Goal: Communication & Community: Answer question/provide support

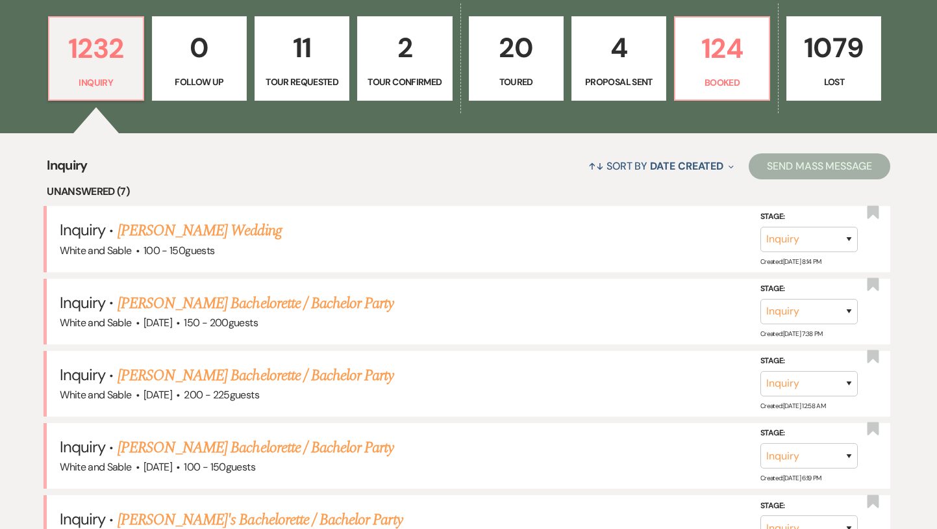
scroll to position [373, 0]
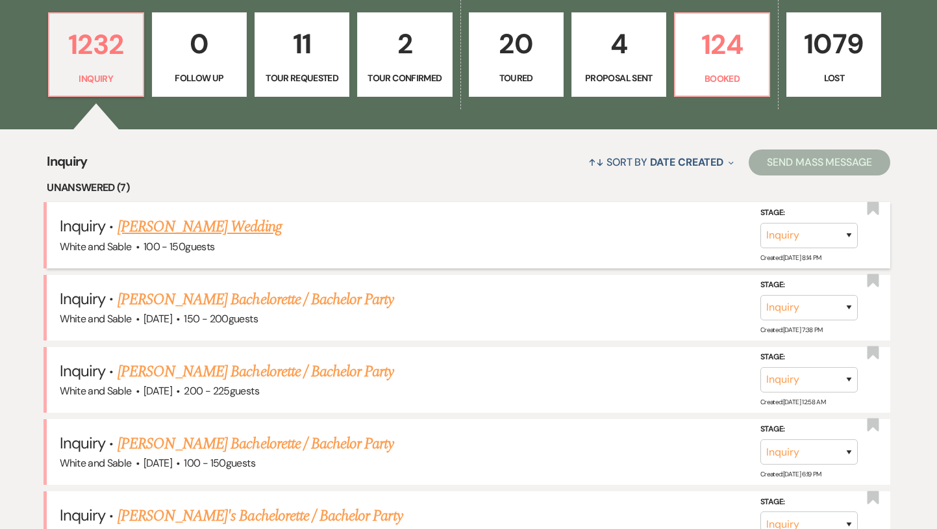
click at [241, 230] on link "[PERSON_NAME] Wedding" at bounding box center [200, 226] width 164 height 23
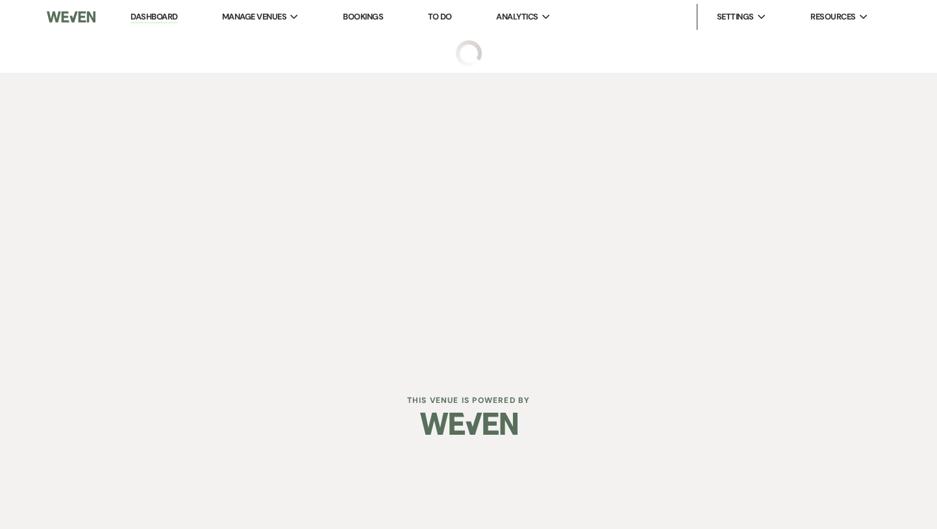
select select "5"
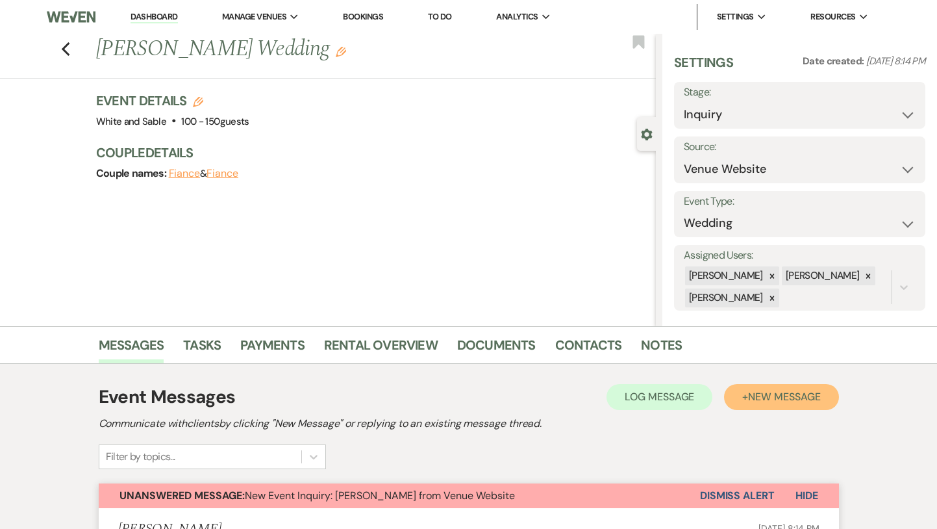
click at [748, 390] on span "New Message" at bounding box center [784, 397] width 72 height 14
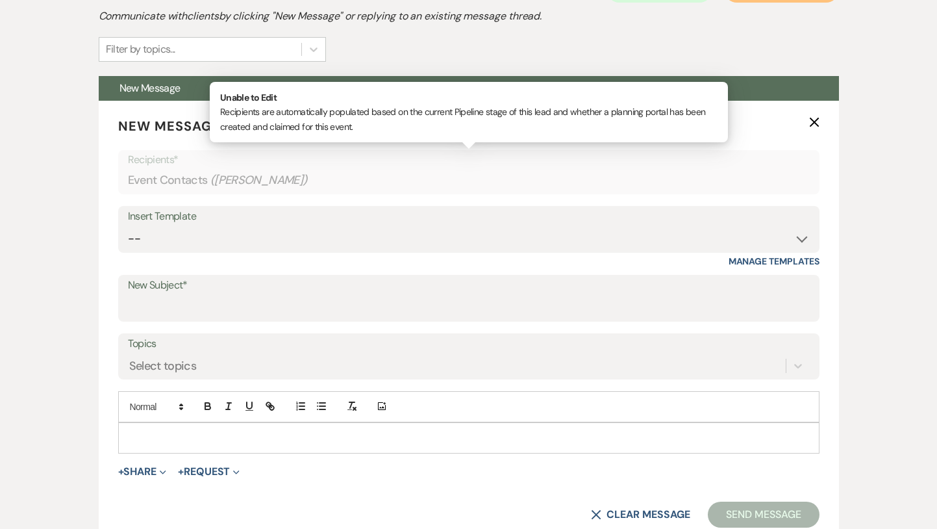
scroll to position [420, 0]
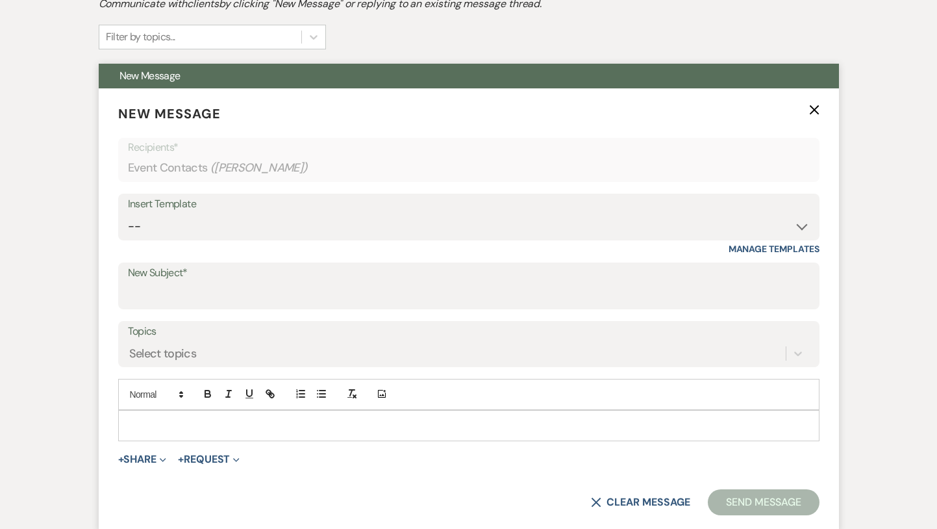
click at [230, 241] on div "Insert Template -- Inquiry Response (Venue Guide) Schedule - Venue Tour Appt Co…" at bounding box center [468, 224] width 701 height 61
click at [227, 221] on select "-- Inquiry Response (Venue Guide) Schedule - Venue Tour Appt Confirmation Sched…" at bounding box center [469, 226] width 682 height 25
select select "4647"
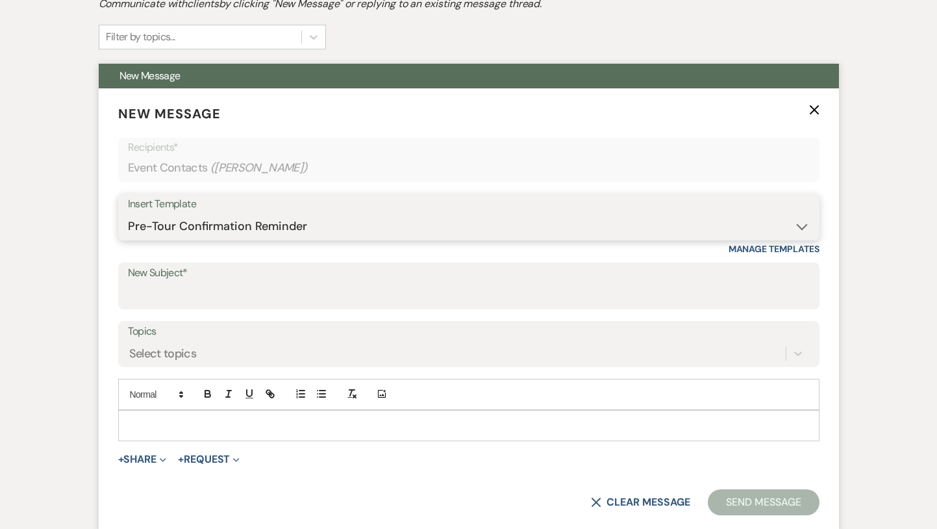
click at [128, 214] on select "-- Inquiry Response (Venue Guide) Schedule - Venue Tour Appt Confirmation Sched…" at bounding box center [469, 226] width 682 height 25
type input "Your Upcoming Tour at White & Sable!"
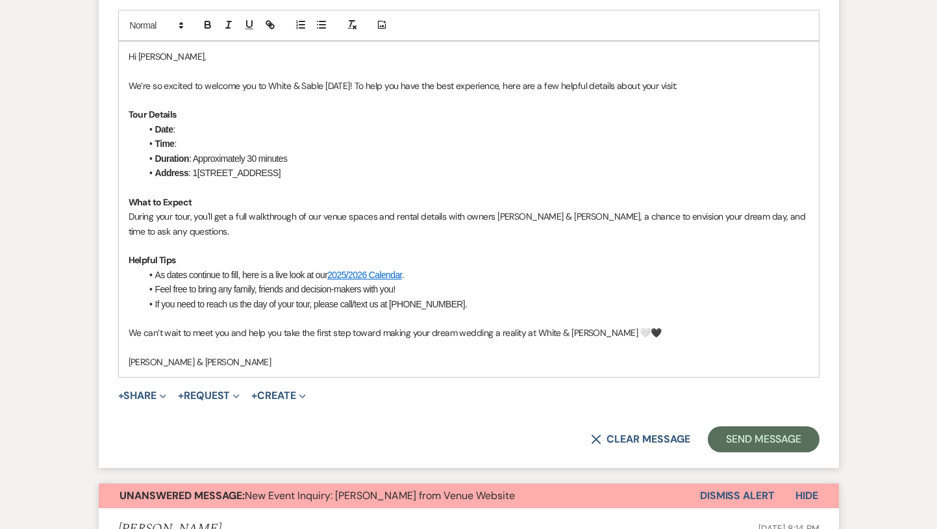
scroll to position [783, 0]
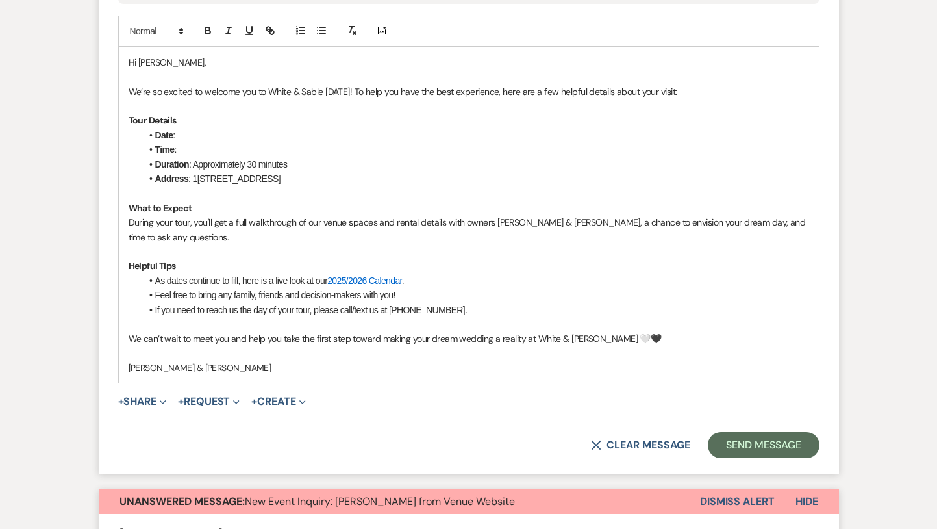
click at [231, 79] on p at bounding box center [469, 76] width 681 height 14
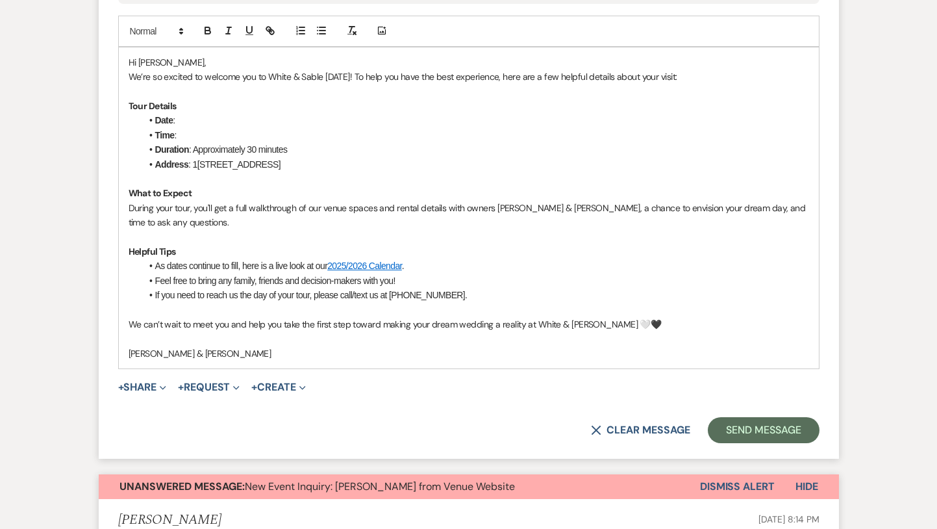
click at [218, 121] on li "Date :" at bounding box center [476, 120] width 668 height 14
click at [201, 137] on li "Time :" at bounding box center [476, 135] width 668 height 14
drag, startPoint x: 336, startPoint y: 131, endPoint x: 207, endPoint y: 132, distance: 129.2
click at [207, 132] on li "Time : 7:45pm - [DATE]" at bounding box center [476, 135] width 668 height 14
drag, startPoint x: 213, startPoint y: 122, endPoint x: 178, endPoint y: 121, distance: 35.1
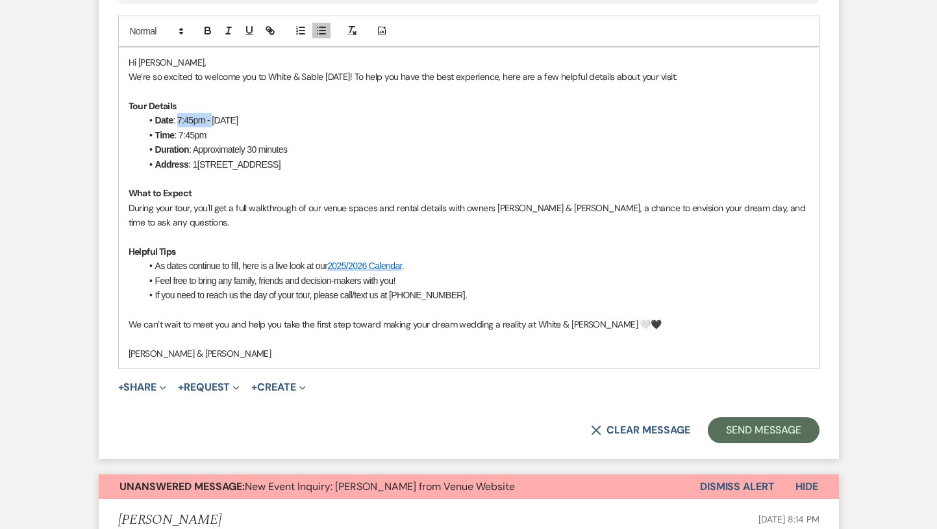
click at [178, 121] on li "Date : 7:45pm - [DATE]" at bounding box center [476, 120] width 668 height 14
click at [360, 115] on li "Date : [DATE]" at bounding box center [476, 120] width 668 height 14
click at [338, 81] on p "We’re so excited to welcome you to White & Sable [DATE]! To help you have the b…" at bounding box center [469, 76] width 681 height 14
drag, startPoint x: 560, startPoint y: 208, endPoint x: 466, endPoint y: 208, distance: 93.5
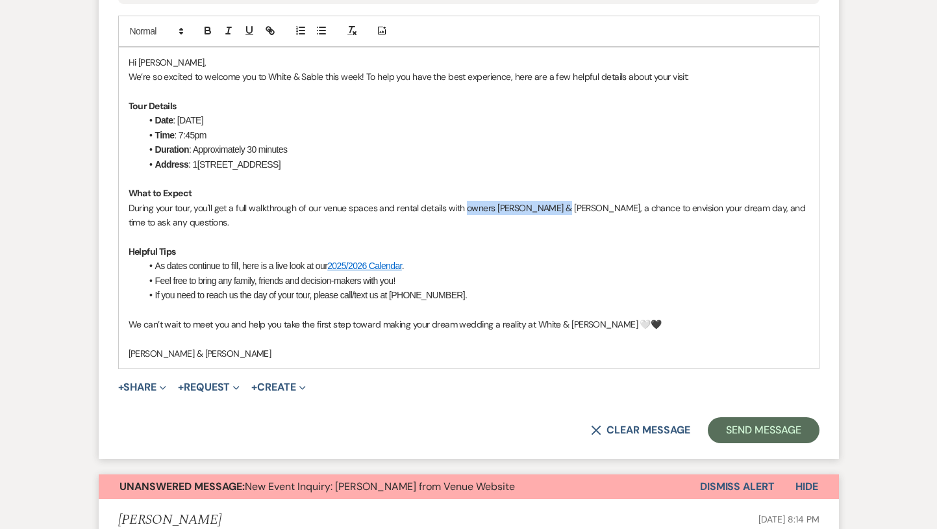
click at [466, 208] on p "During your tour, you'll get a full walkthrough of our venue spaces and rental …" at bounding box center [469, 215] width 681 height 29
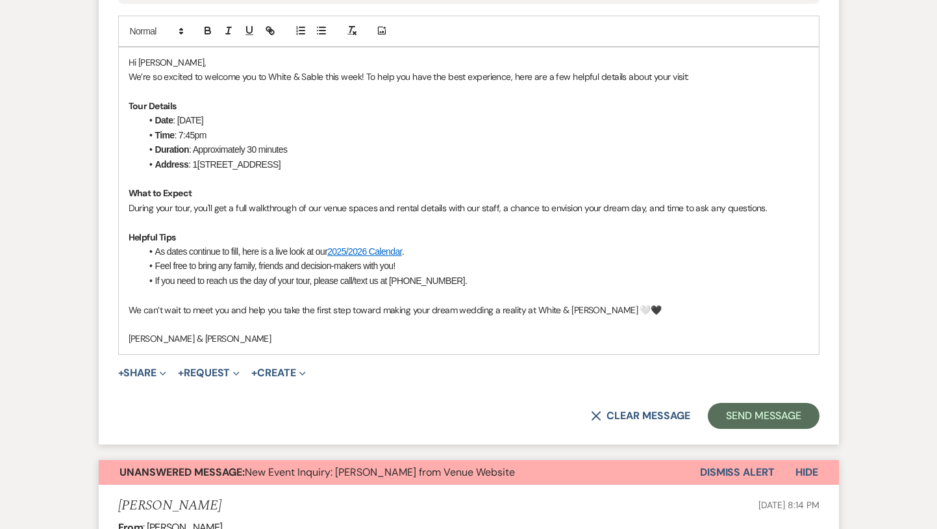
click at [551, 262] on li "Feel free to bring any family, friends and decision-makers with you!" at bounding box center [476, 265] width 668 height 14
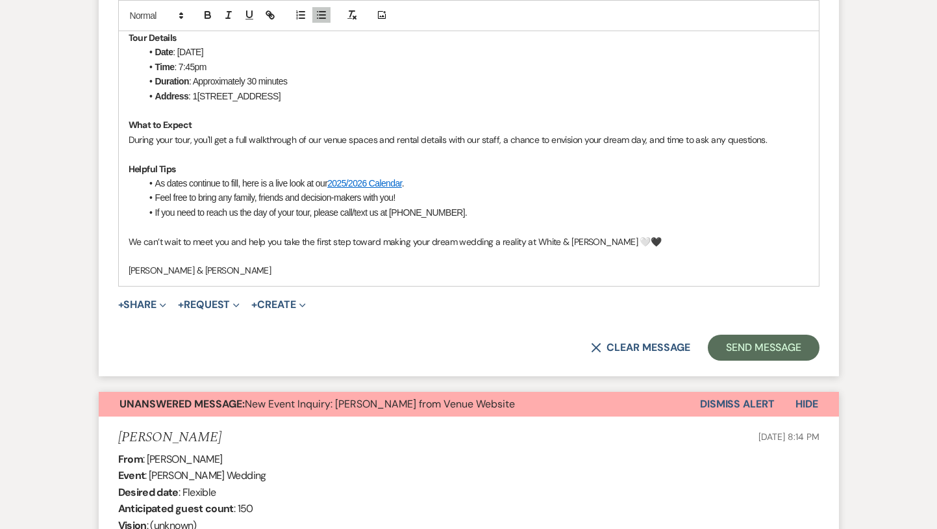
scroll to position [862, 0]
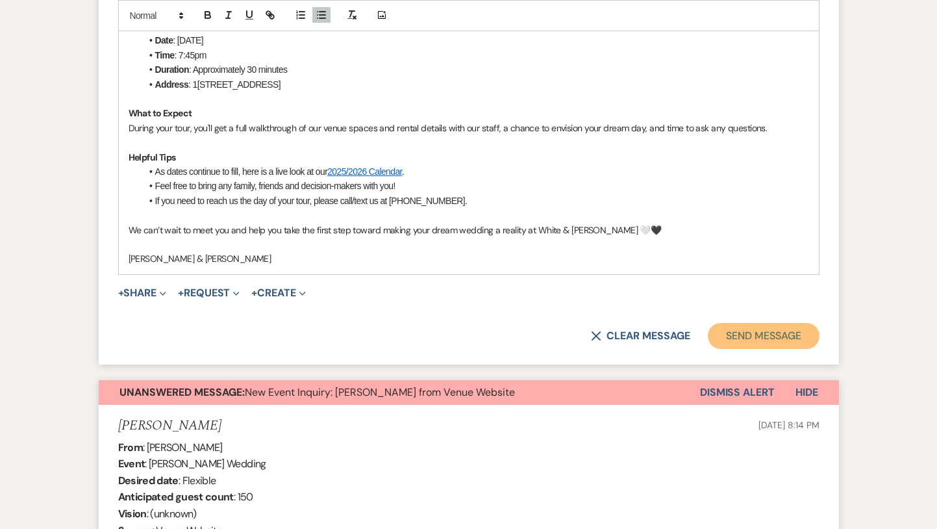
click at [731, 334] on button "Send Message" at bounding box center [763, 336] width 111 height 26
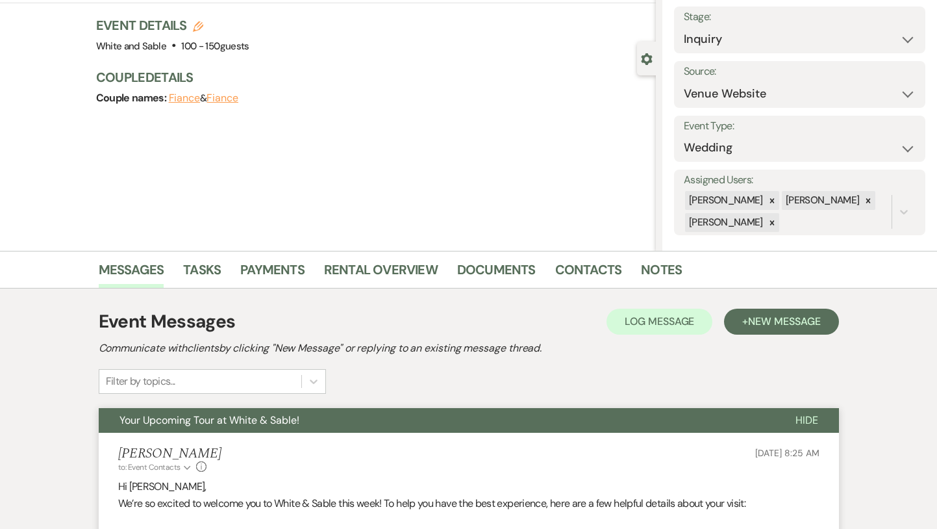
scroll to position [0, 0]
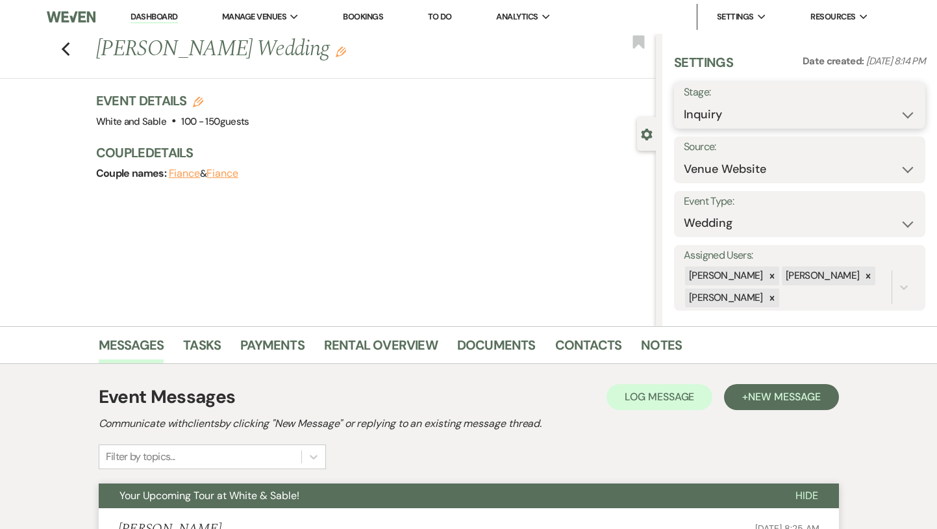
click at [703, 117] on select "Inquiry Follow Up Tour Requested Tour Confirmed Toured Proposal Sent Booked Lost" at bounding box center [800, 114] width 232 height 25
select select "2"
click at [684, 102] on select "Inquiry Follow Up Tour Requested Tour Confirmed Toured Proposal Sent Booked Lost" at bounding box center [800, 114] width 232 height 25
click at [639, 42] on use "button" at bounding box center [639, 41] width 12 height 13
click at [903, 98] on button "Save" at bounding box center [899, 105] width 51 height 26
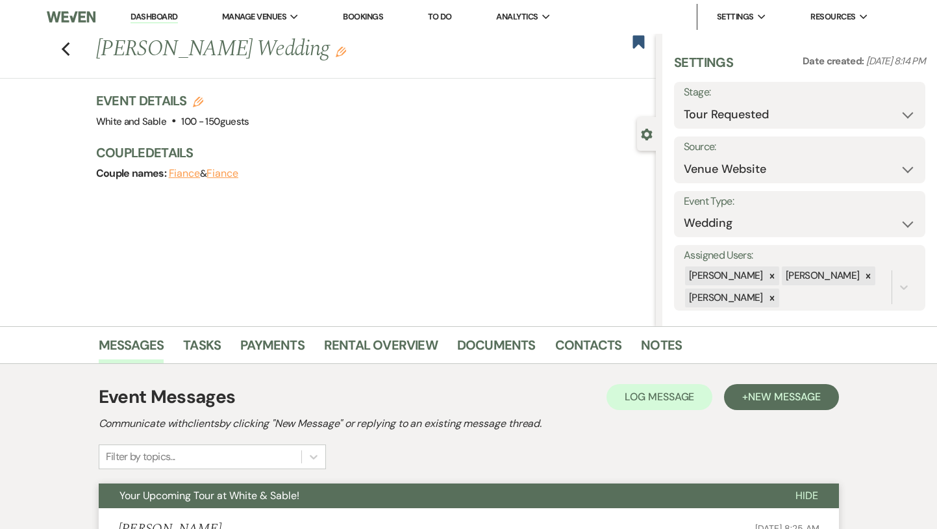
click at [59, 36] on div "Previous [PERSON_NAME] Wedding Edit Bookmark" at bounding box center [325, 56] width 662 height 45
click at [63, 38] on div "Previous [PERSON_NAME] Wedding Edit Bookmark" at bounding box center [325, 56] width 662 height 45
click at [64, 53] on icon "Previous" at bounding box center [66, 50] width 10 height 16
select select "2"
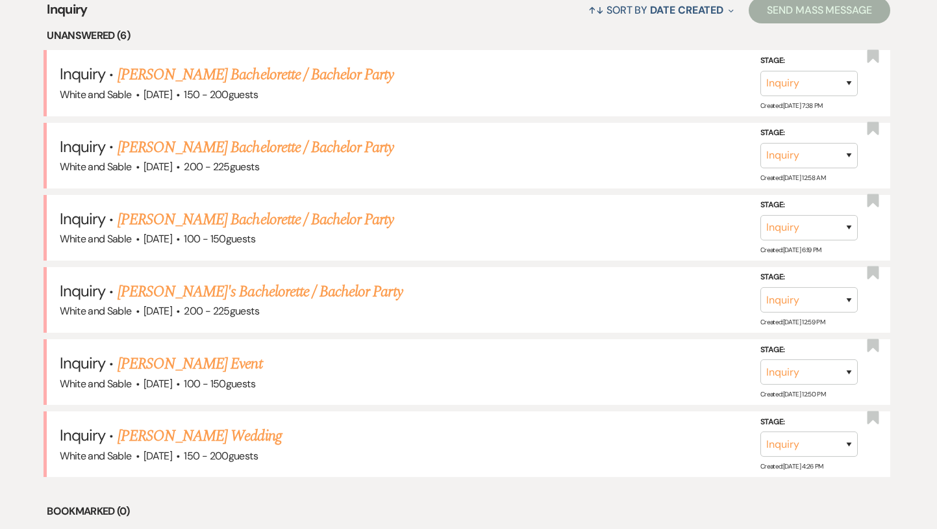
scroll to position [527, 0]
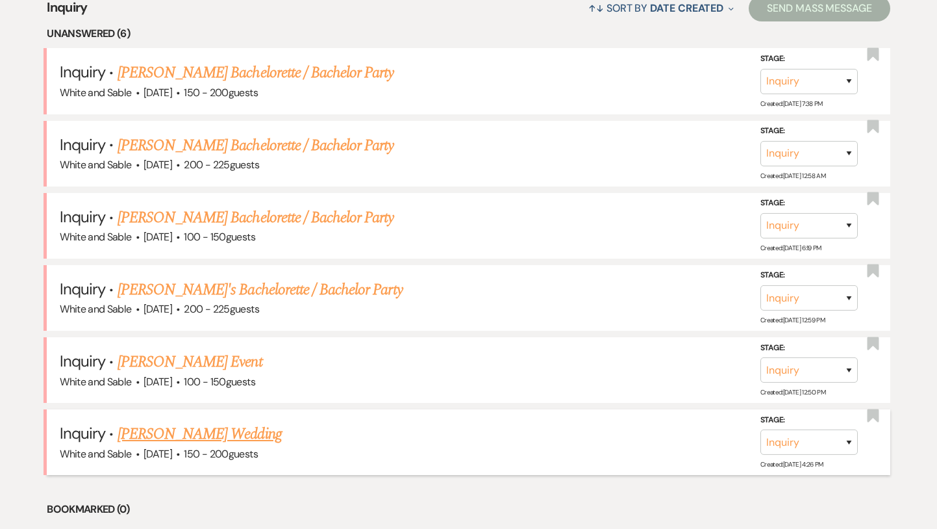
click at [195, 434] on link "[PERSON_NAME] Wedding" at bounding box center [200, 433] width 164 height 23
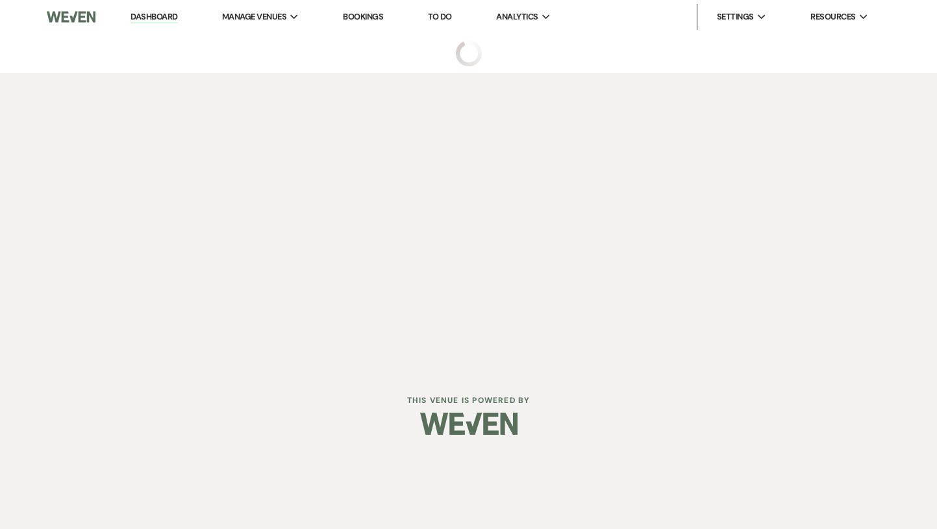
select select "5"
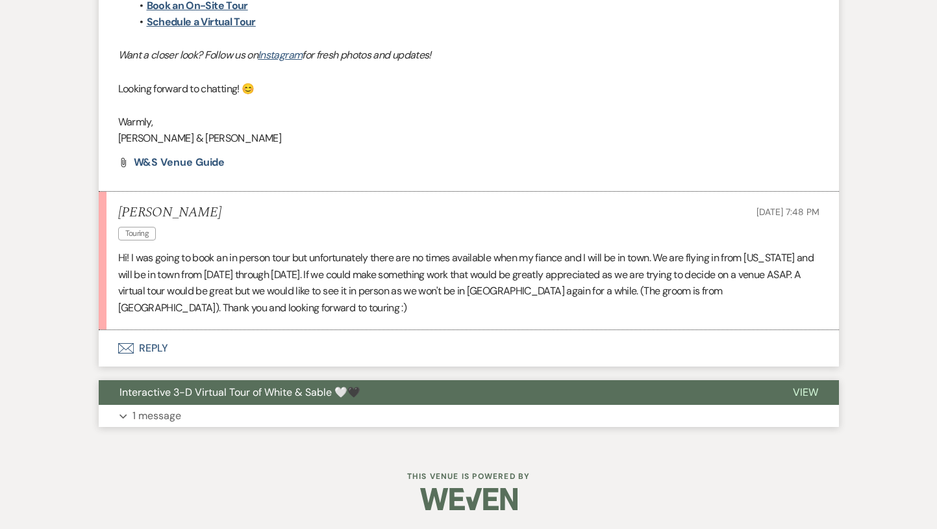
scroll to position [1386, 0]
click at [302, 344] on button "Envelope Reply" at bounding box center [469, 347] width 740 height 36
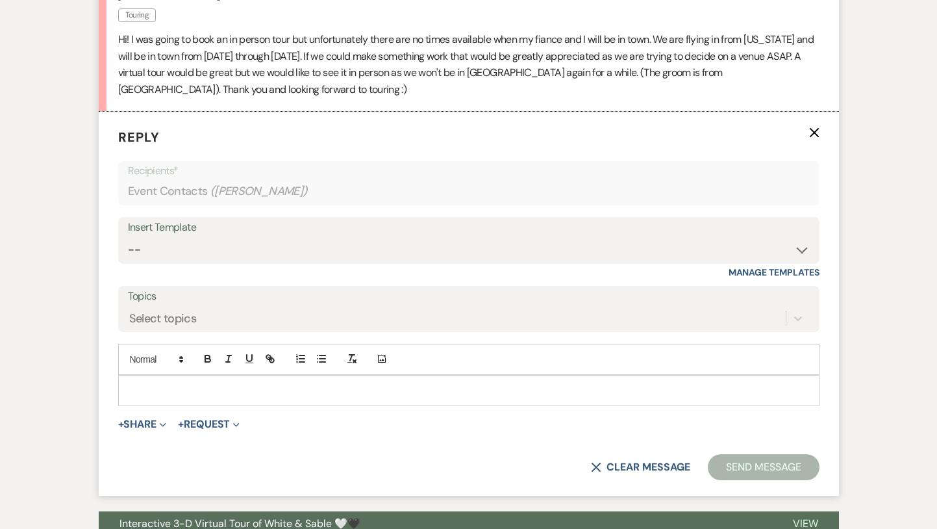
scroll to position [1643, 0]
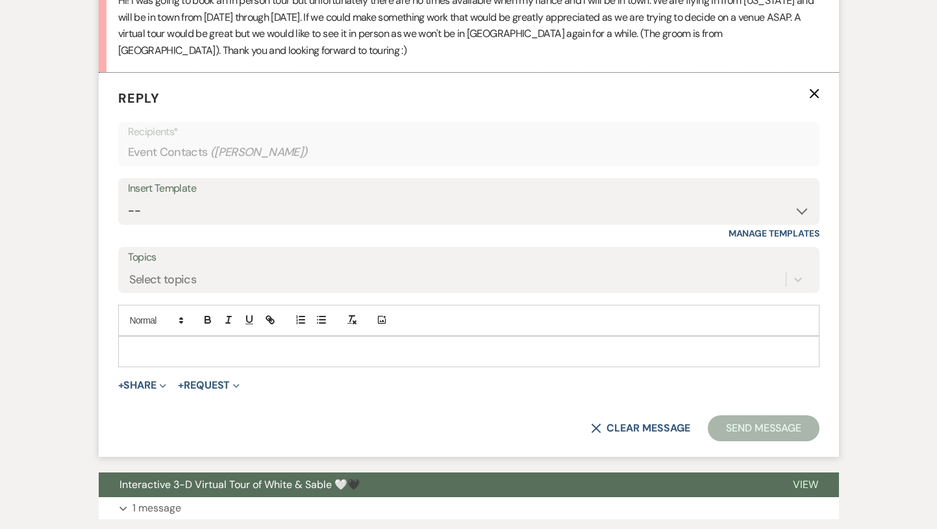
click at [266, 350] on p at bounding box center [469, 351] width 681 height 14
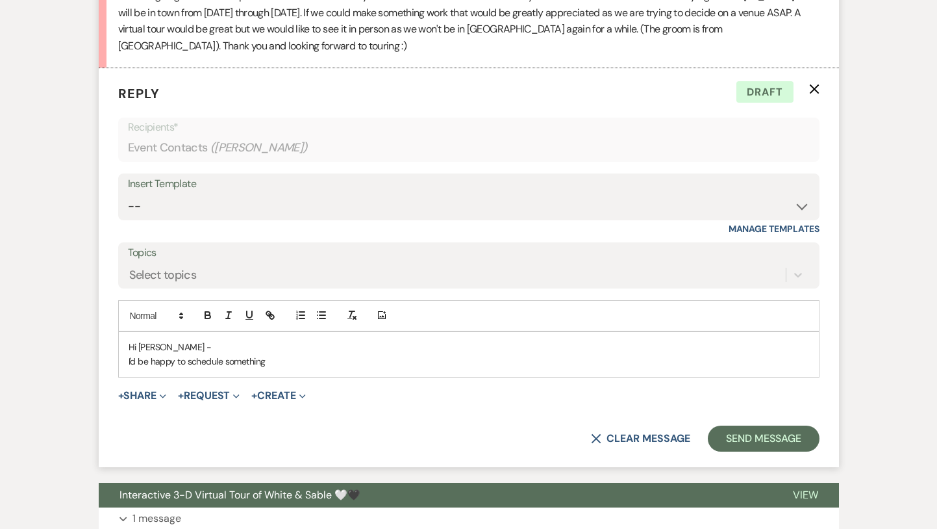
scroll to position [1664, 0]
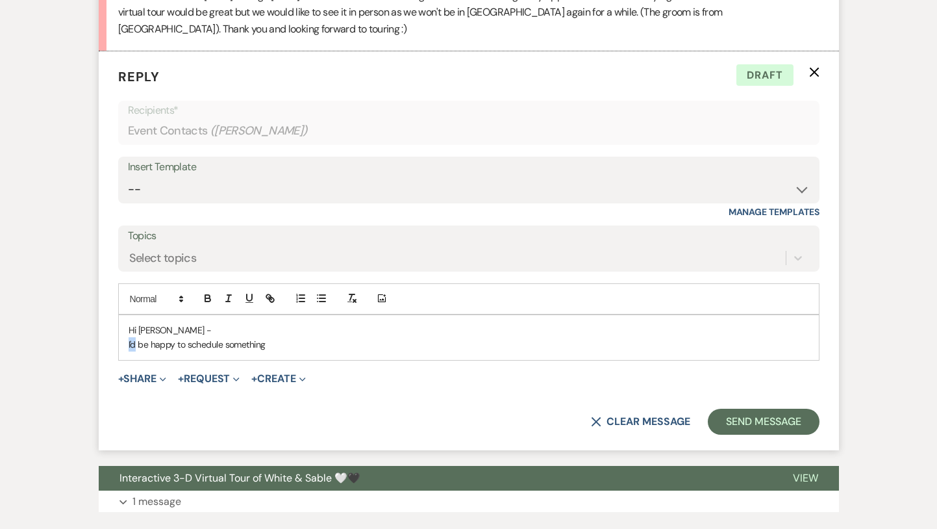
drag, startPoint x: 281, startPoint y: 345, endPoint x: 125, endPoint y: 346, distance: 156.5
click at [125, 346] on div "Hi [PERSON_NAME] - I'd be happy to schedule something" at bounding box center [469, 337] width 700 height 45
drag, startPoint x: 266, startPoint y: 347, endPoint x: 123, endPoint y: 345, distance: 142.9
click at [123, 345] on div "Hi [PERSON_NAME] - I'd be happy to schedule something" at bounding box center [469, 337] width 700 height 45
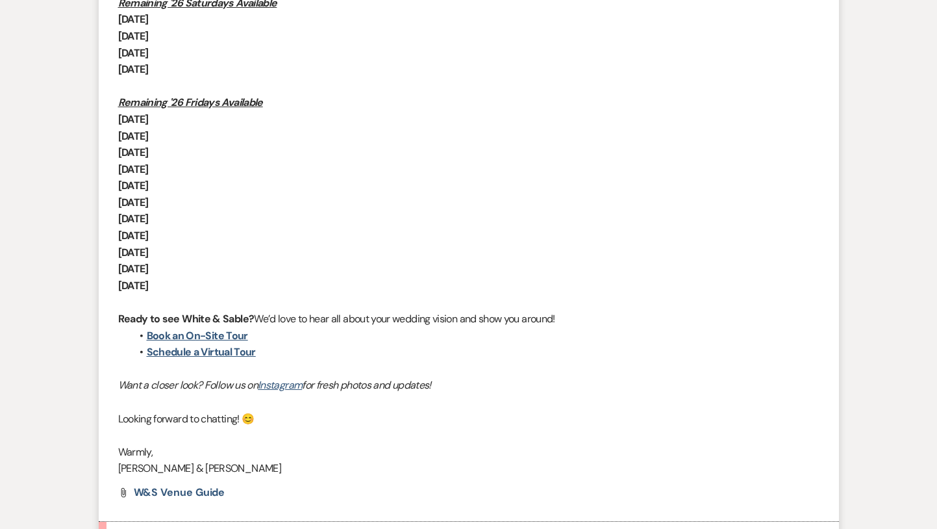
scroll to position [1017, 0]
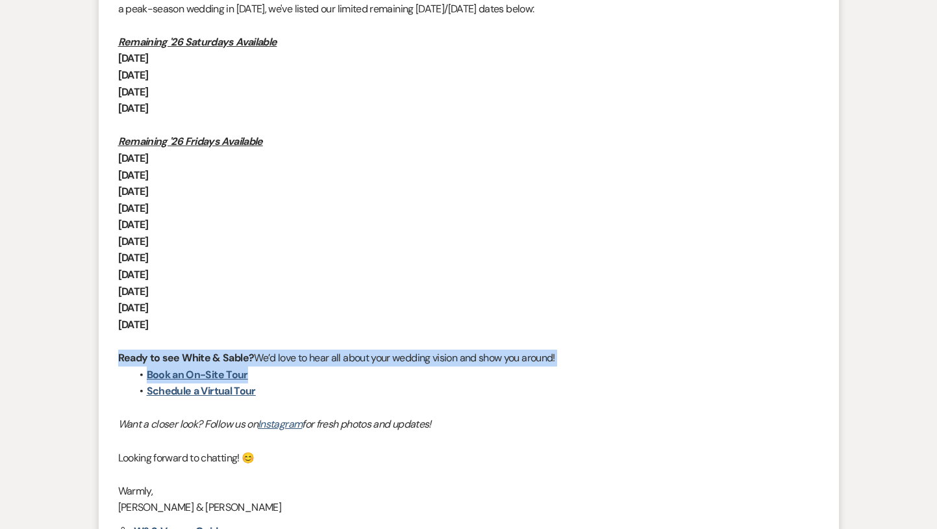
drag, startPoint x: 263, startPoint y: 377, endPoint x: 119, endPoint y: 360, distance: 144.5
click at [119, 360] on div "Hi [PERSON_NAME], Thank you so much for reaching out to White & Sable! 🤍 We’re …" at bounding box center [468, 208] width 701 height 615
copy div "Ready to see White & Sable? We’d love to hear all about your wedding vision and…"
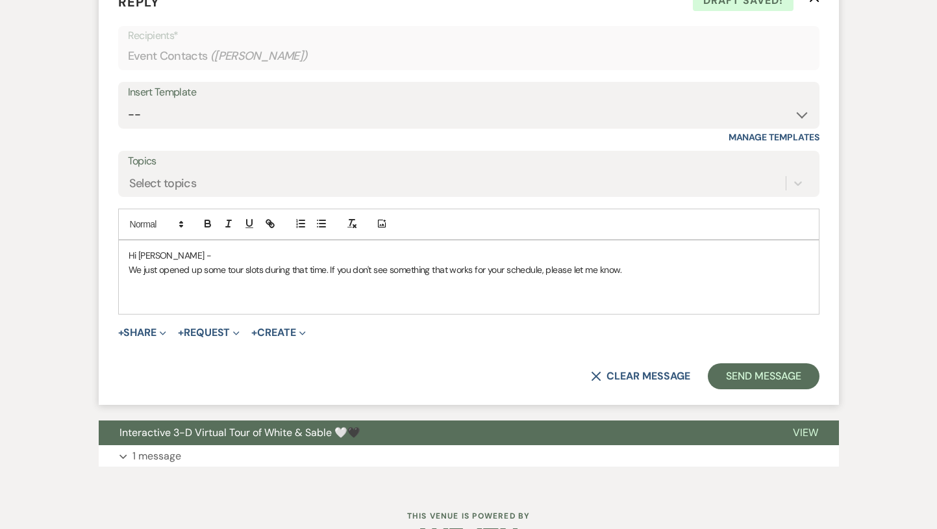
scroll to position [1741, 0]
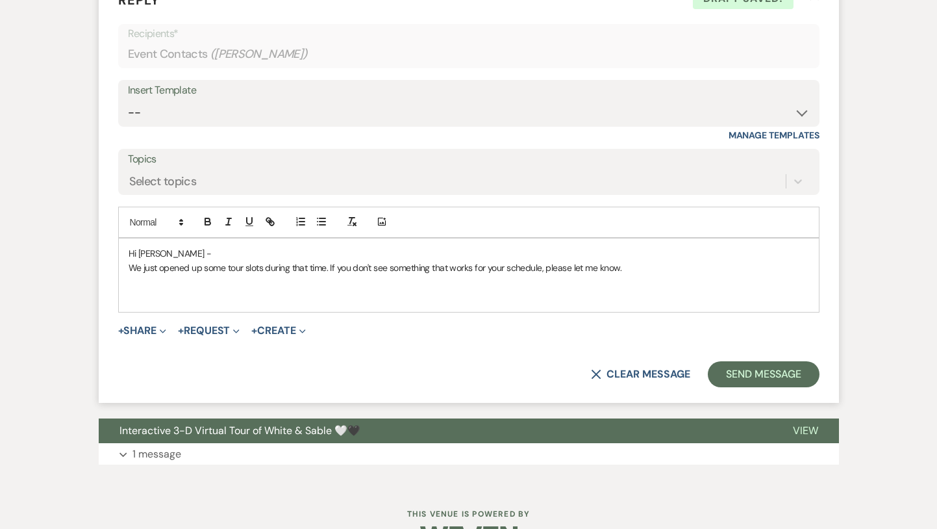
click at [214, 291] on p at bounding box center [469, 297] width 681 height 14
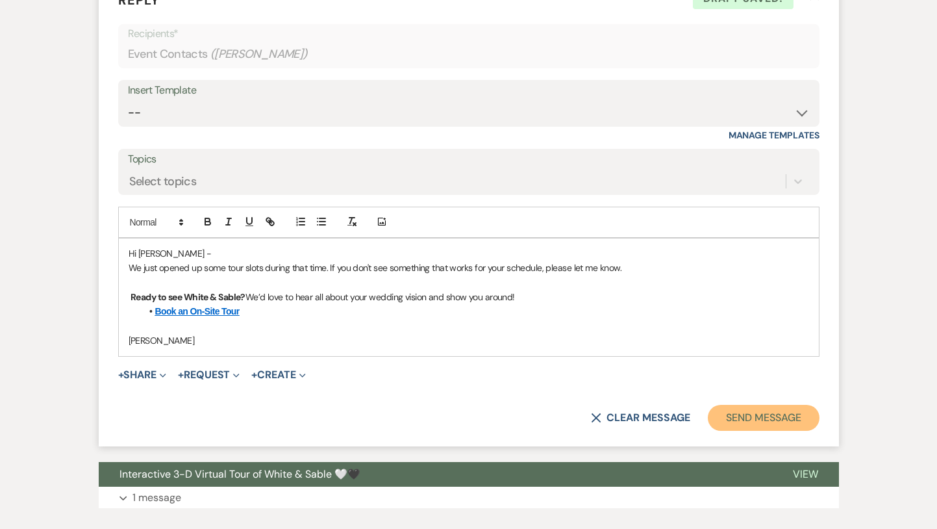
click at [744, 414] on button "Send Message" at bounding box center [763, 418] width 111 height 26
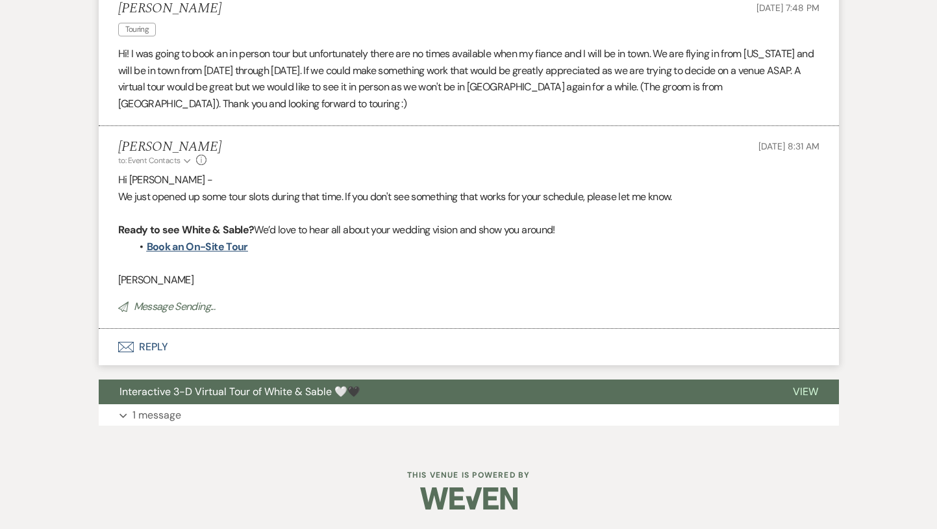
scroll to position [1590, 0]
click at [227, 249] on link "Book an On-Site Tour" at bounding box center [197, 247] width 101 height 14
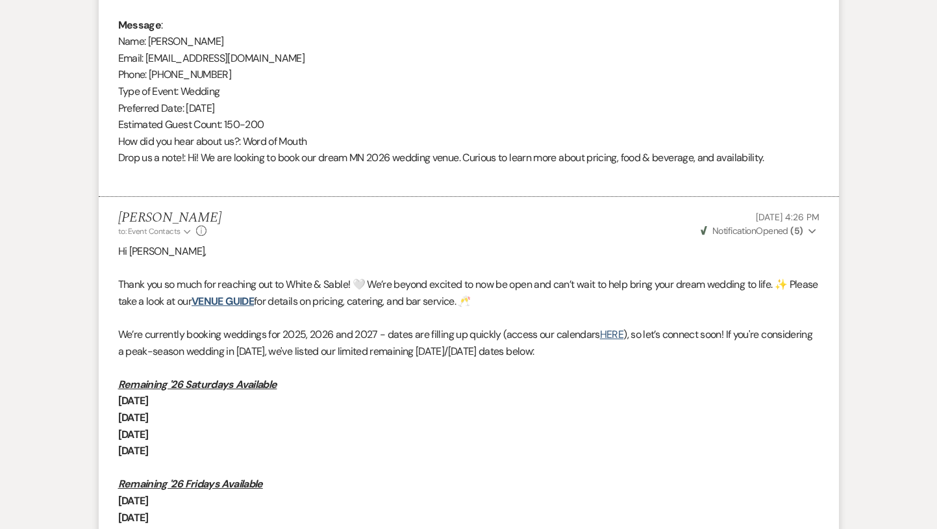
scroll to position [0, 0]
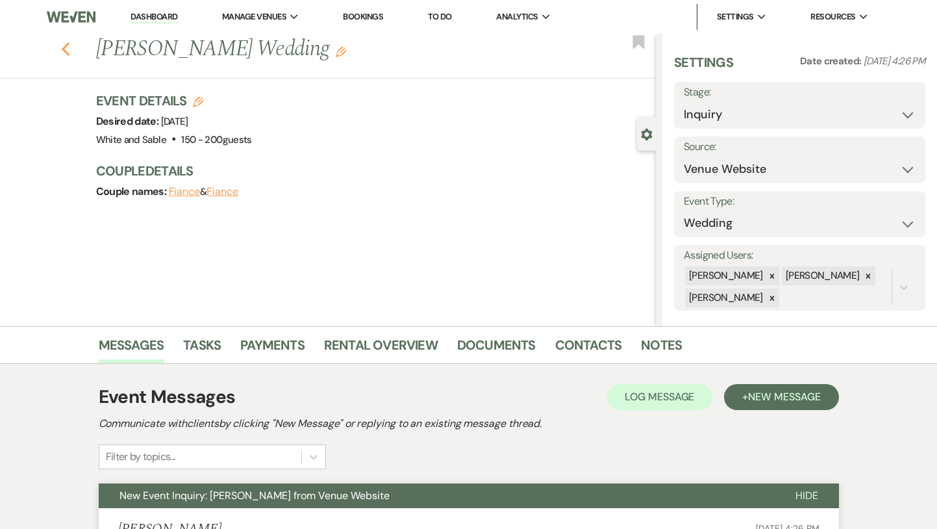
click at [67, 46] on icon "Previous" at bounding box center [66, 50] width 10 height 16
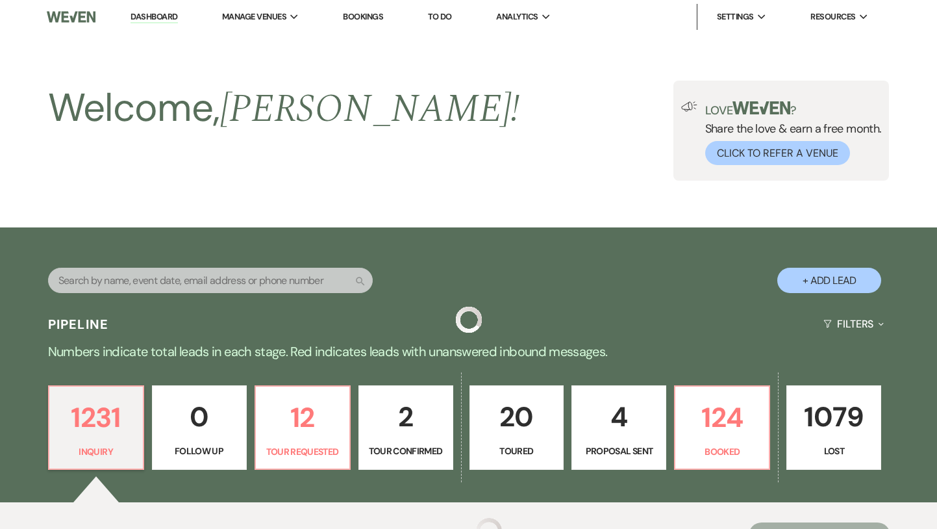
scroll to position [527, 0]
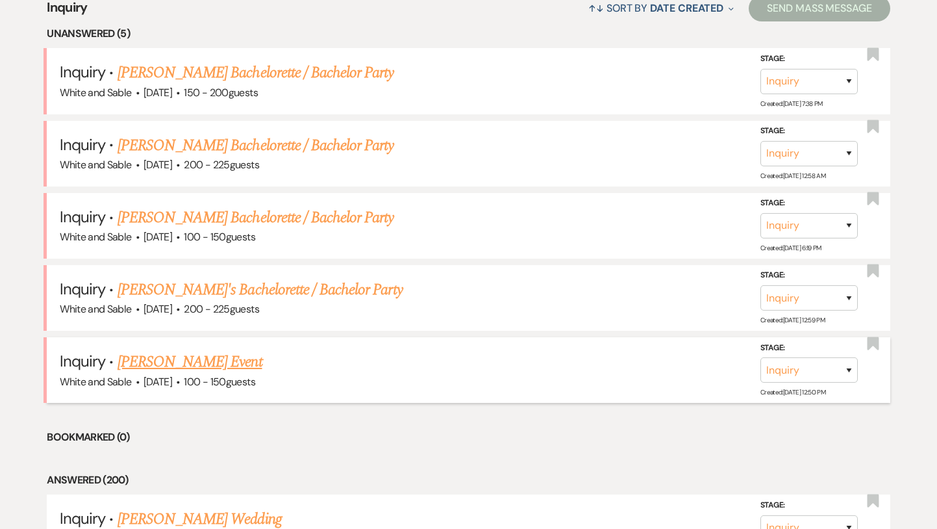
click at [203, 359] on link "[PERSON_NAME] Event" at bounding box center [190, 361] width 145 height 23
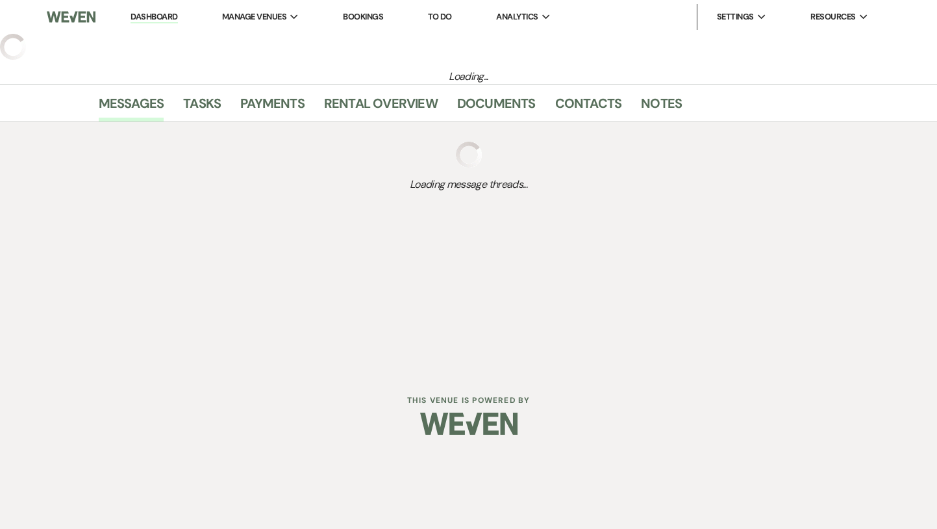
select select "5"
select select "13"
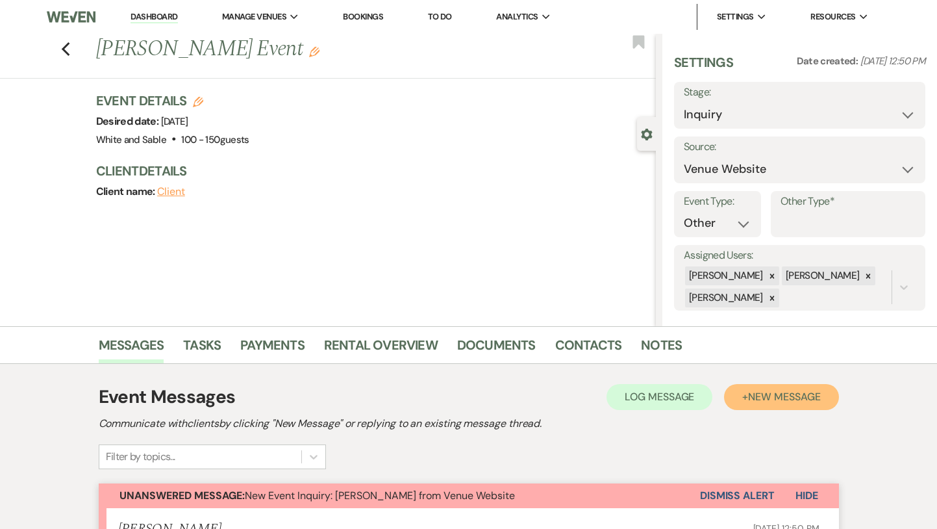
click at [764, 401] on span "New Message" at bounding box center [784, 397] width 72 height 14
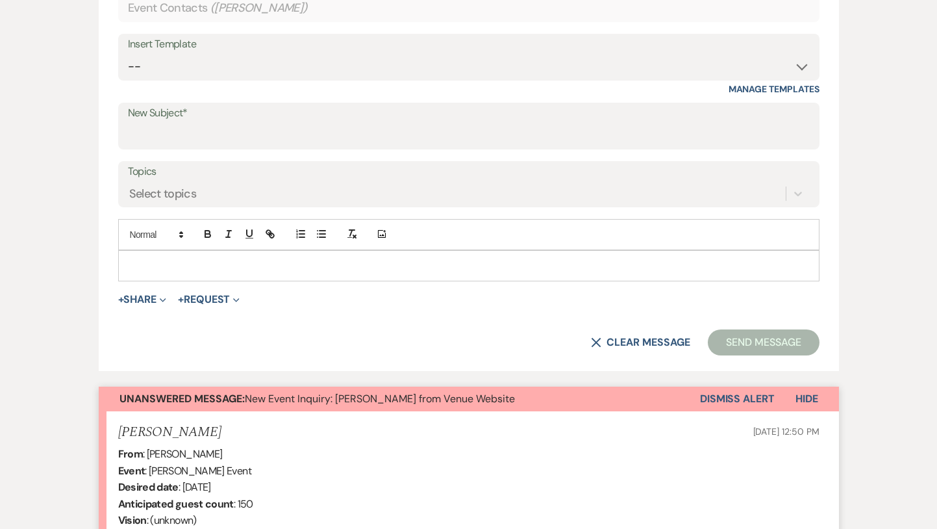
scroll to position [569, 0]
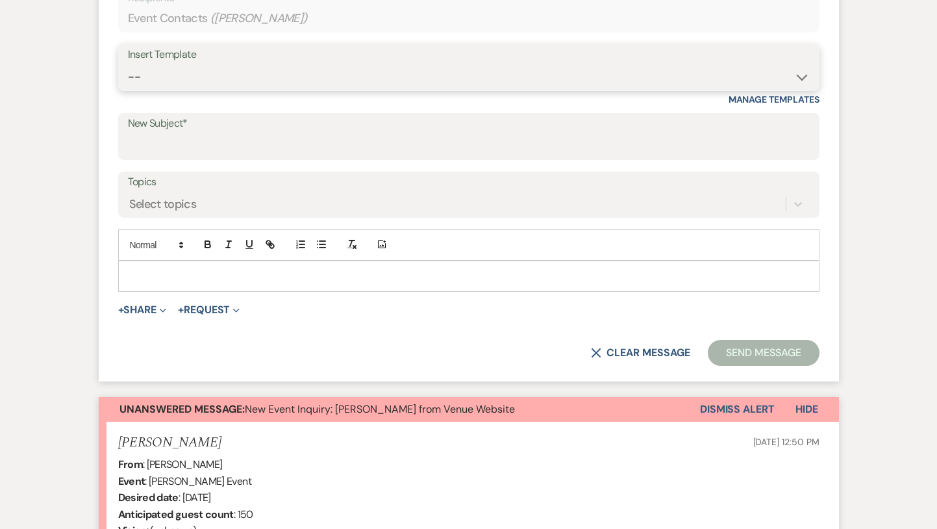
click at [306, 79] on select "-- Inquiry Response (Venue Guide) Schedule - Venue Tour Appt Confirmation Sched…" at bounding box center [469, 76] width 682 height 25
select select "3320"
click at [128, 64] on select "-- Inquiry Response (Venue Guide) Schedule - Venue Tour Appt Confirmation Sched…" at bounding box center [469, 76] width 682 height 25
type input "Weddings at White & Sable 💕💍"
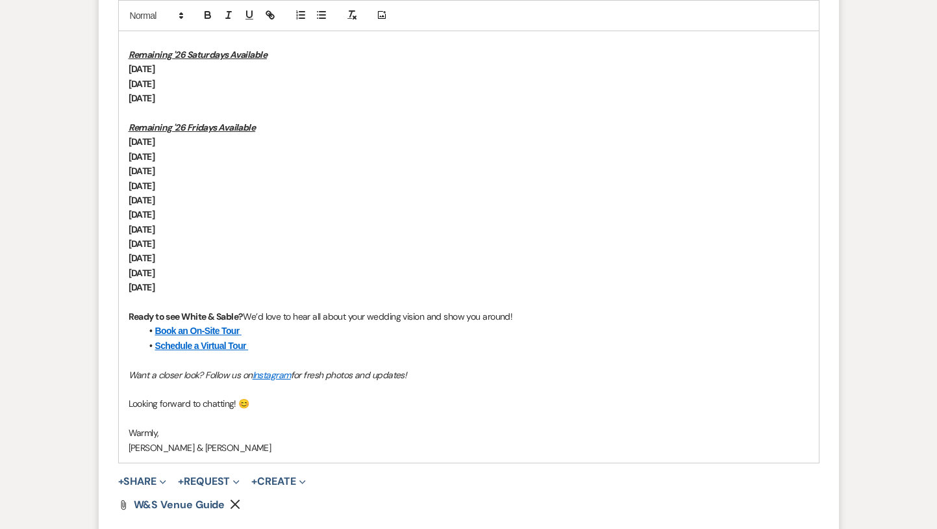
scroll to position [908, 0]
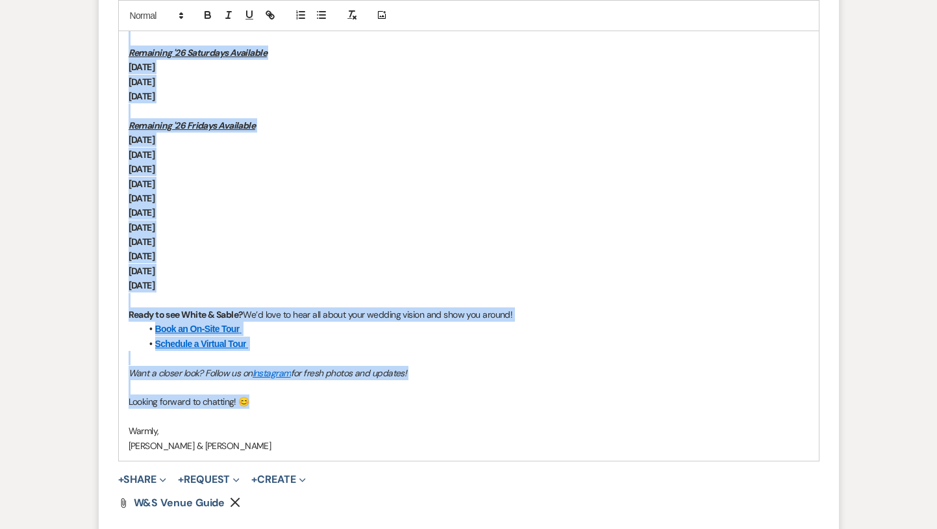
drag, startPoint x: 255, startPoint y: 403, endPoint x: 115, endPoint y: 44, distance: 384.7
click at [115, 44] on form "New Message X Draft saved! Recipients* Event Contacts ( [PERSON_NAME] ) Insert …" at bounding box center [469, 85] width 740 height 972
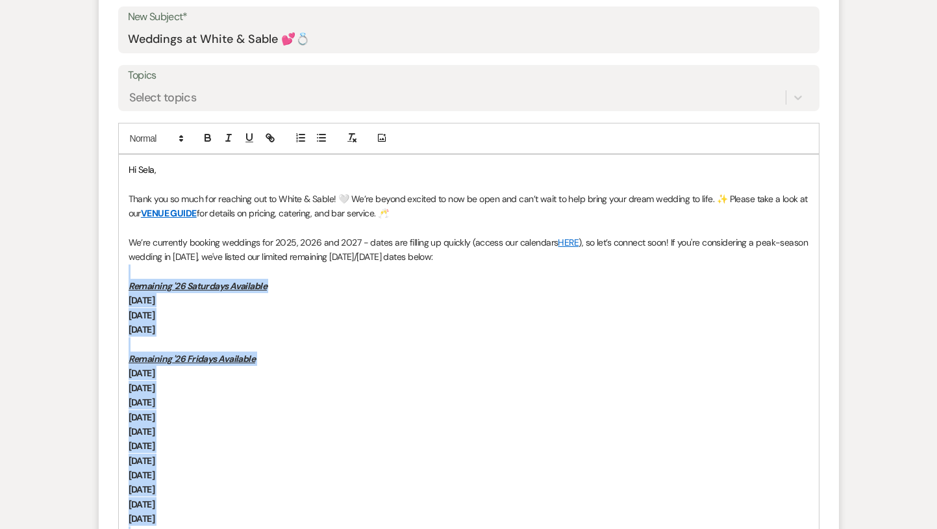
scroll to position [664, 0]
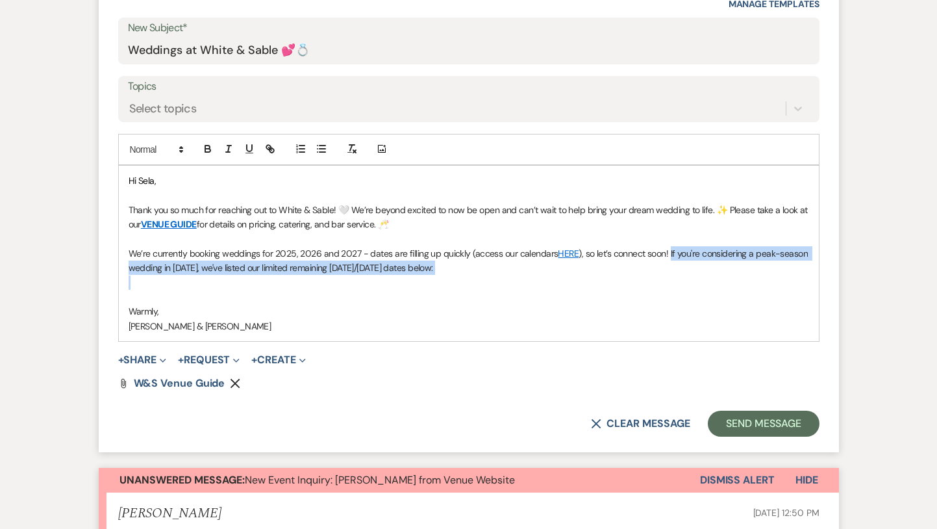
drag, startPoint x: 491, startPoint y: 276, endPoint x: 666, endPoint y: 253, distance: 176.8
click at [666, 253] on div "Hi Sela, Thank you so much for reaching out to White & Sable! 🤍 We’re beyond ex…" at bounding box center [469, 253] width 700 height 175
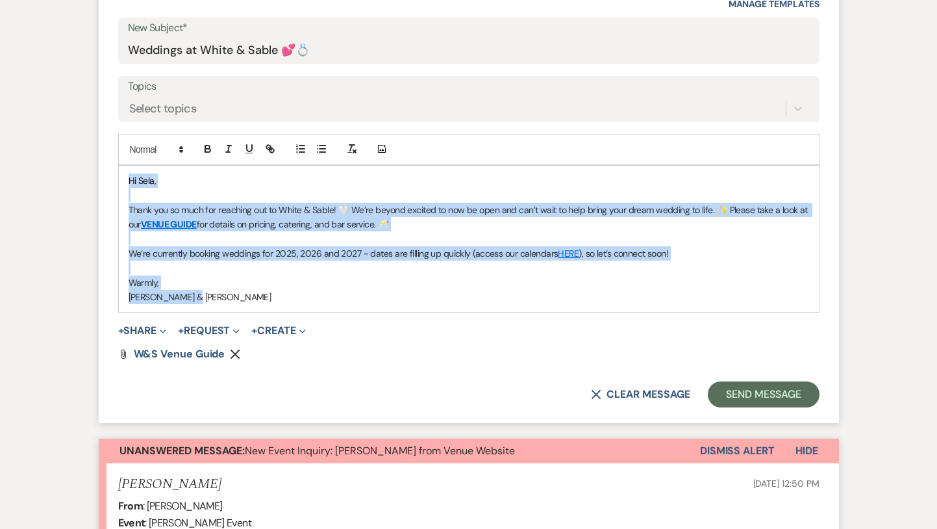
drag, startPoint x: 231, startPoint y: 300, endPoint x: 121, endPoint y: 139, distance: 194.9
click at [121, 139] on div "Add Photo Hi Sela, Thank you so much for reaching out to White & Sable! 🤍 We’re…" at bounding box center [468, 223] width 701 height 179
click at [205, 305] on div "Hi Sela, Thank you so much for reaching out to White & Sable! 🤍 We’re beyond ex…" at bounding box center [469, 239] width 700 height 147
drag, startPoint x: 212, startPoint y: 299, endPoint x: 123, endPoint y: 214, distance: 123.1
click at [123, 214] on div "Hi Sela, Thank you so much for reaching out to White & Sable! 🤍 We’re beyond ex…" at bounding box center [469, 239] width 700 height 147
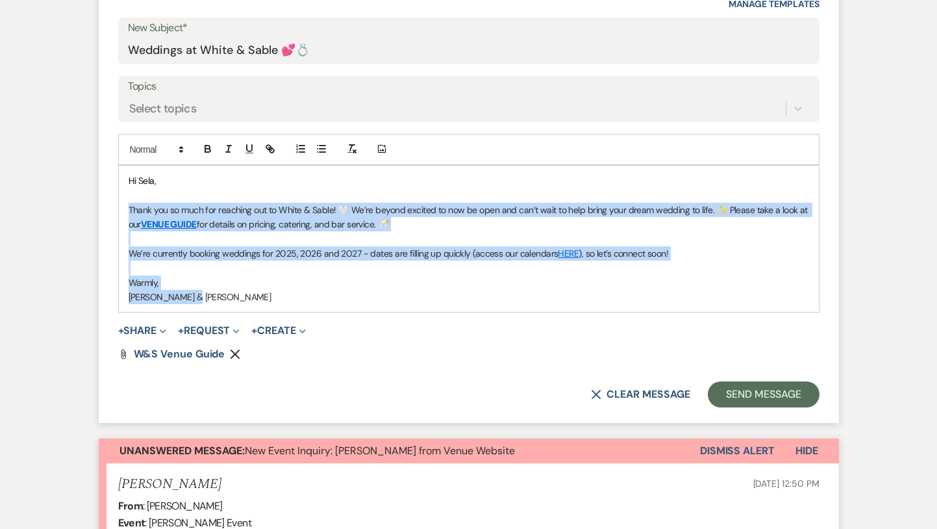
copy div "Thank you so much for reaching out to White & Sable! 🤍 We’re beyond excited to …"
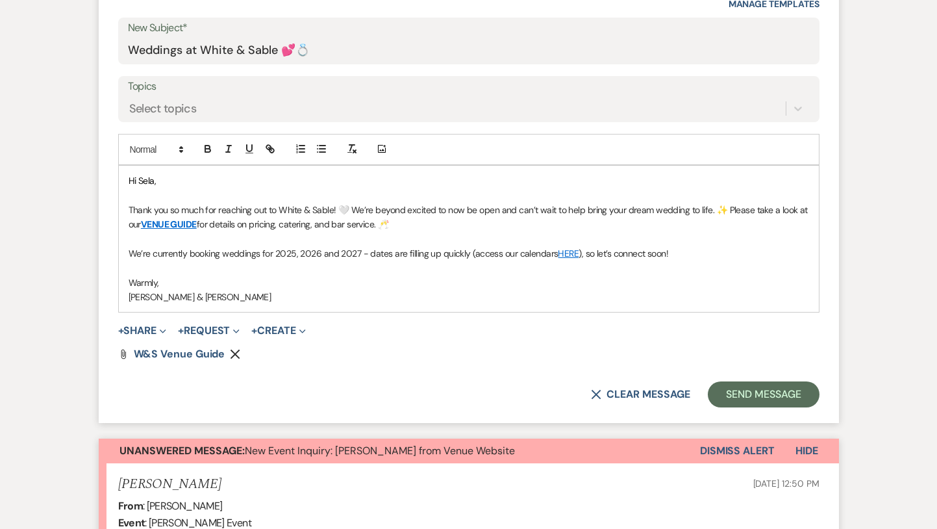
click at [289, 292] on p "[PERSON_NAME] & [PERSON_NAME]" at bounding box center [469, 297] width 681 height 14
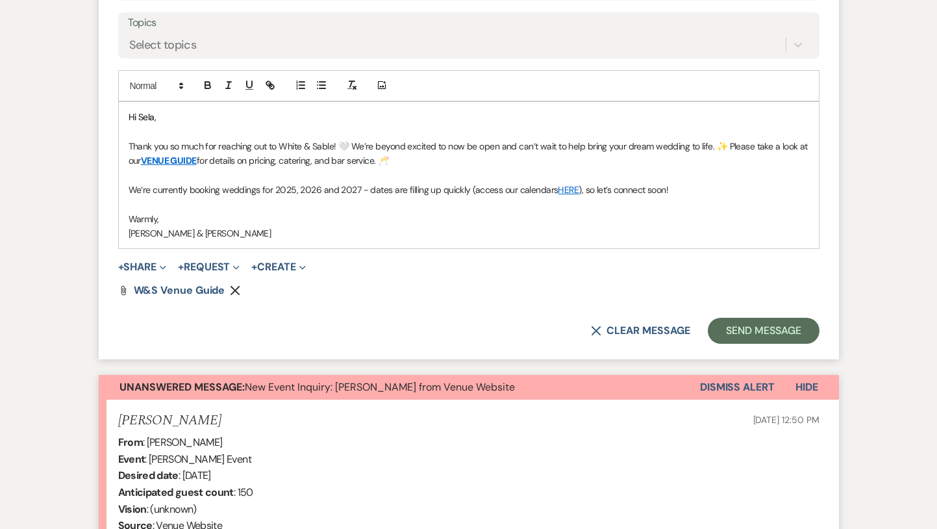
scroll to position [721, 0]
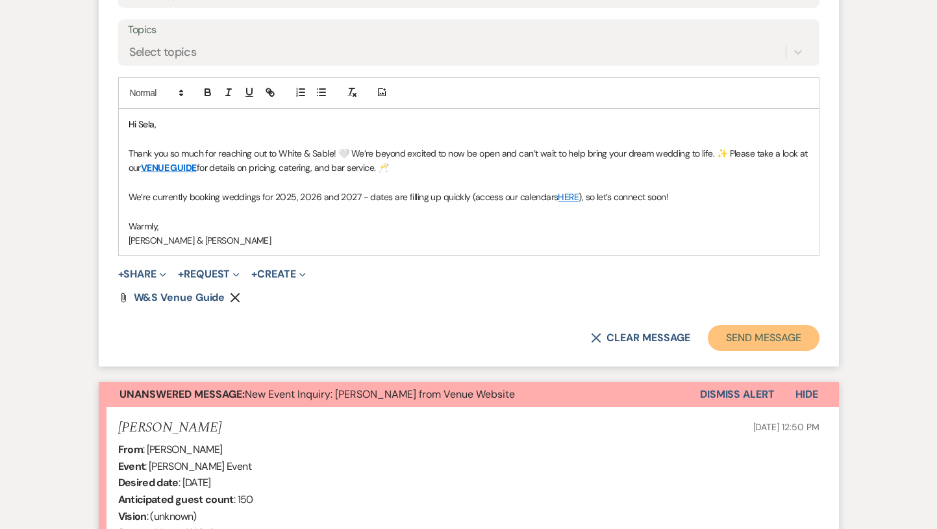
click at [733, 340] on button "Send Message" at bounding box center [763, 338] width 111 height 26
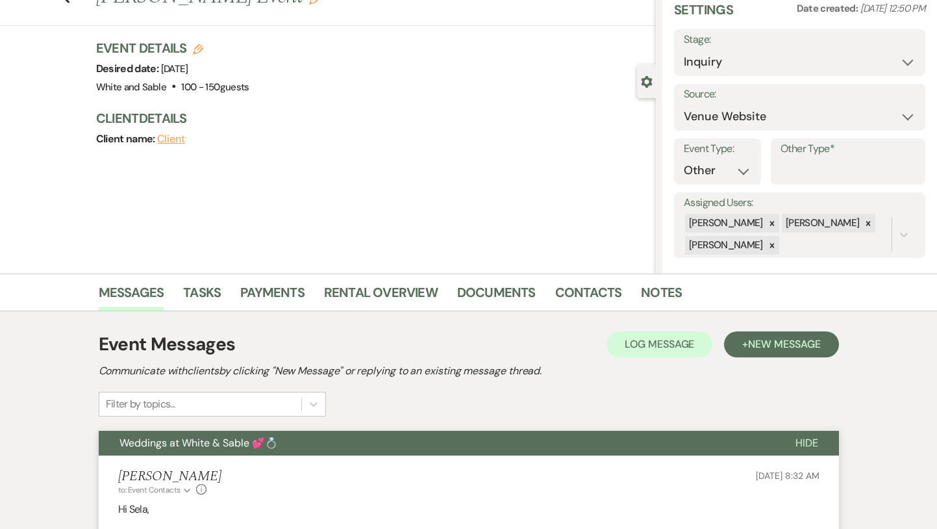
scroll to position [0, 0]
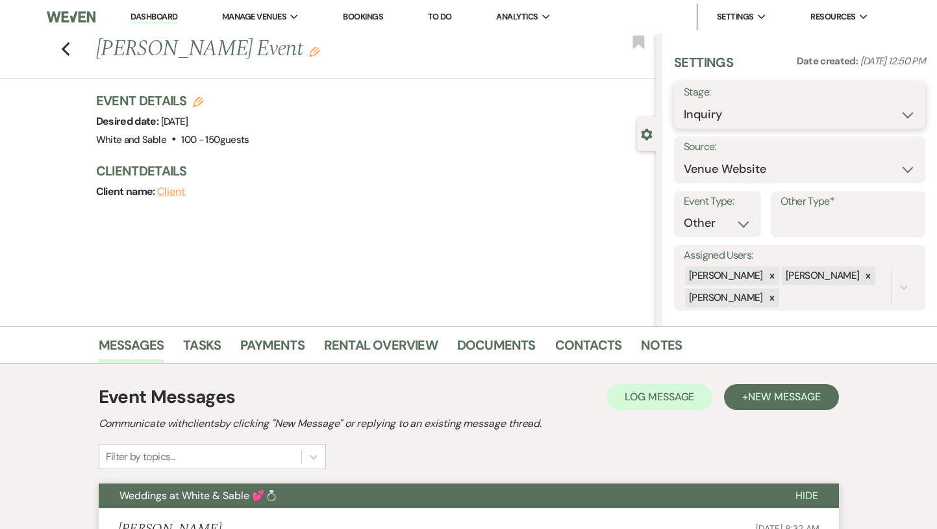
click at [700, 112] on select "Inquiry Follow Up Tour Requested Tour Confirmed Toured Proposal Sent Booked Lost" at bounding box center [800, 114] width 232 height 25
select select "8"
click at [684, 102] on select "Inquiry Follow Up Tour Requested Tour Confirmed Toured Proposal Sent Booked Lost" at bounding box center [800, 114] width 232 height 25
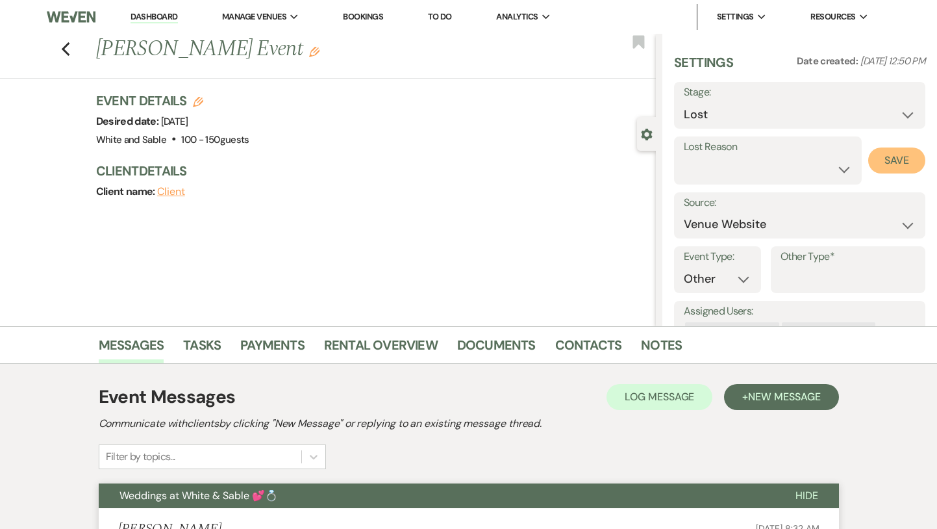
click at [899, 155] on button "Save" at bounding box center [896, 160] width 57 height 26
click at [62, 45] on icon "Previous" at bounding box center [66, 50] width 10 height 16
select select "8"
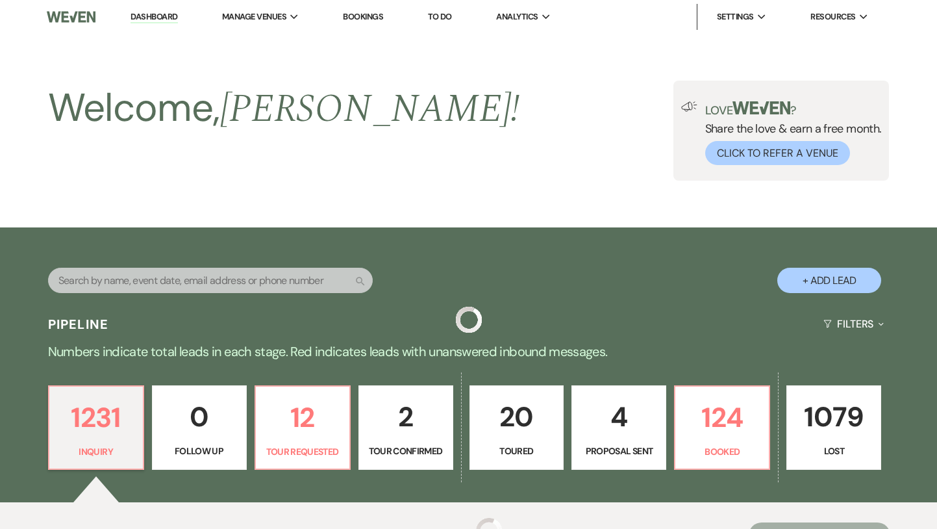
scroll to position [527, 0]
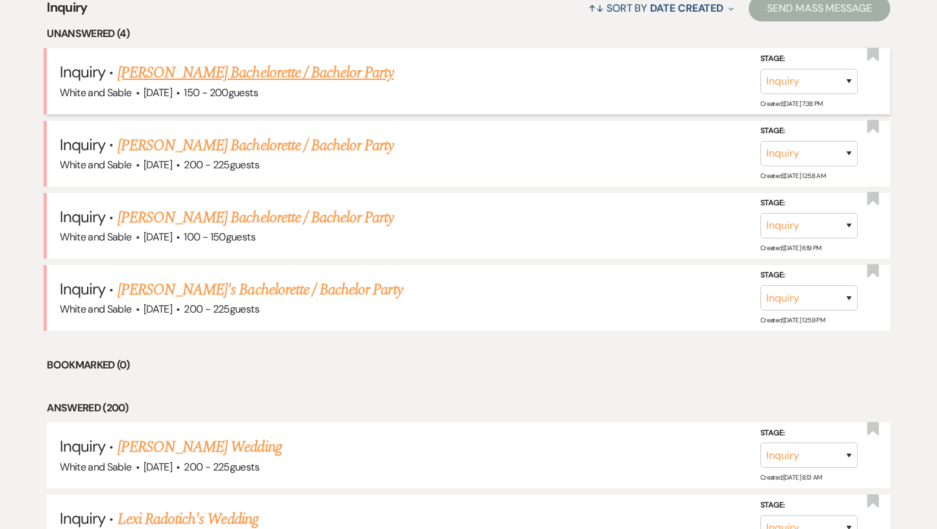
click at [134, 71] on link "[PERSON_NAME] Bachelorette / Bachelor Party" at bounding box center [256, 72] width 277 height 23
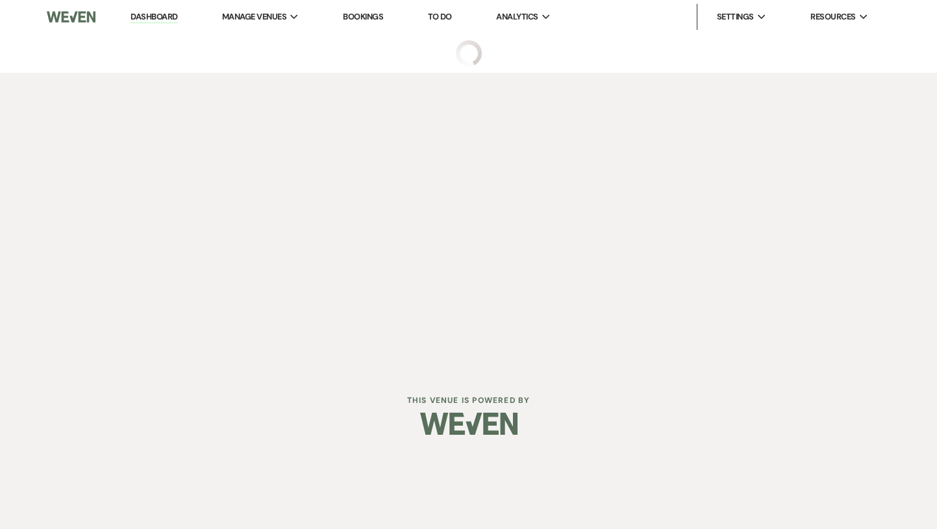
select select "5"
select select "2"
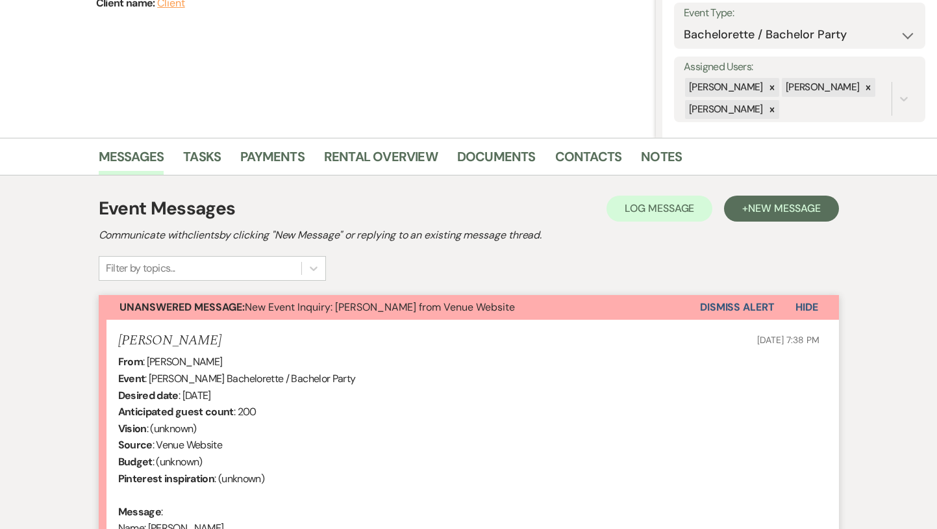
scroll to position [482, 0]
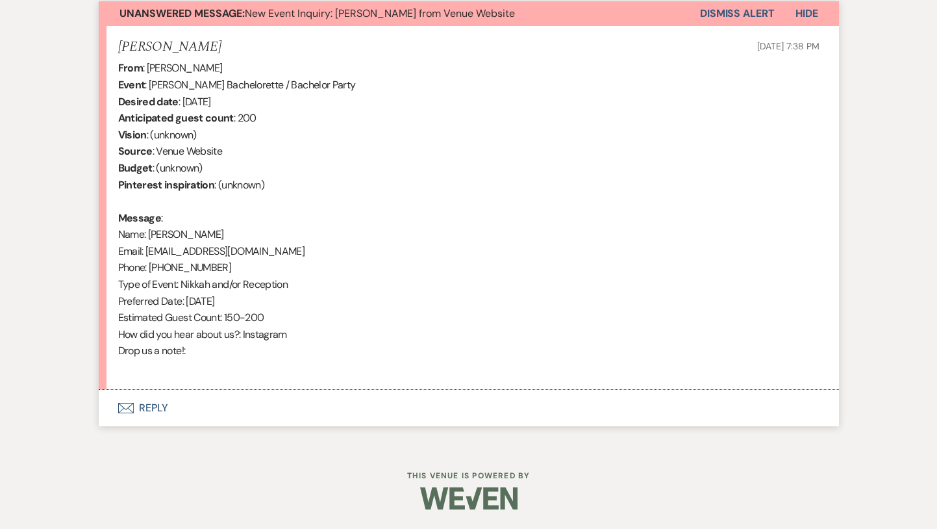
click at [176, 412] on button "Envelope Reply" at bounding box center [469, 408] width 740 height 36
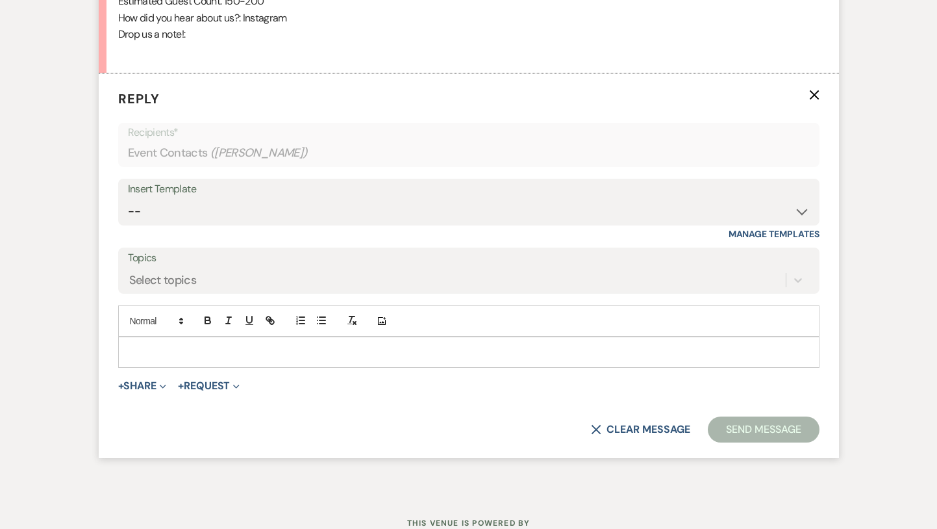
scroll to position [799, 0]
click at [186, 347] on p at bounding box center [469, 351] width 681 height 14
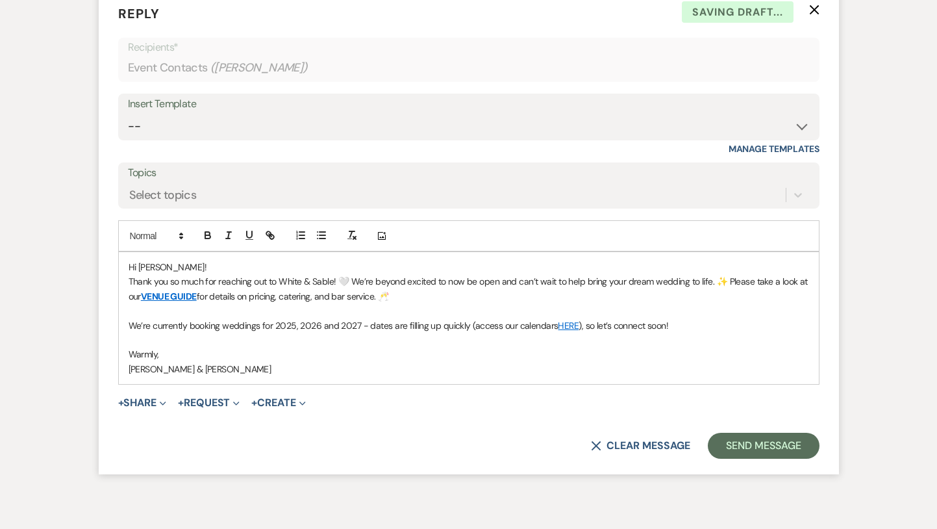
scroll to position [884, 0]
click at [738, 438] on button "Send Message" at bounding box center [763, 445] width 111 height 26
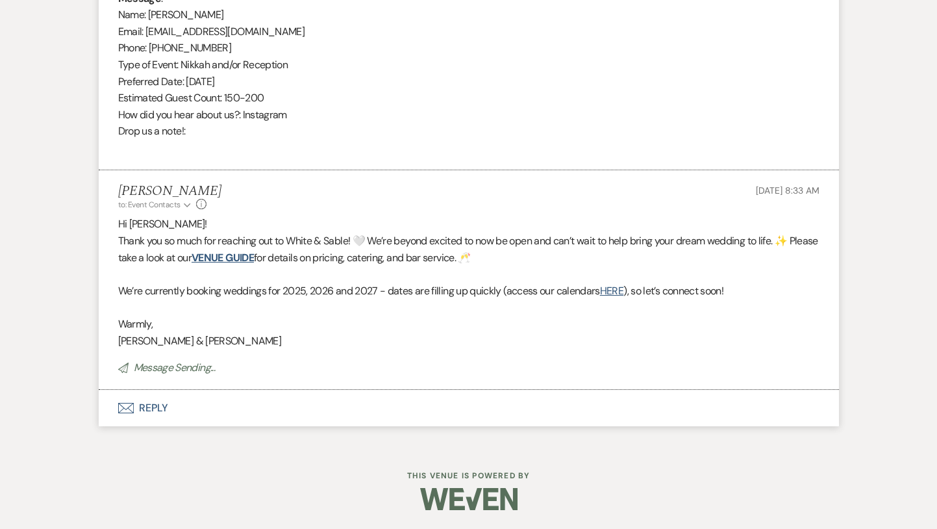
scroll to position [0, 0]
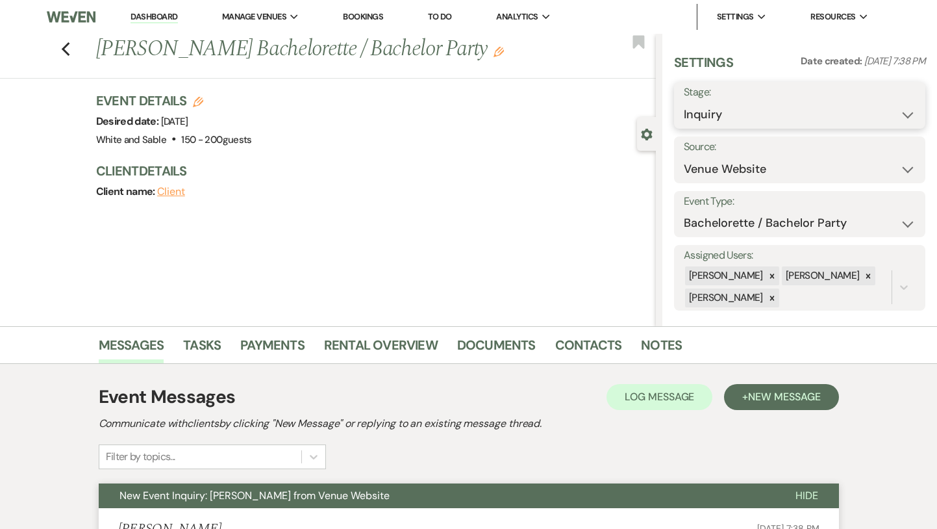
click at [708, 110] on select "Inquiry Follow Up Tour Requested Tour Confirmed Toured Proposal Sent Booked Lost" at bounding box center [800, 114] width 232 height 25
select select "8"
click at [684, 102] on select "Inquiry Follow Up Tour Requested Tour Confirmed Toured Proposal Sent Booked Lost" at bounding box center [800, 114] width 232 height 25
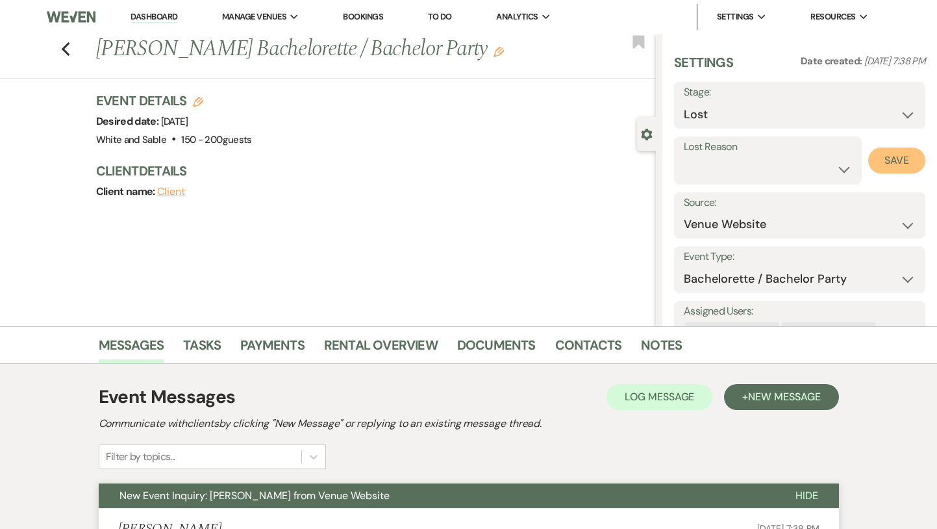
click at [885, 164] on button "Save" at bounding box center [896, 160] width 57 height 26
click at [63, 51] on use "button" at bounding box center [65, 49] width 8 height 14
select select "8"
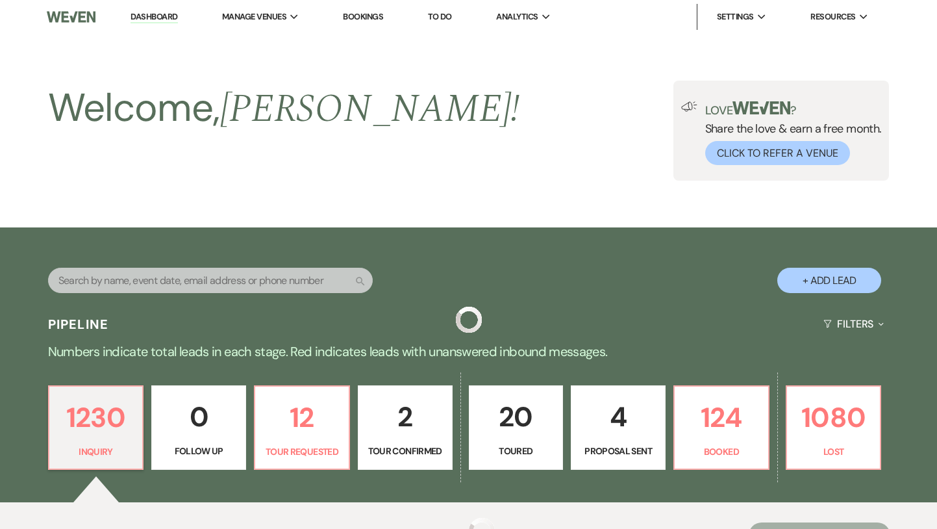
scroll to position [527, 0]
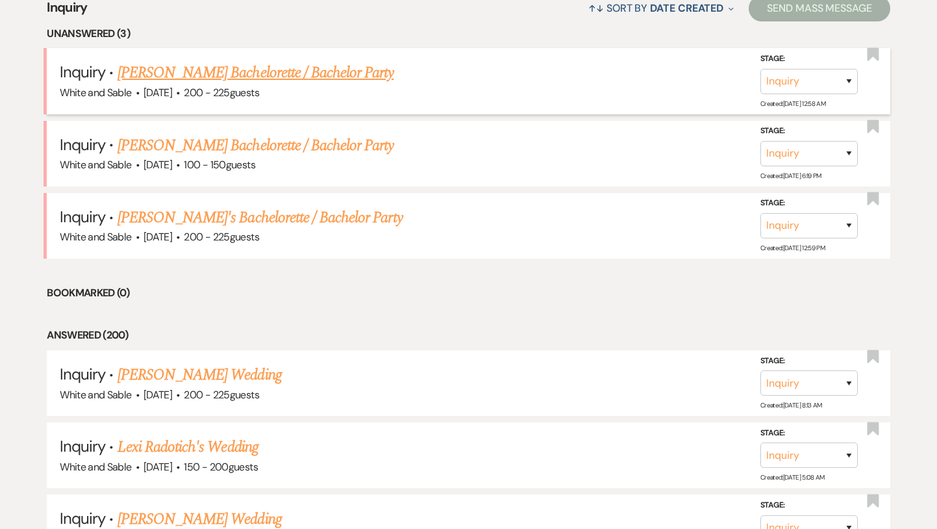
click at [256, 75] on link "[PERSON_NAME] Bachelorette / Bachelor Party" at bounding box center [256, 72] width 277 height 23
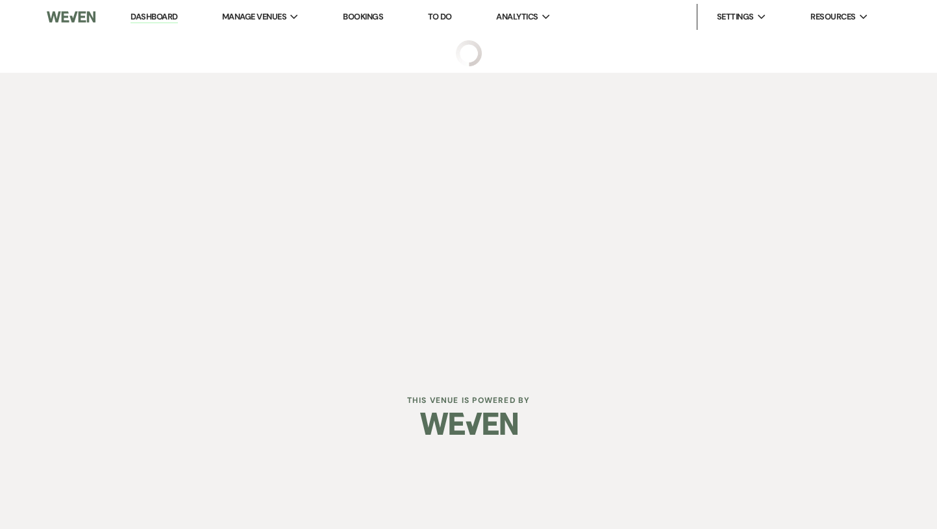
select select "5"
select select "2"
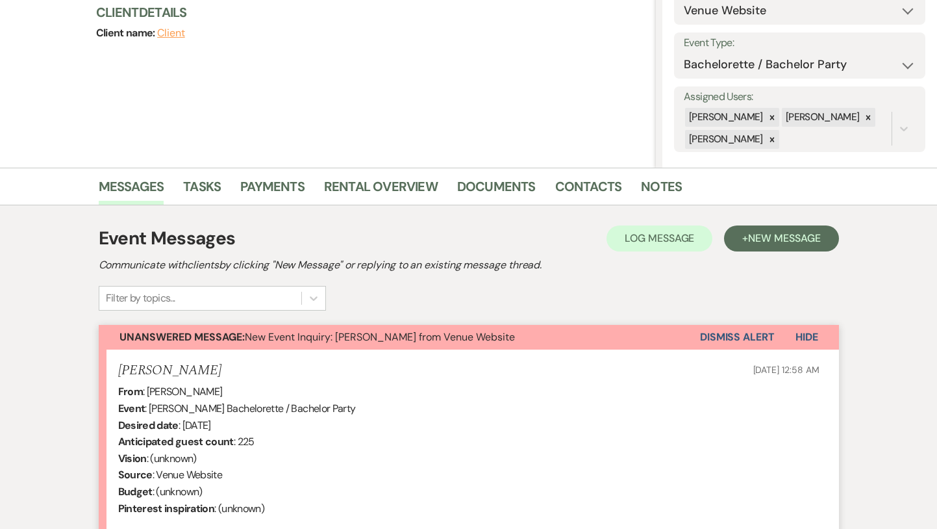
scroll to position [482, 0]
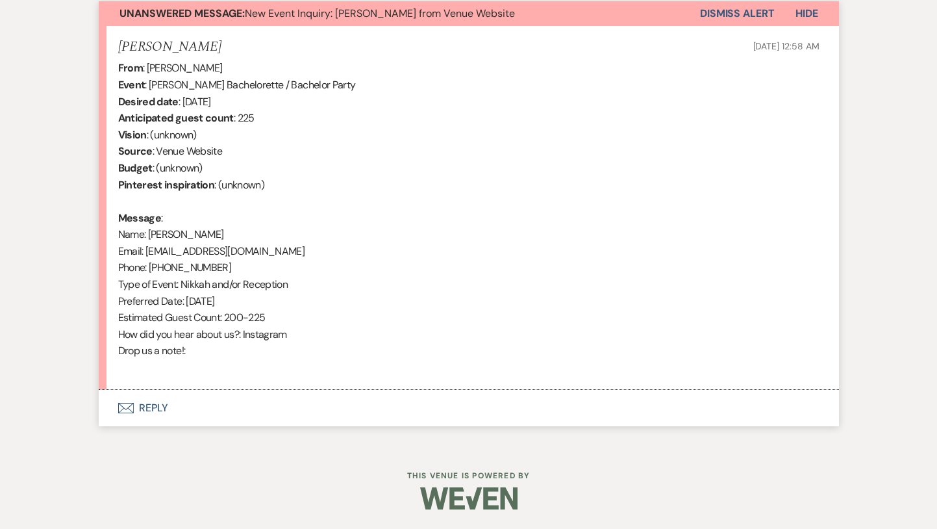
click at [224, 411] on button "Envelope Reply" at bounding box center [469, 408] width 740 height 36
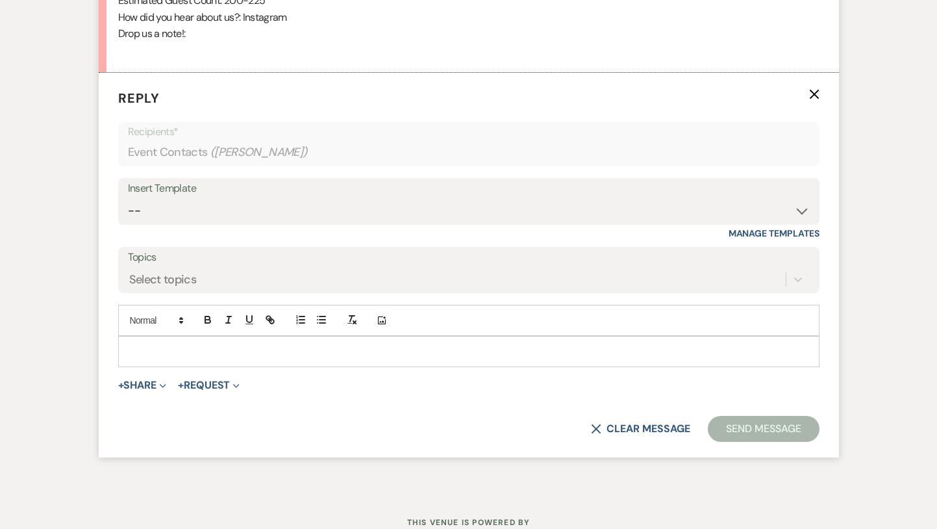
scroll to position [799, 0]
click at [251, 214] on select "-- Inquiry Response (Venue Guide) Schedule - Venue Tour Appt Confirmation Sched…" at bounding box center [469, 209] width 682 height 25
click at [165, 351] on p at bounding box center [469, 351] width 681 height 14
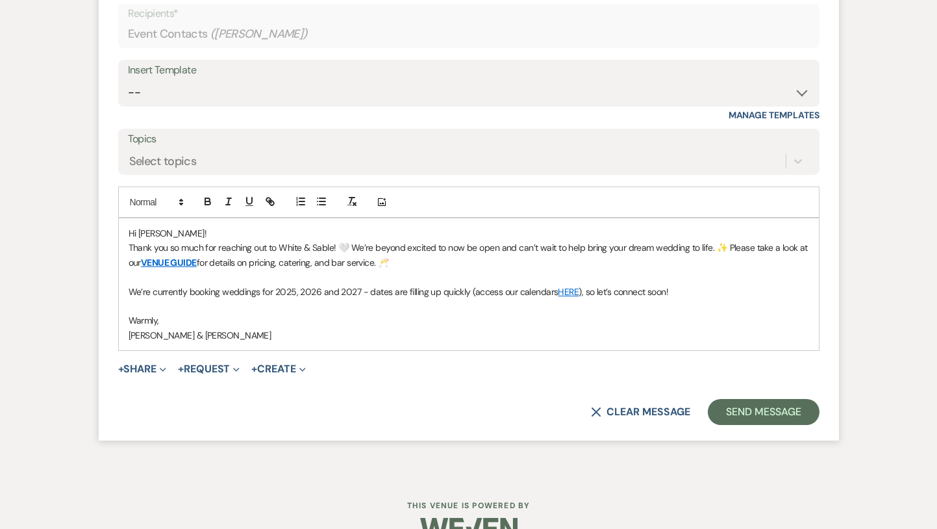
scroll to position [947, 0]
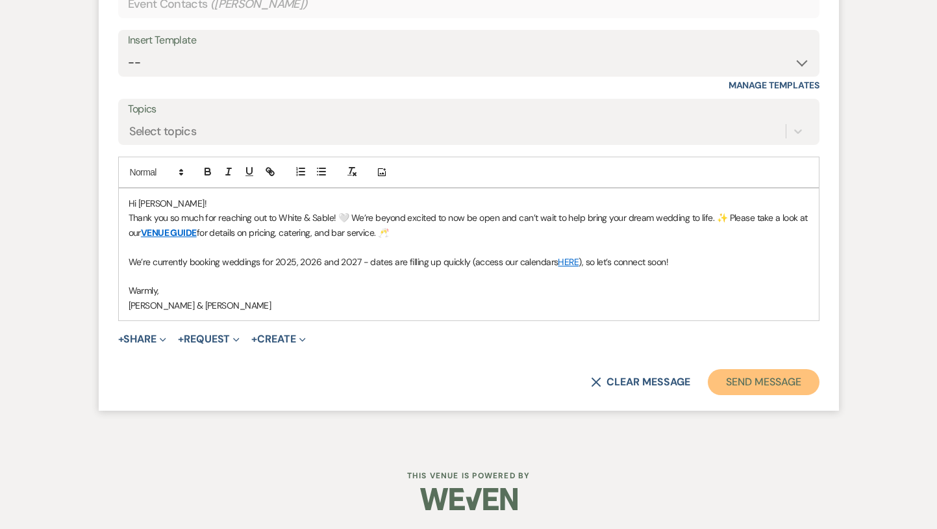
click at [768, 377] on button "Send Message" at bounding box center [763, 382] width 111 height 26
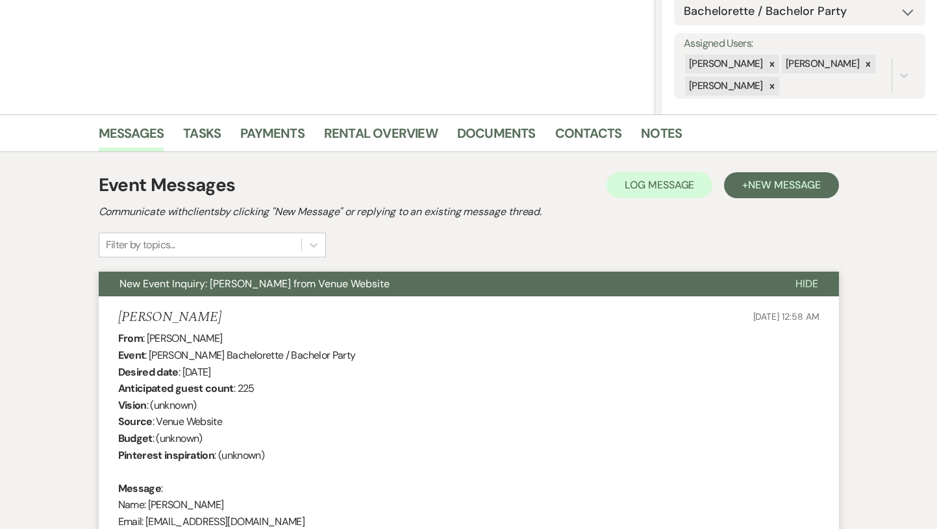
scroll to position [0, 0]
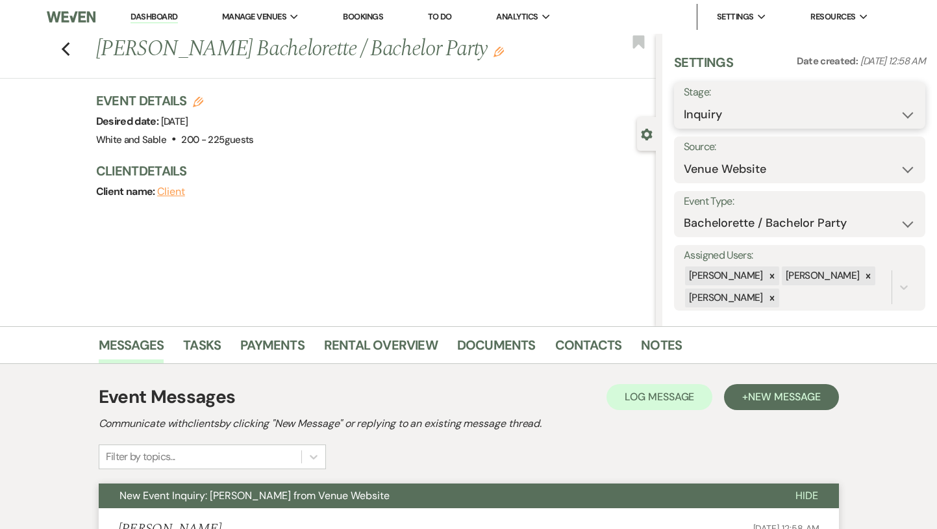
click at [773, 123] on select "Inquiry Follow Up Tour Requested Tour Confirmed Toured Proposal Sent Booked Lost" at bounding box center [800, 114] width 232 height 25
select select "8"
click at [684, 102] on select "Inquiry Follow Up Tour Requested Tour Confirmed Toured Proposal Sent Booked Lost" at bounding box center [800, 114] width 232 height 25
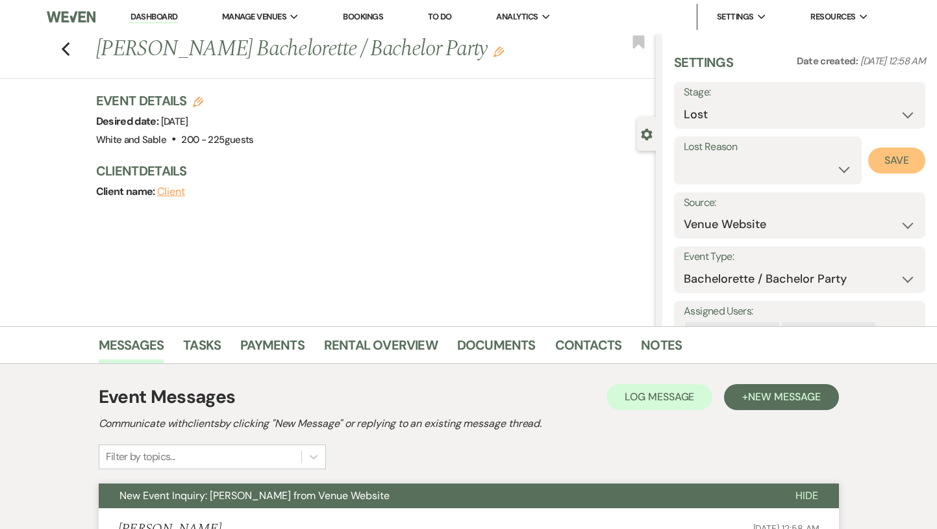
click at [890, 160] on button "Save" at bounding box center [896, 160] width 57 height 26
click at [60, 50] on div "Previous [PERSON_NAME] Bachelorette / Bachelor Party Edit Bookmark" at bounding box center [325, 56] width 662 height 45
click at [65, 51] on use "button" at bounding box center [65, 49] width 8 height 14
select select "8"
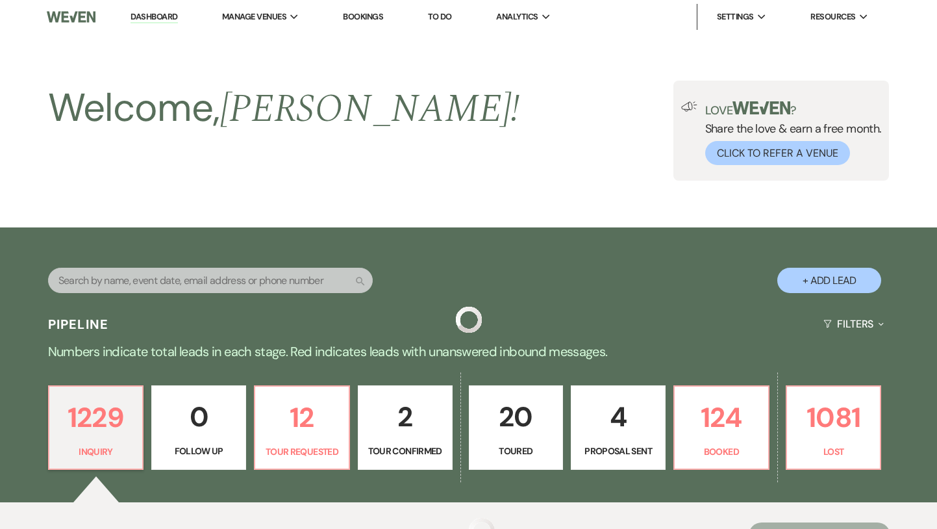
scroll to position [527, 0]
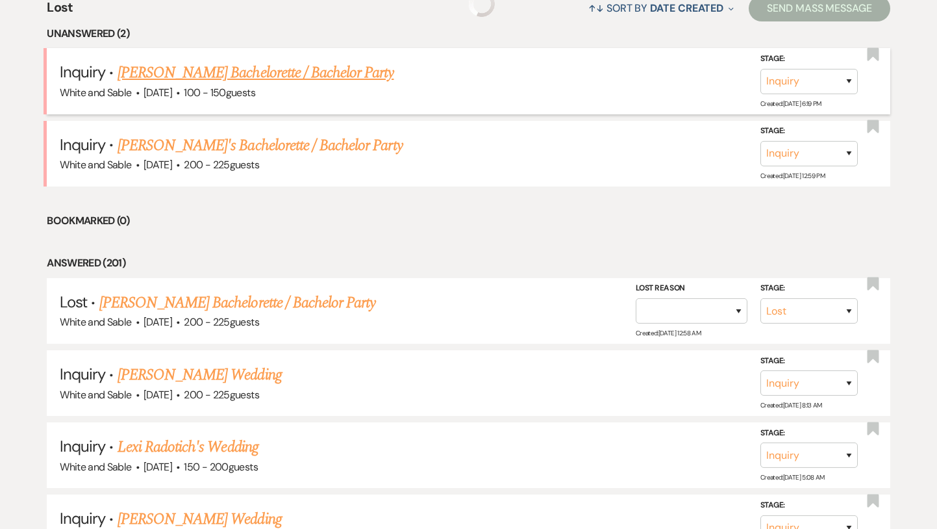
click at [186, 79] on link "[PERSON_NAME] Bachelorette / Bachelor Party" at bounding box center [256, 72] width 277 height 23
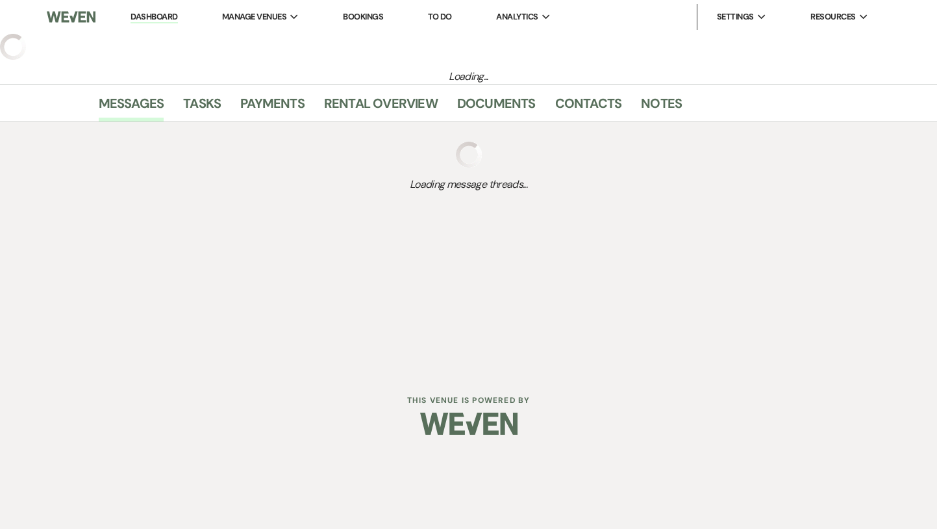
select select "5"
select select "2"
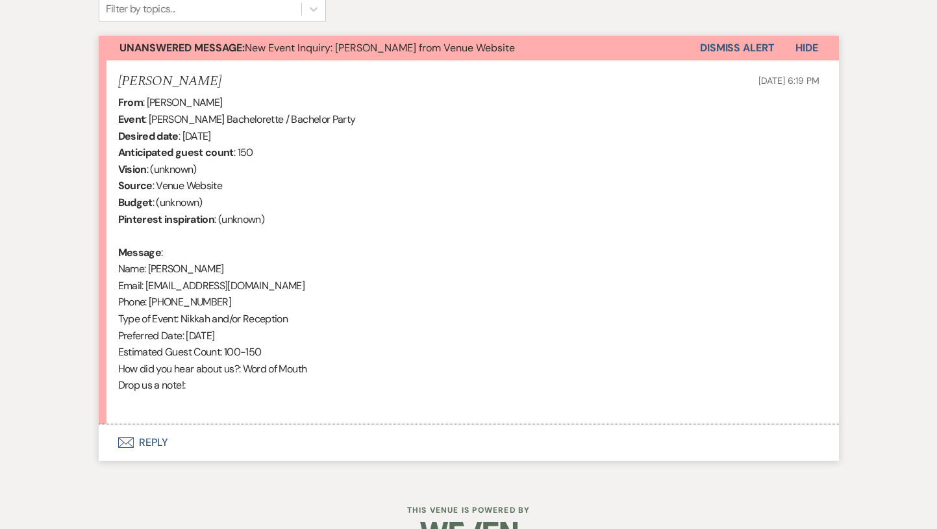
scroll to position [482, 0]
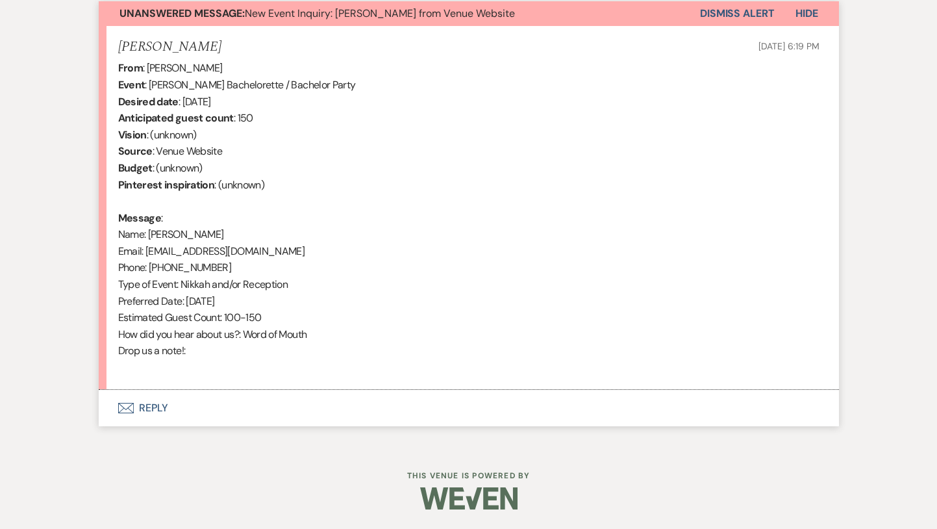
click at [212, 407] on button "Envelope Reply" at bounding box center [469, 408] width 740 height 36
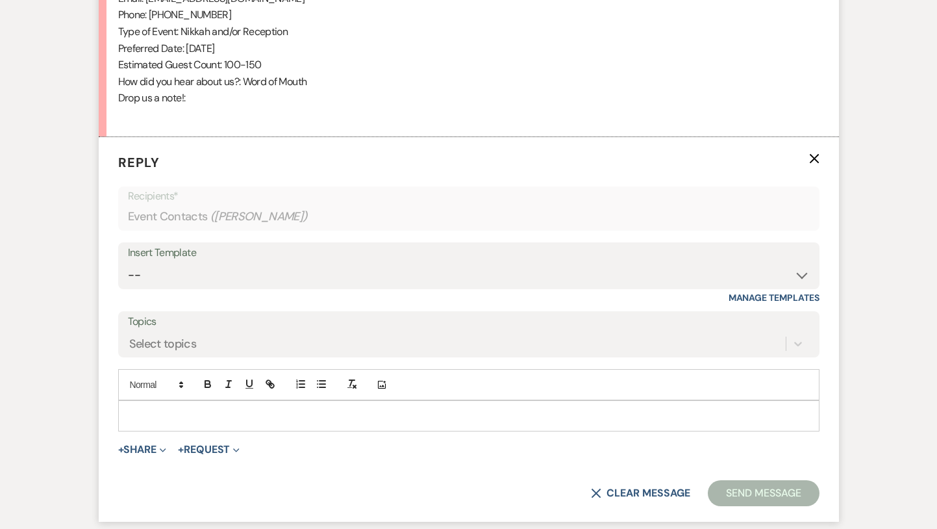
scroll to position [799, 0]
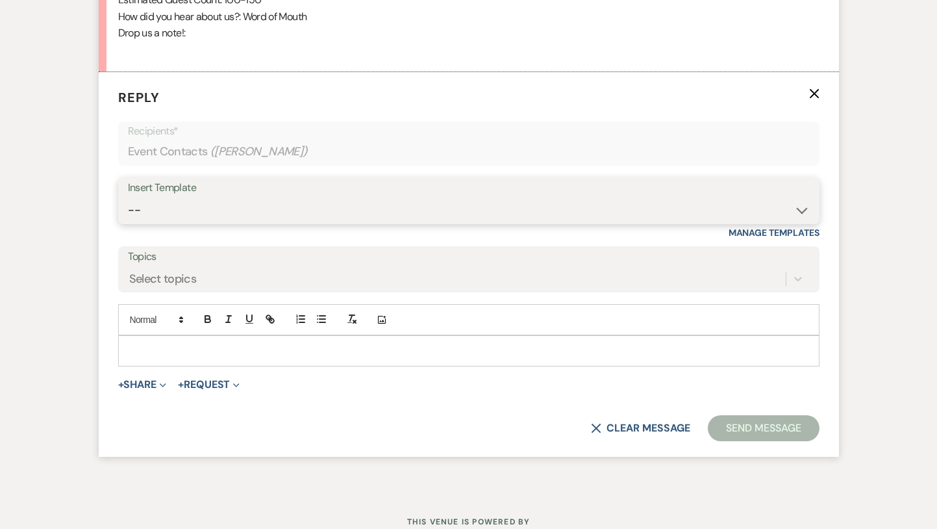
click at [218, 205] on select "-- Inquiry Response (Venue Guide) Schedule - Venue Tour Appt Confirmation Sched…" at bounding box center [469, 209] width 682 height 25
click at [157, 351] on p at bounding box center [469, 351] width 681 height 14
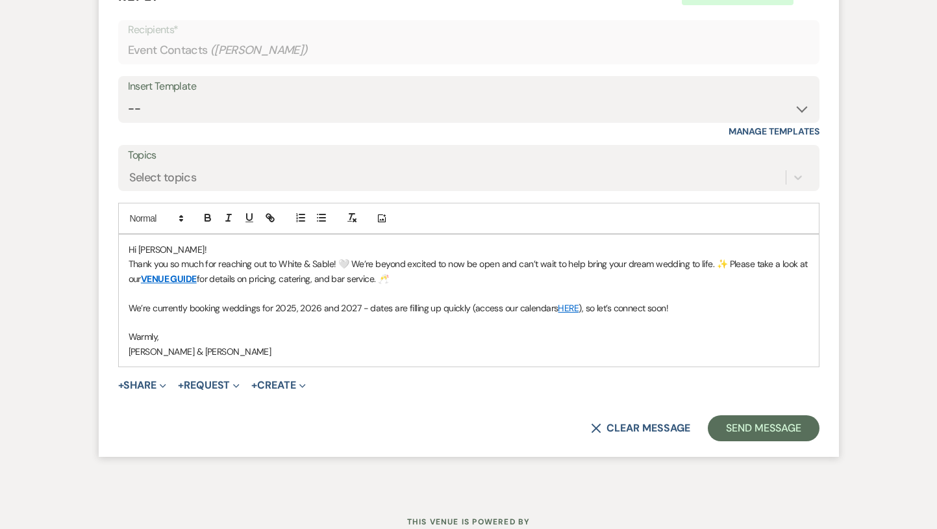
scroll to position [903, 0]
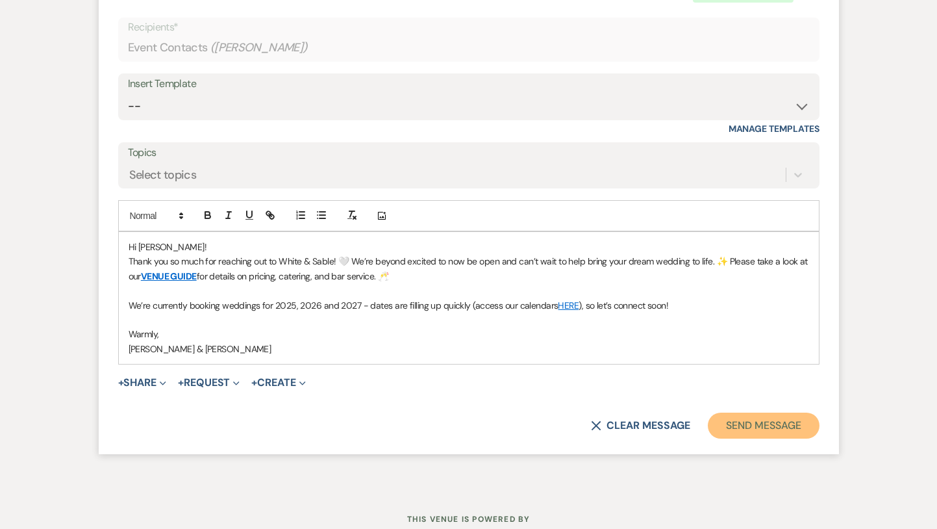
click at [745, 423] on button "Send Message" at bounding box center [763, 425] width 111 height 26
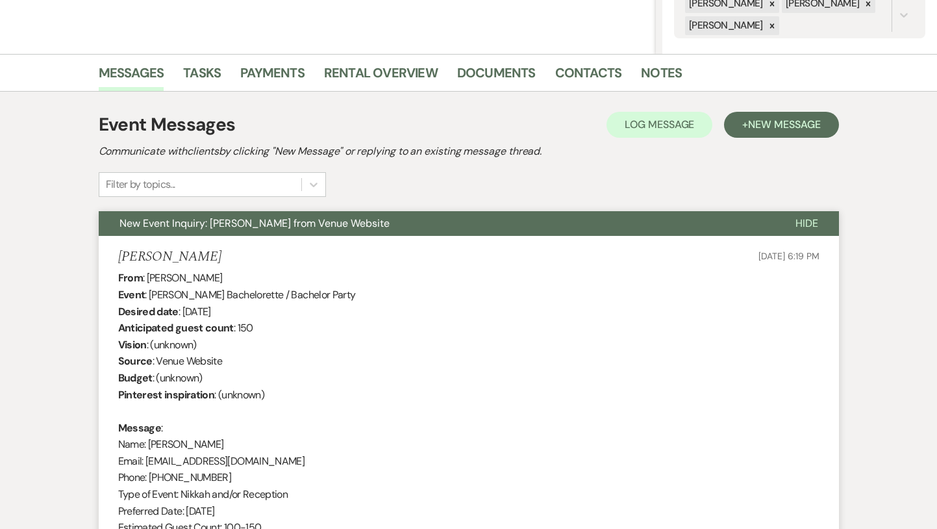
scroll to position [0, 0]
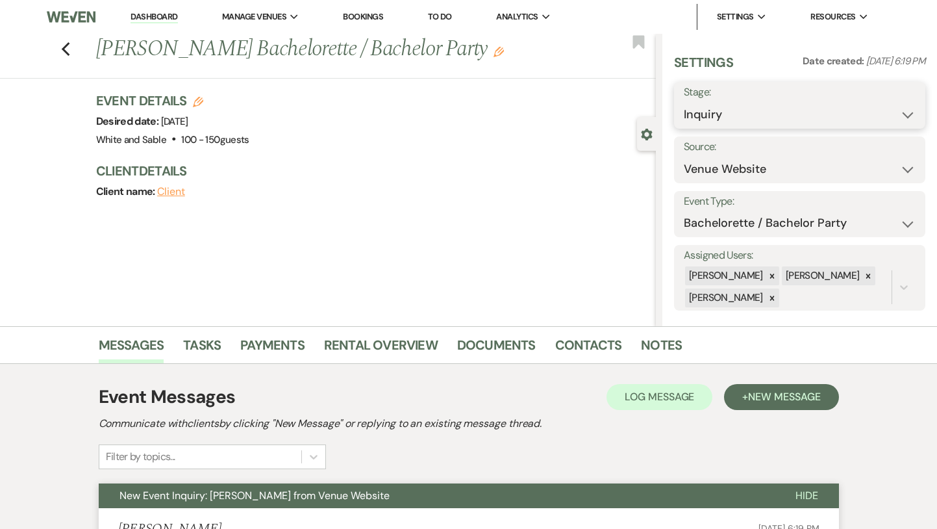
click at [703, 116] on select "Inquiry Follow Up Tour Requested Tour Confirmed Toured Proposal Sent Booked Lost" at bounding box center [800, 114] width 232 height 25
select select "8"
click at [684, 102] on select "Inquiry Follow Up Tour Requested Tour Confirmed Toured Proposal Sent Booked Lost" at bounding box center [800, 114] width 232 height 25
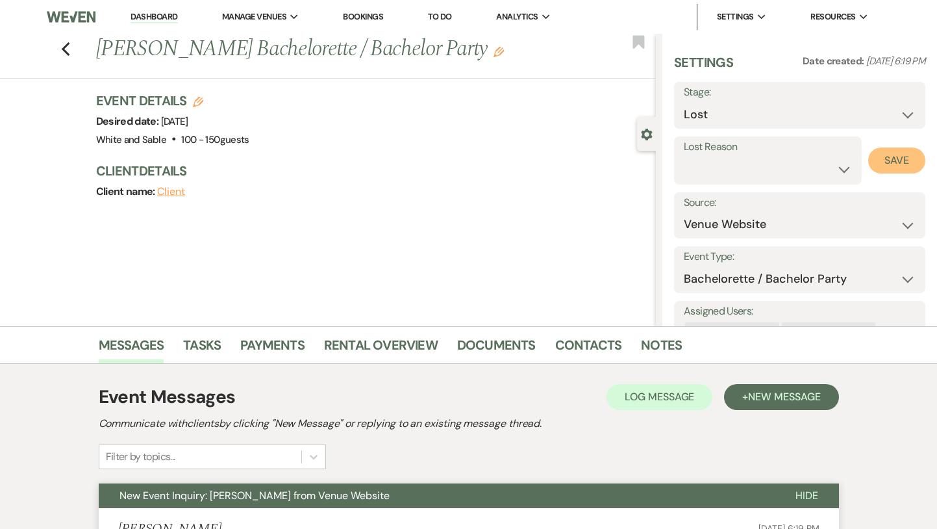
click at [894, 160] on button "Save" at bounding box center [896, 160] width 57 height 26
click at [53, 49] on div "Previous [PERSON_NAME] Bachelorette / Bachelor Party Edit Bookmark" at bounding box center [325, 56] width 662 height 45
click at [61, 51] on icon "Previous" at bounding box center [66, 50] width 10 height 16
select select "8"
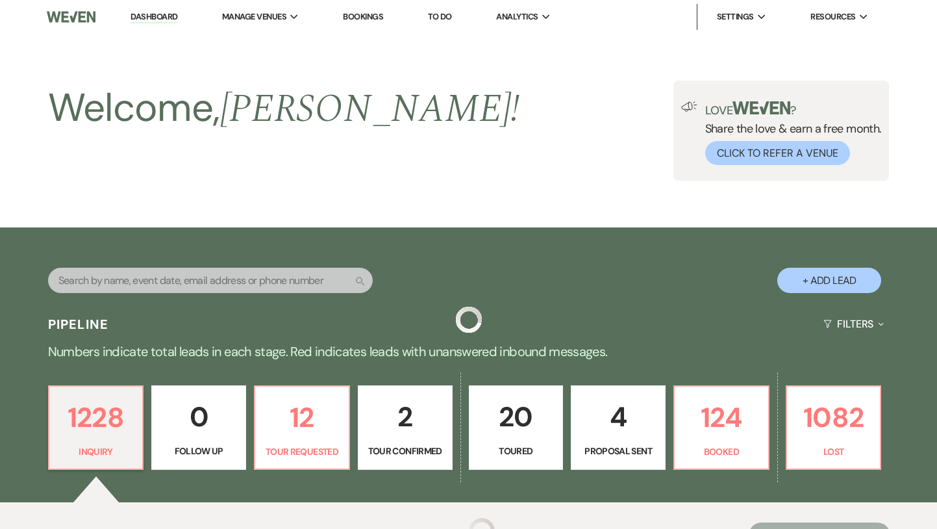
scroll to position [527, 0]
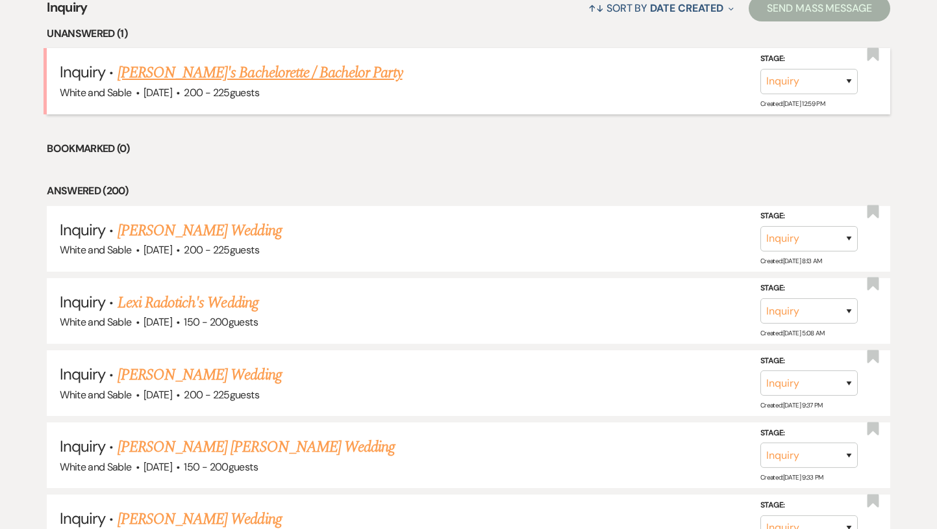
click at [199, 69] on link "[PERSON_NAME]'s Bachelorette / Bachelor Party" at bounding box center [260, 72] width 285 height 23
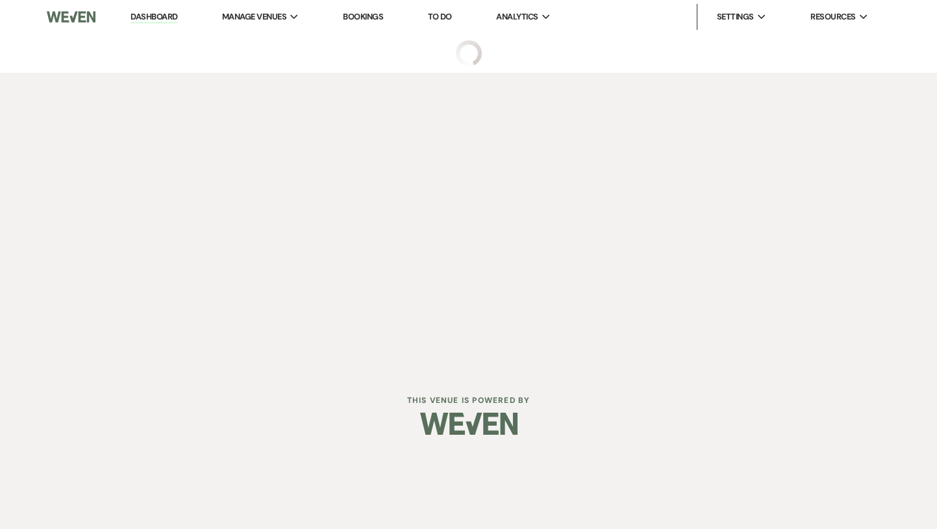
select select "5"
select select "2"
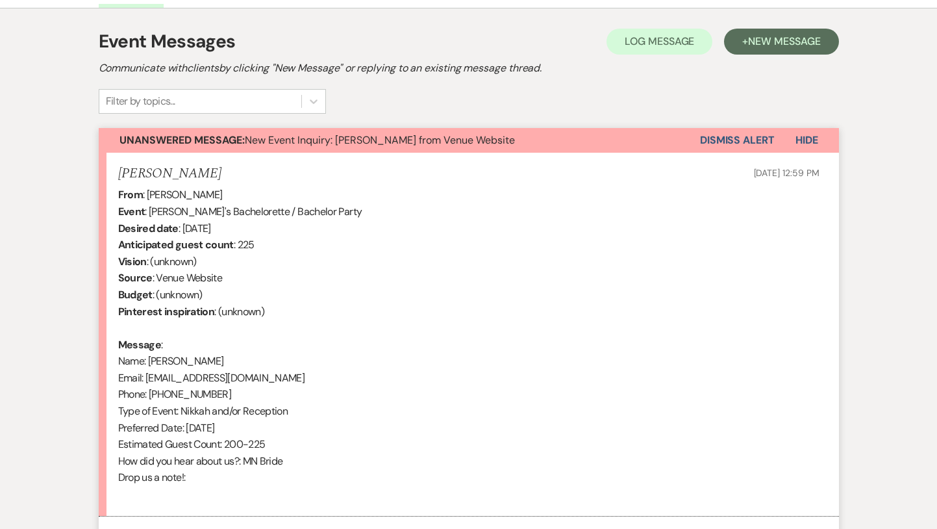
scroll to position [482, 0]
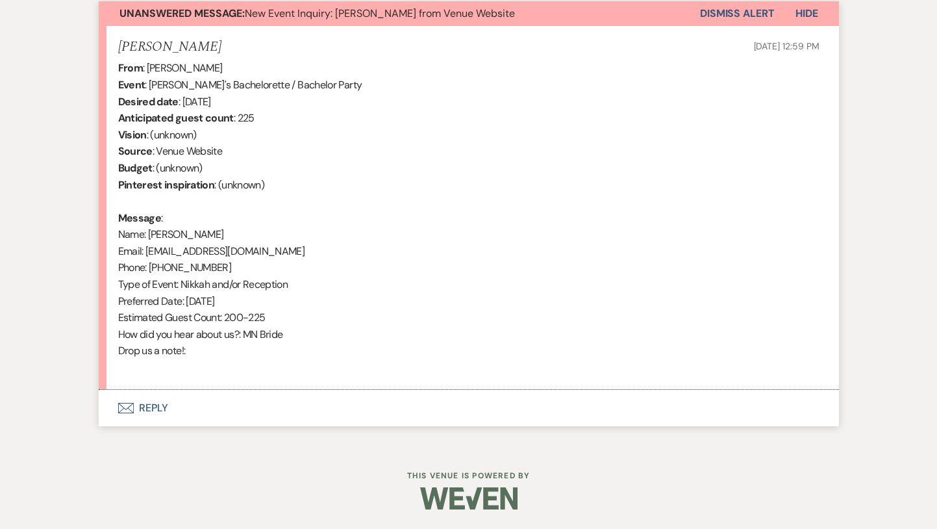
click at [199, 416] on button "Envelope Reply" at bounding box center [469, 408] width 740 height 36
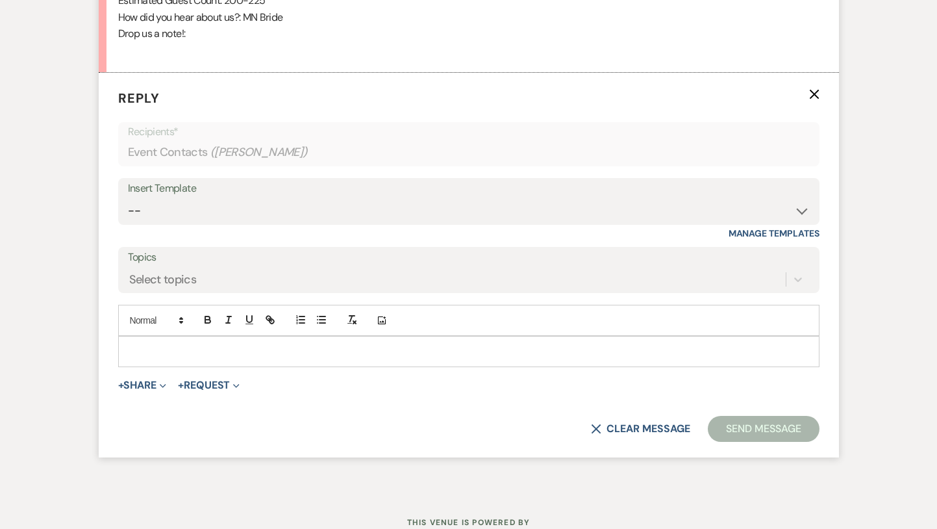
scroll to position [799, 0]
click at [219, 213] on select "-- Inquiry Response (Venue Guide) Schedule - Venue Tour Appt Confirmation Sched…" at bounding box center [469, 209] width 682 height 25
click at [162, 340] on div at bounding box center [469, 351] width 700 height 30
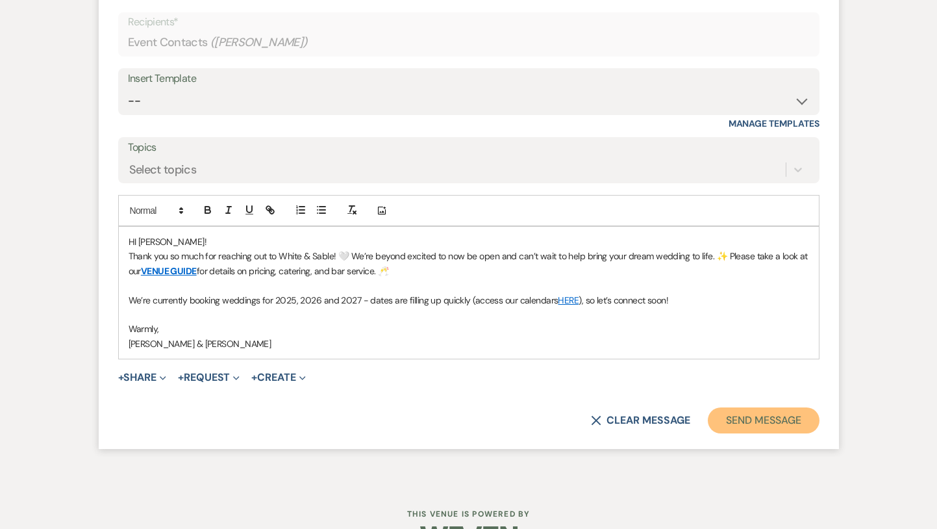
click at [760, 427] on button "Send Message" at bounding box center [763, 420] width 111 height 26
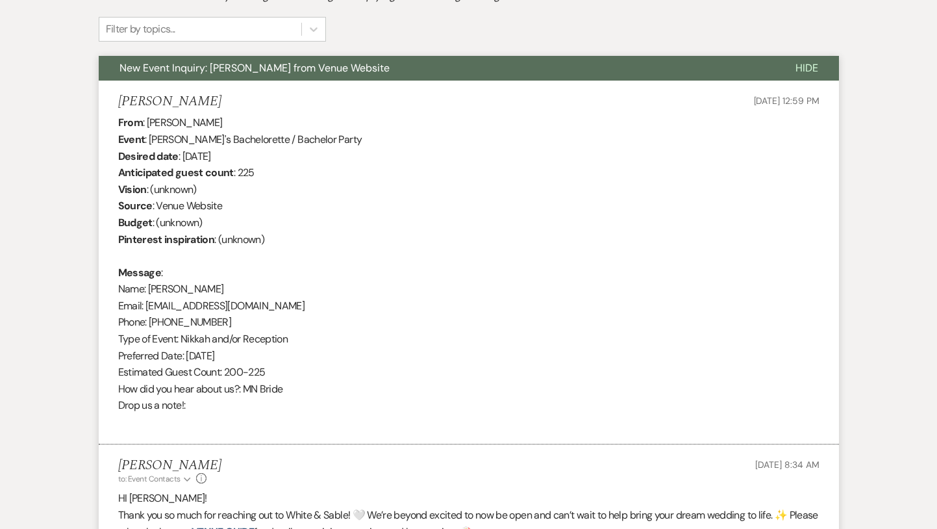
scroll to position [0, 0]
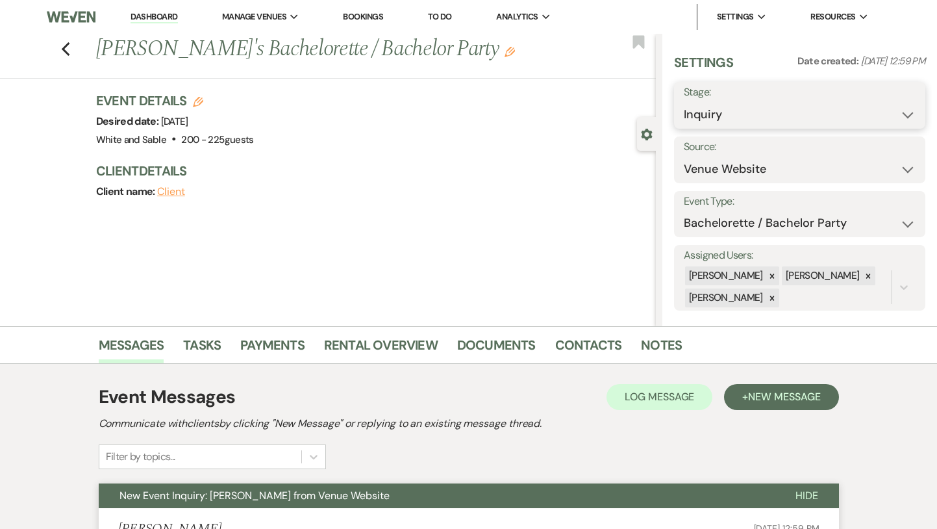
click at [684, 121] on select "Inquiry Follow Up Tour Requested Tour Confirmed Toured Proposal Sent Booked Lost" at bounding box center [800, 114] width 232 height 25
select select "8"
click at [684, 102] on select "Inquiry Follow Up Tour Requested Tour Confirmed Toured Proposal Sent Booked Lost" at bounding box center [800, 114] width 232 height 25
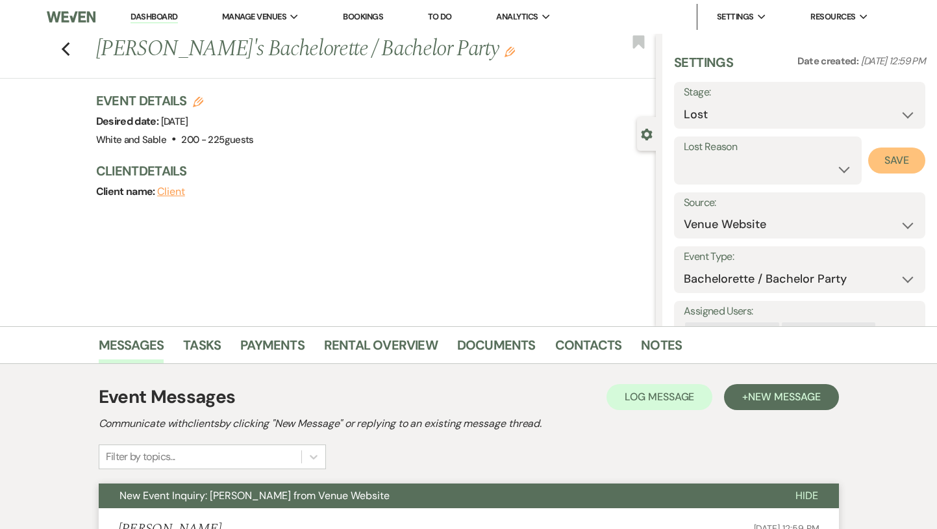
click at [882, 162] on button "Save" at bounding box center [896, 160] width 57 height 26
click at [64, 51] on use "button" at bounding box center [65, 49] width 8 height 14
select select "8"
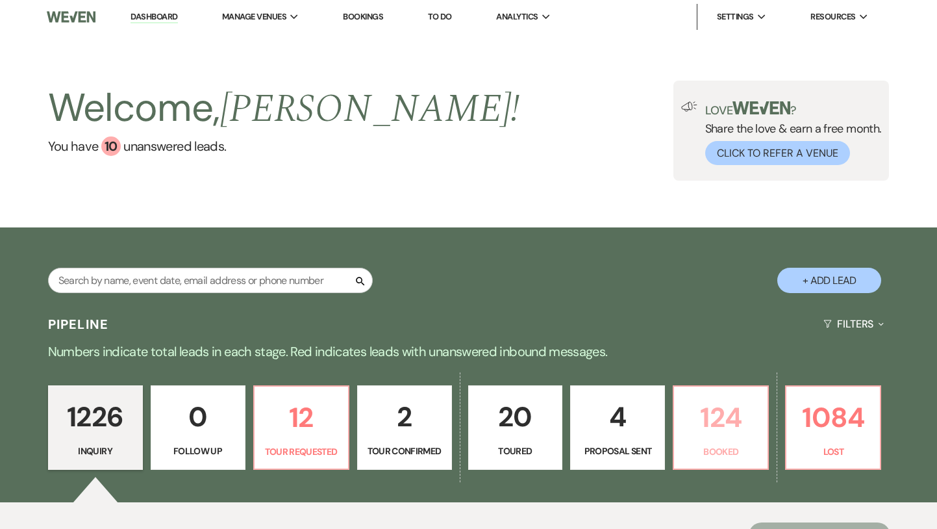
click at [701, 427] on p "124" at bounding box center [721, 417] width 78 height 44
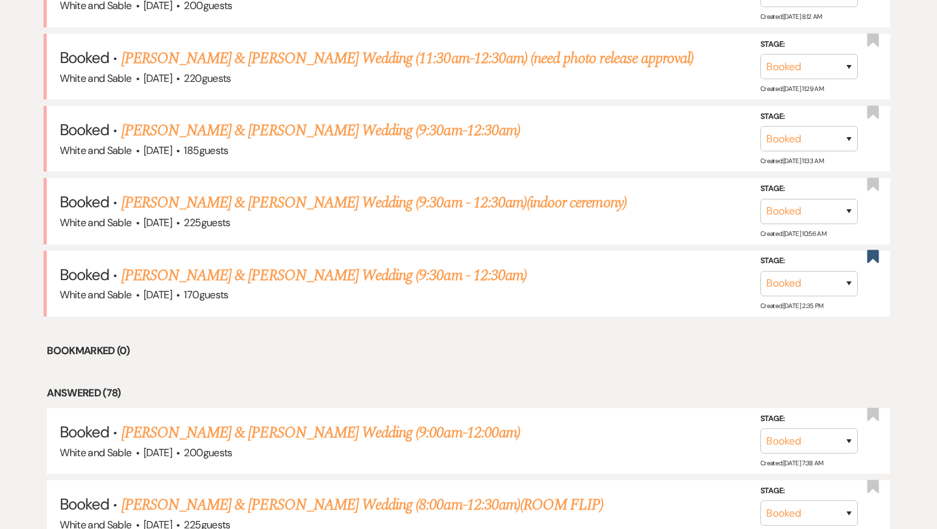
scroll to position [831, 0]
click at [411, 267] on link "[PERSON_NAME] & [PERSON_NAME] Wedding (9:30am - 12:30am)" at bounding box center [323, 274] width 405 height 23
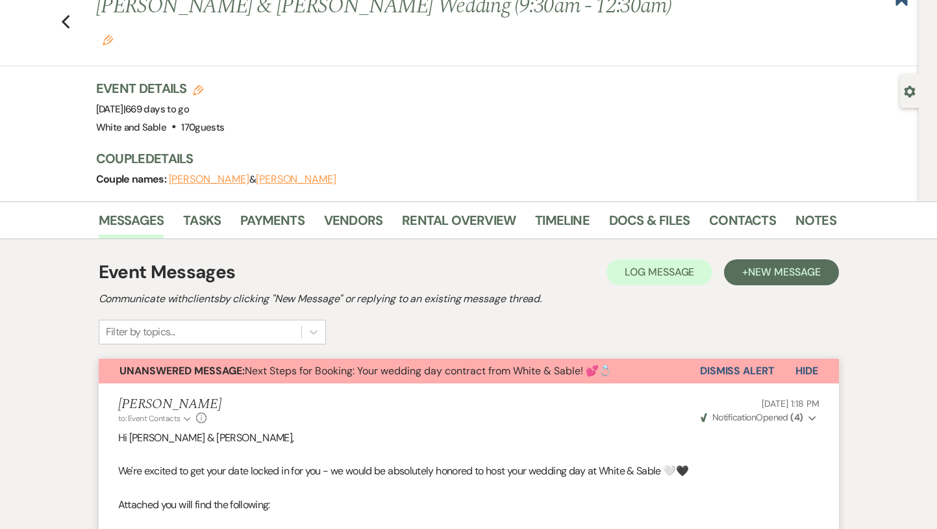
scroll to position [45, 0]
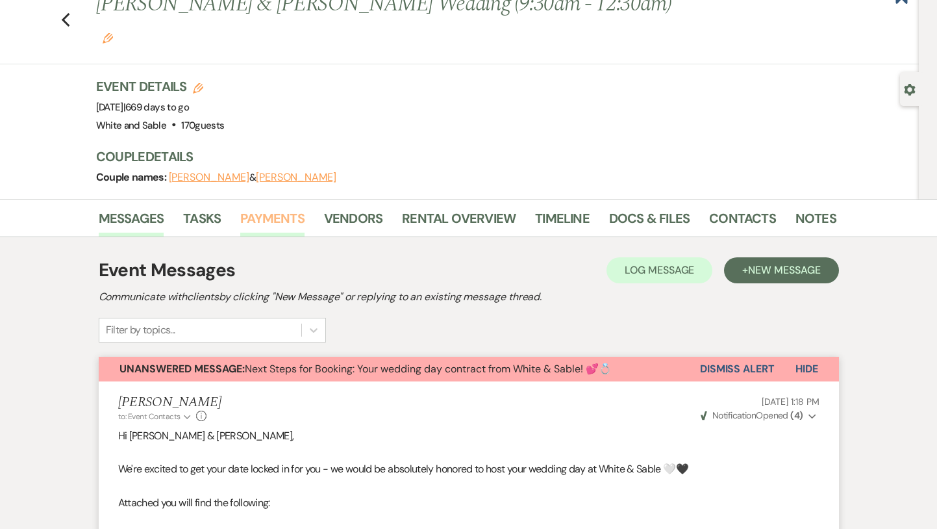
click at [290, 208] on link "Payments" at bounding box center [272, 222] width 64 height 29
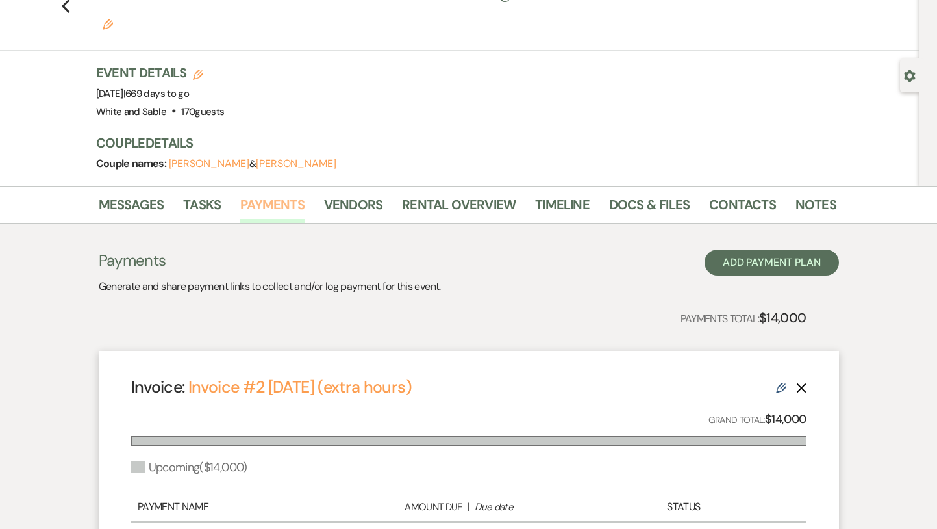
scroll to position [53, 0]
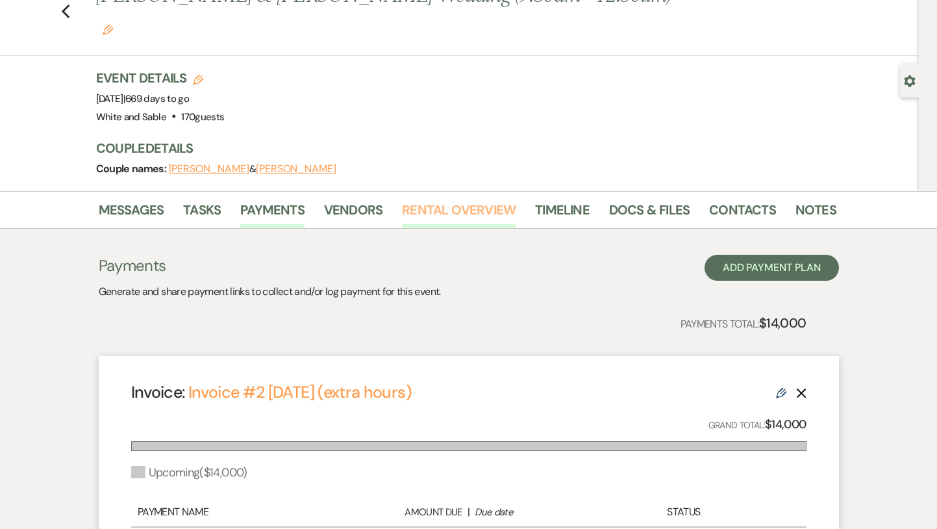
click at [507, 199] on link "Rental Overview" at bounding box center [459, 213] width 114 height 29
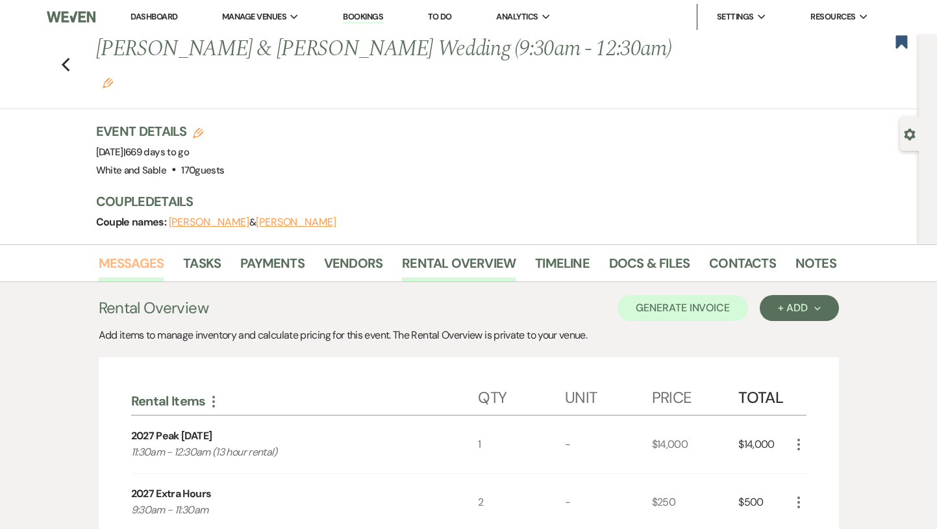
click at [133, 253] on link "Messages" at bounding box center [132, 267] width 66 height 29
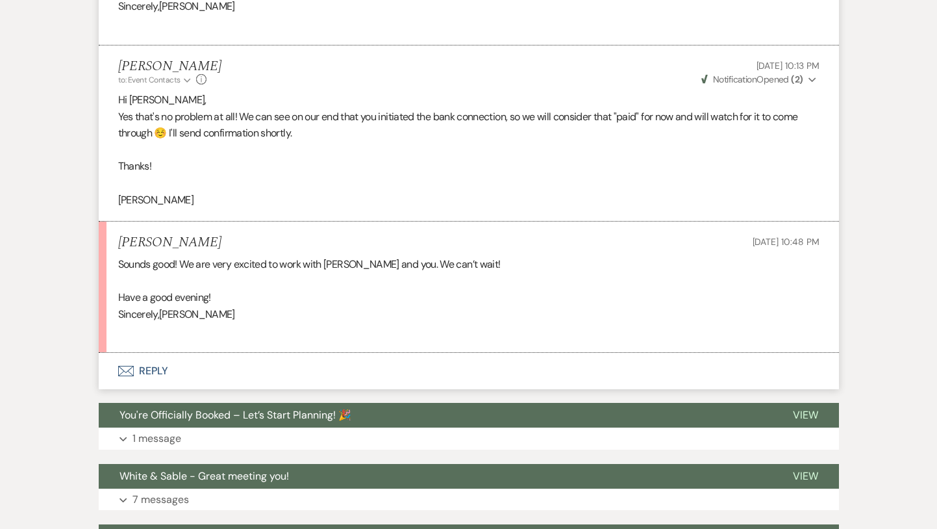
scroll to position [3648, 0]
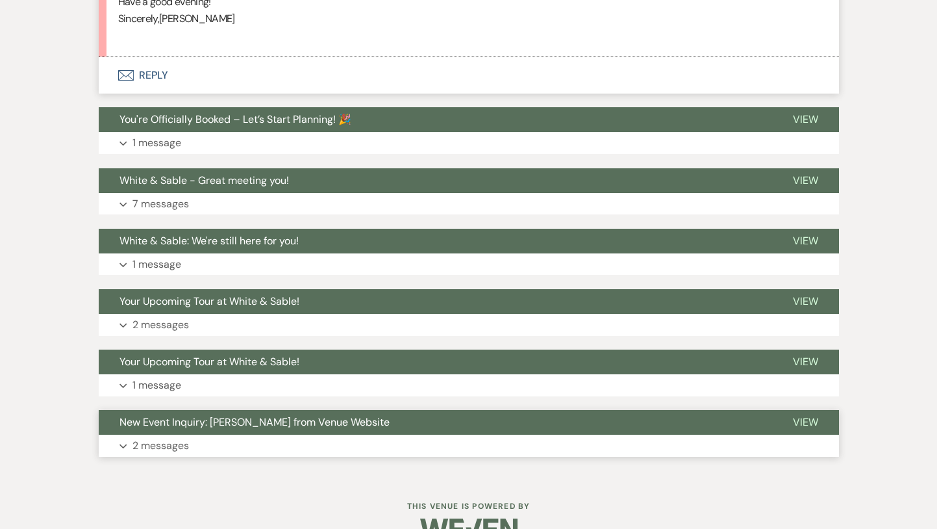
click at [170, 415] on span "New Event Inquiry: [PERSON_NAME] from Venue Website" at bounding box center [254, 422] width 270 height 14
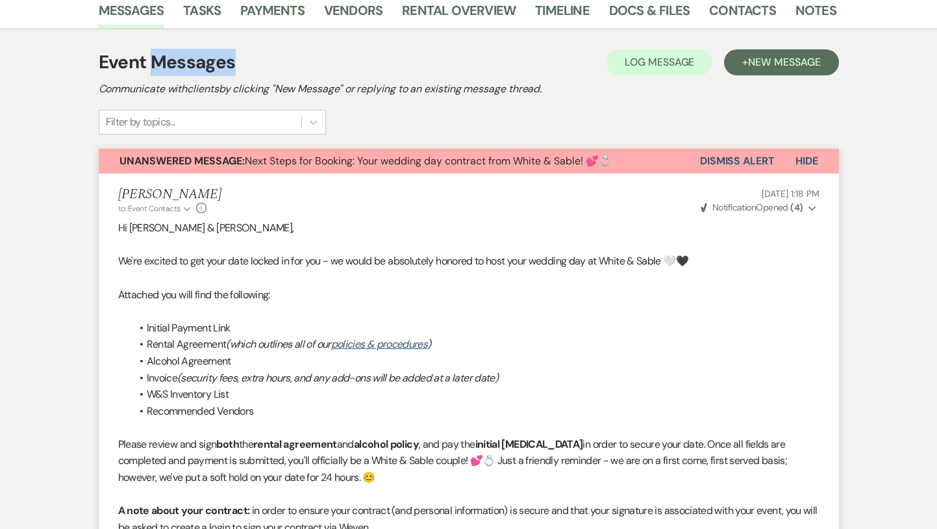
scroll to position [0, 0]
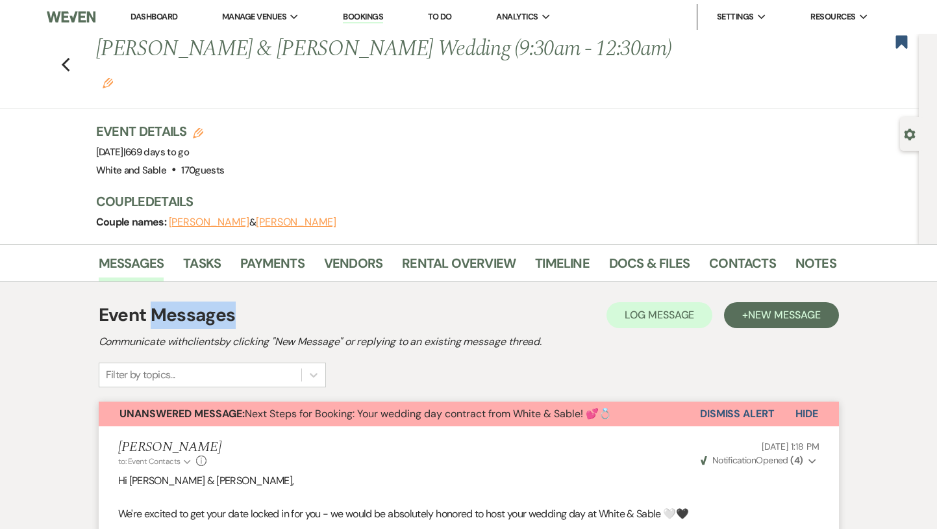
click at [158, 16] on link "Dashboard" at bounding box center [154, 16] width 47 height 11
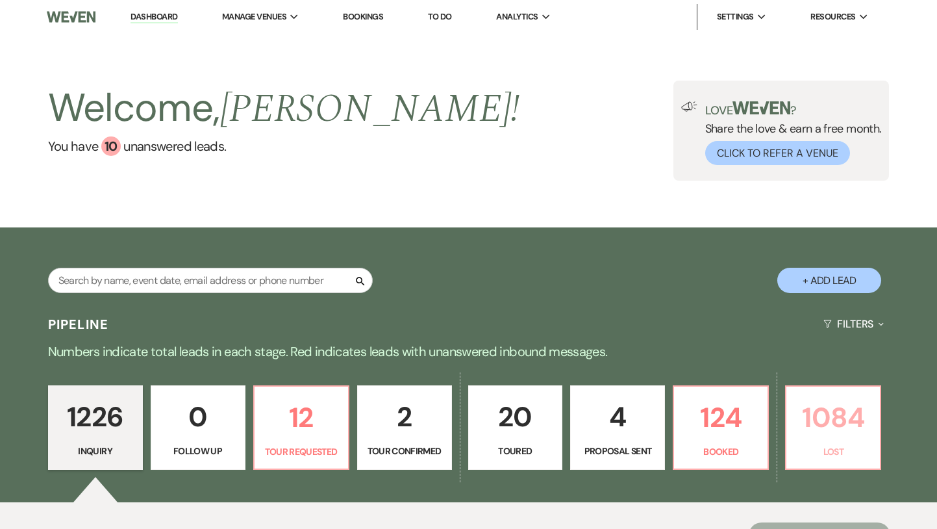
click at [833, 436] on p "1084" at bounding box center [833, 417] width 78 height 44
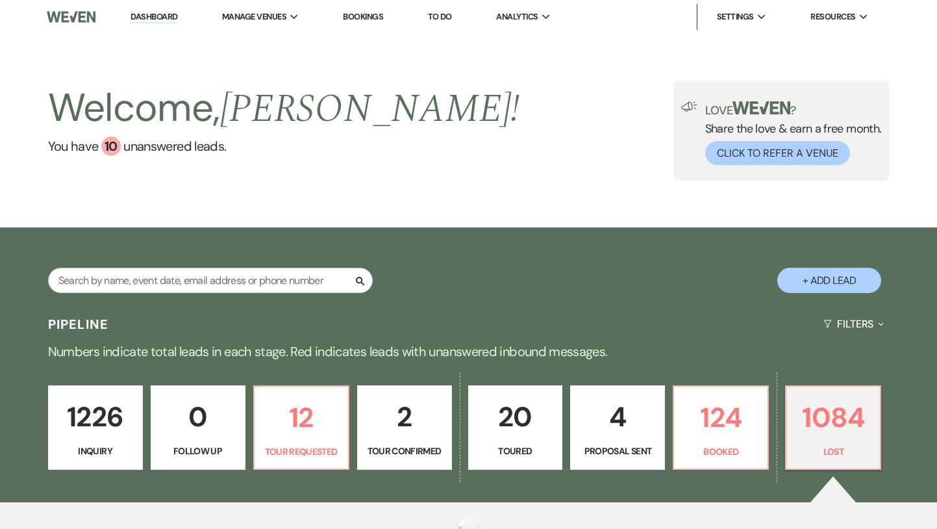
scroll to position [133, 0]
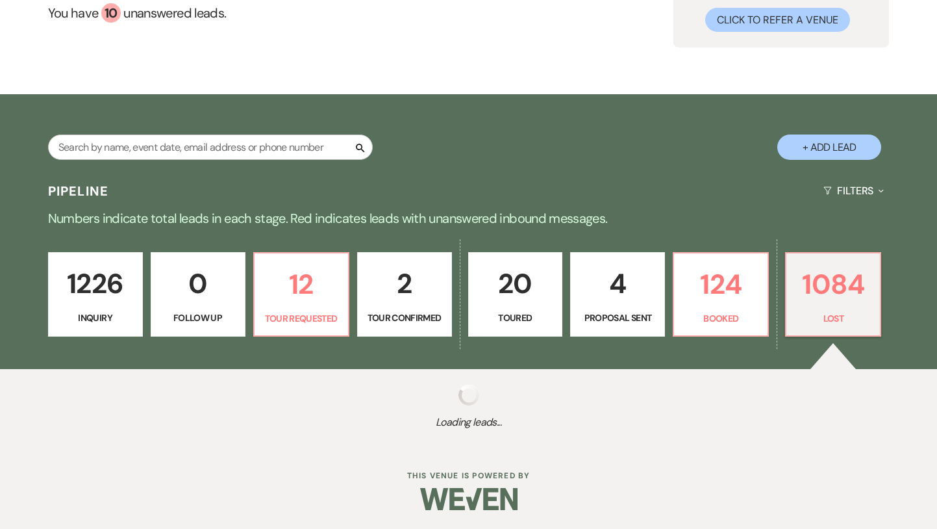
select select "8"
select select "1"
select select "8"
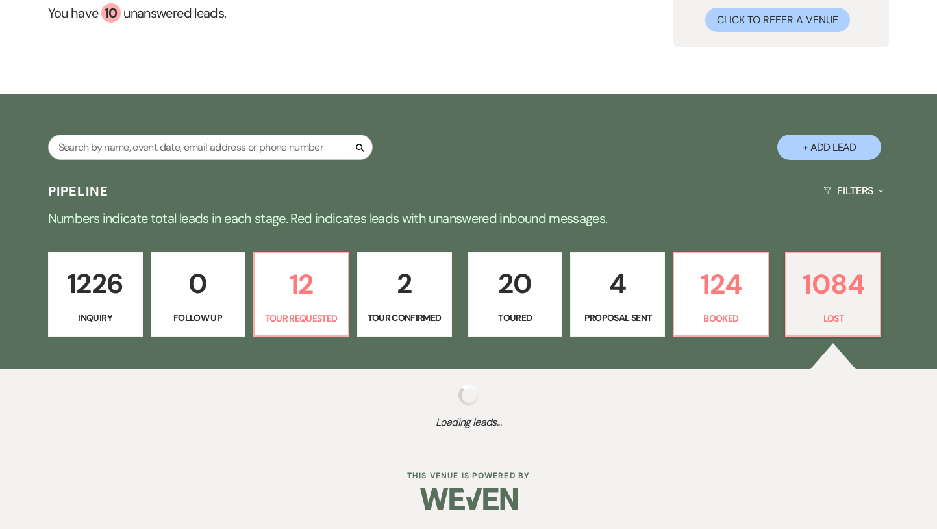
select select "6"
select select "8"
select select "1"
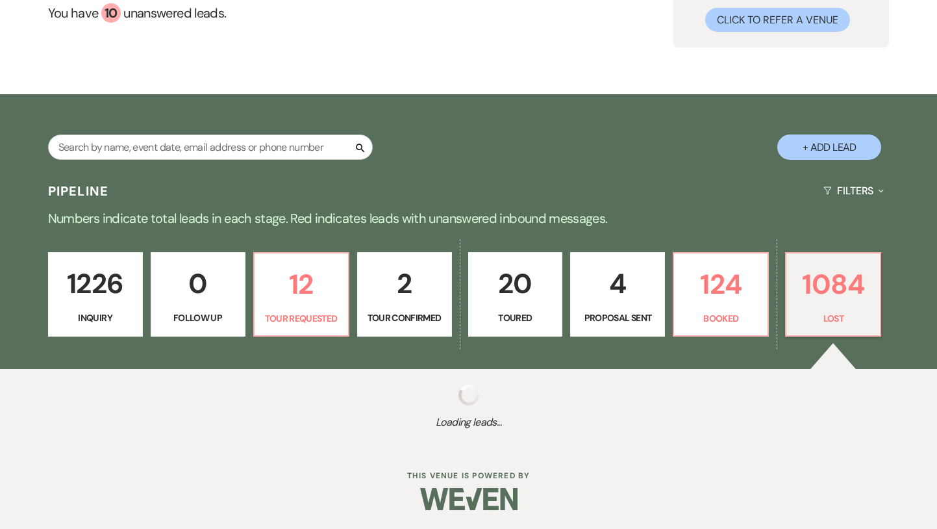
select select "8"
select select "6"
select select "8"
select select "7"
select select "8"
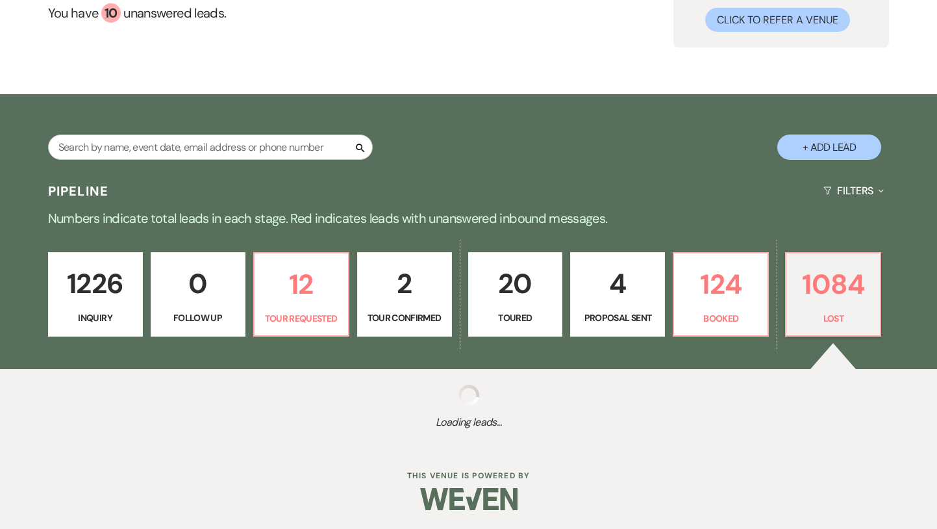
select select "6"
select select "8"
select select "7"
select select "8"
select select "5"
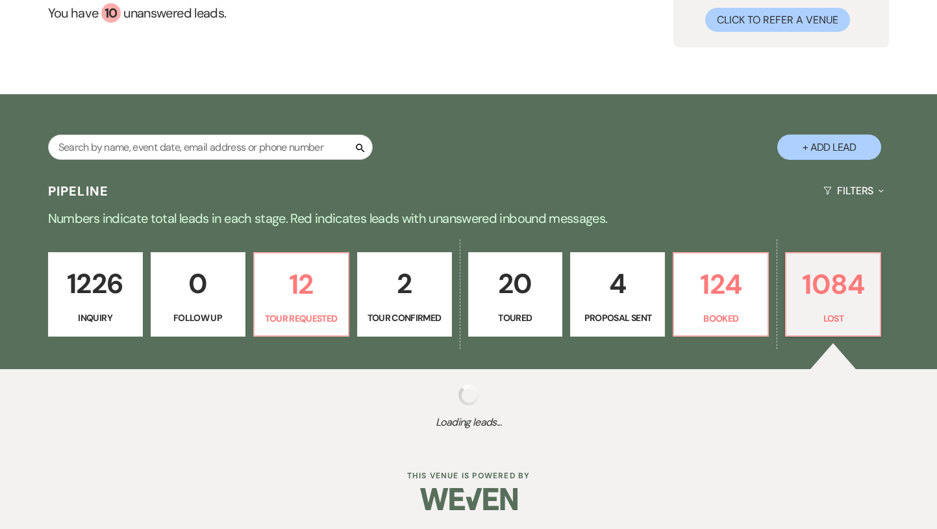
select select "8"
select select "6"
select select "8"
select select "6"
select select "8"
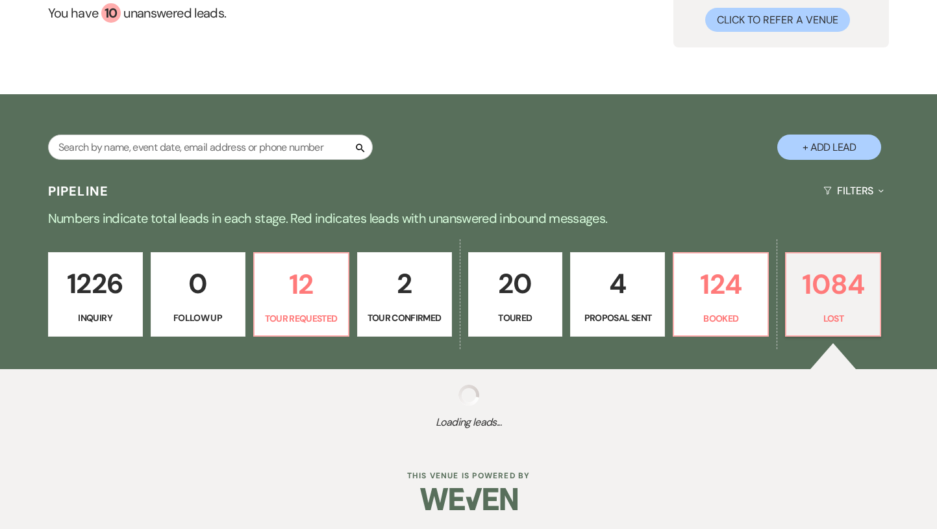
select select "6"
select select "8"
select select "6"
select select "8"
select select "5"
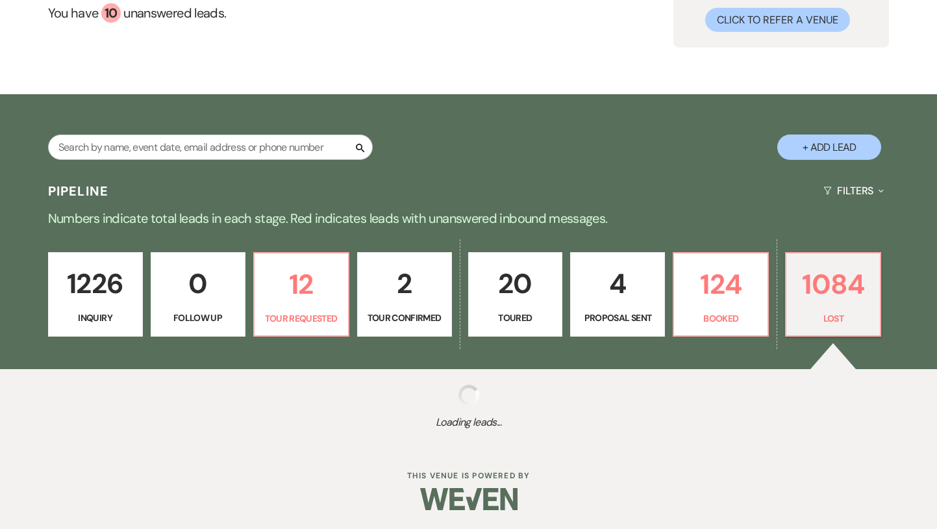
select select "8"
select select "5"
select select "8"
select select "7"
select select "8"
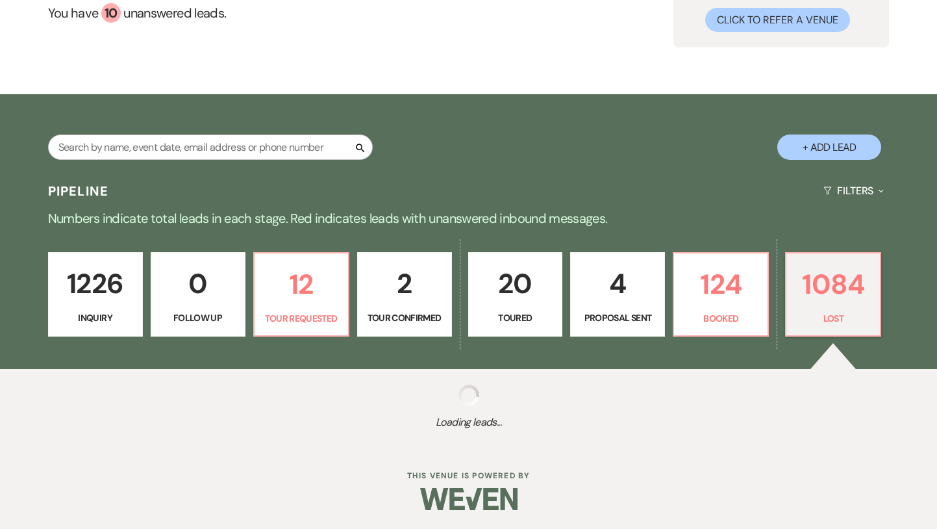
select select "6"
select select "8"
select select "6"
select select "8"
select select "6"
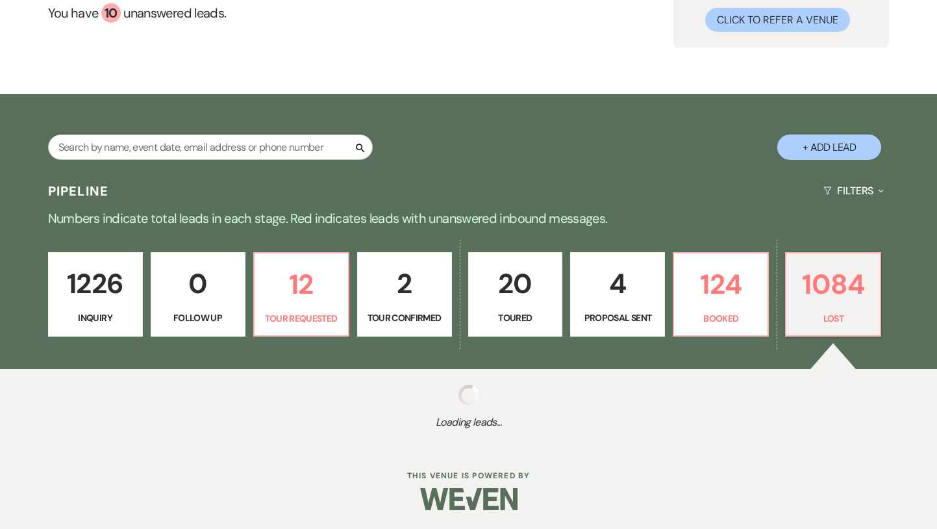
select select "8"
select select "1"
select select "8"
select select "6"
select select "8"
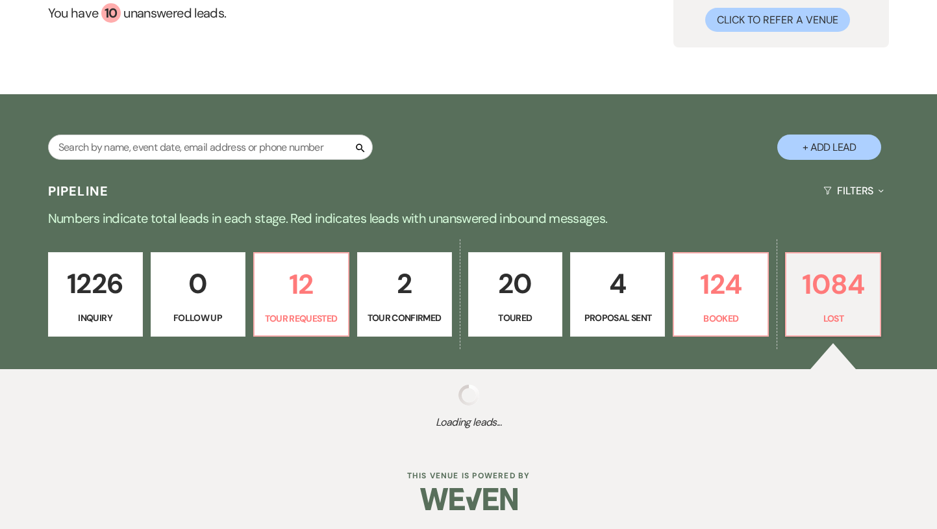
select select "7"
select select "8"
select select "6"
select select "8"
select select "6"
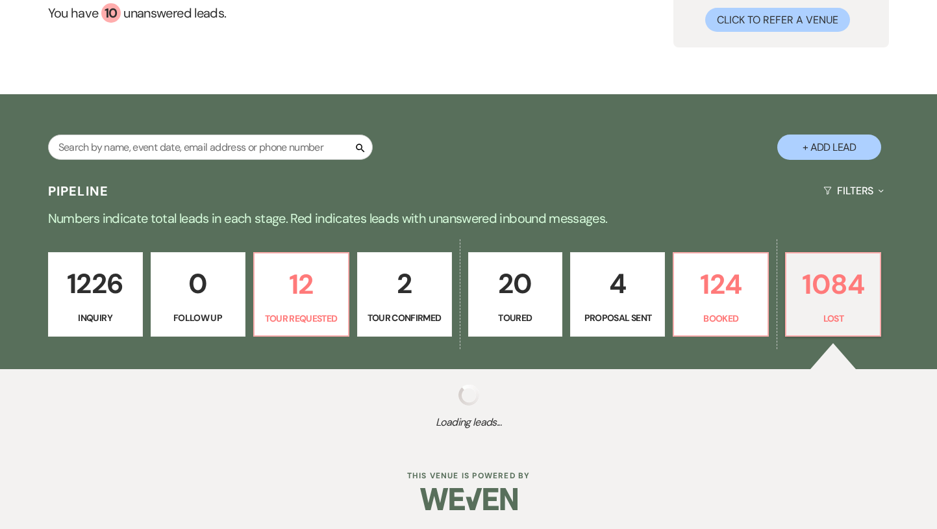
select select "8"
select select "7"
select select "8"
select select "6"
select select "8"
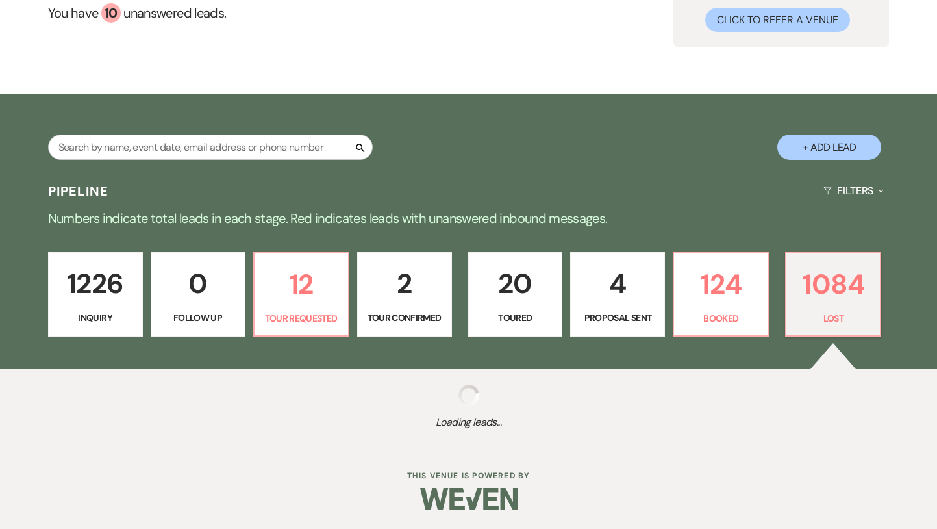
select select "6"
select select "8"
select select "6"
select select "8"
select select "9"
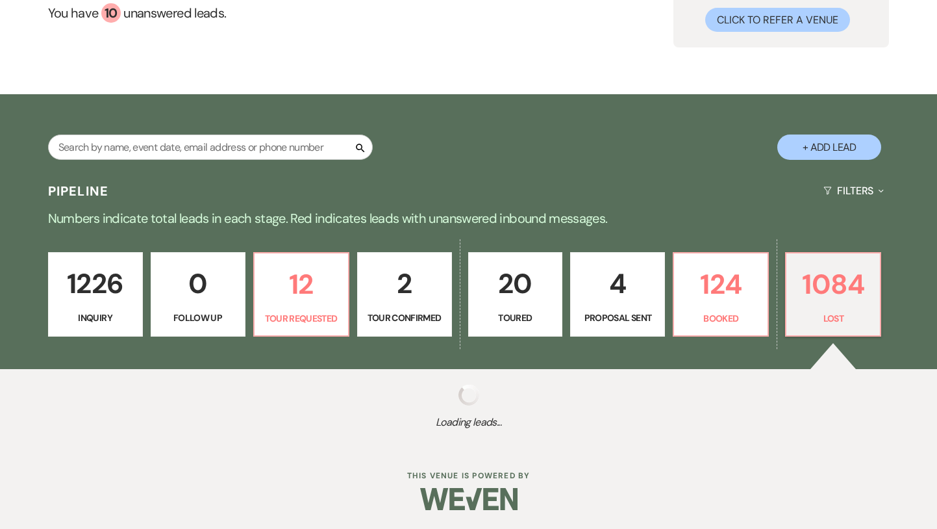
select select "8"
select select "6"
select select "8"
select select "10"
select select "8"
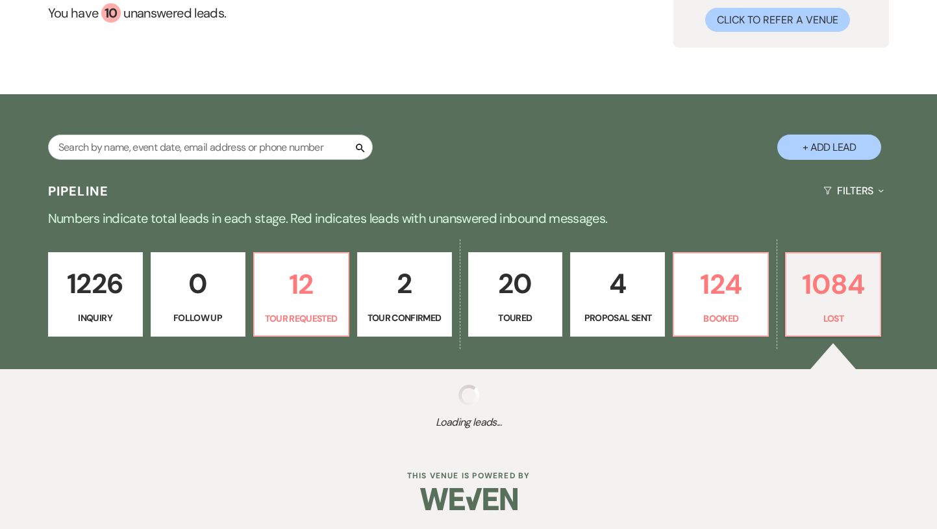
select select "6"
select select "8"
select select "6"
select select "8"
select select "6"
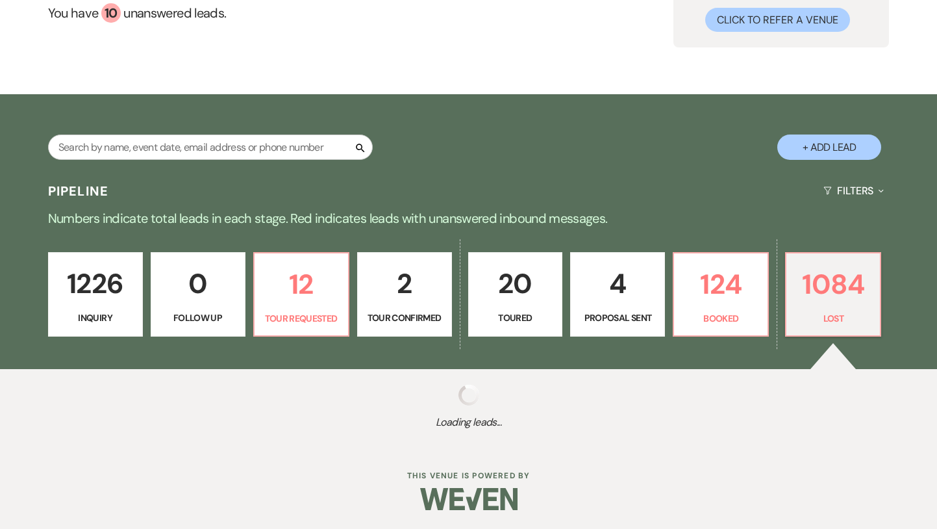
select select "8"
select select "6"
select select "8"
select select "6"
select select "8"
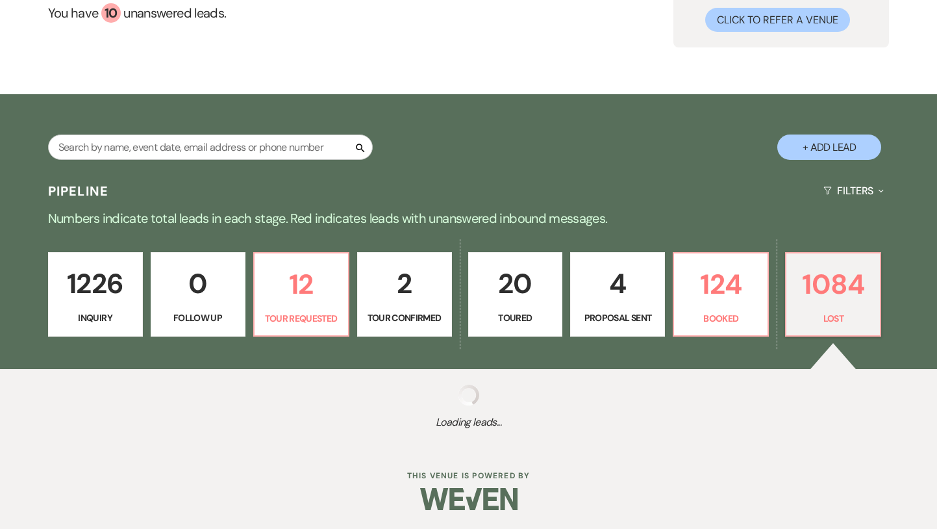
select select "6"
select select "8"
select select "6"
select select "8"
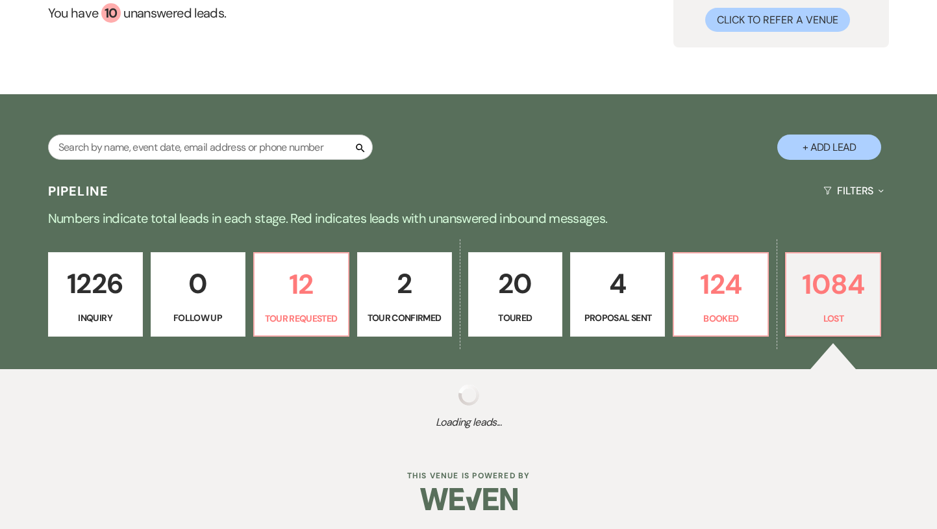
select select "9"
select select "8"
select select "6"
select select "8"
select select "6"
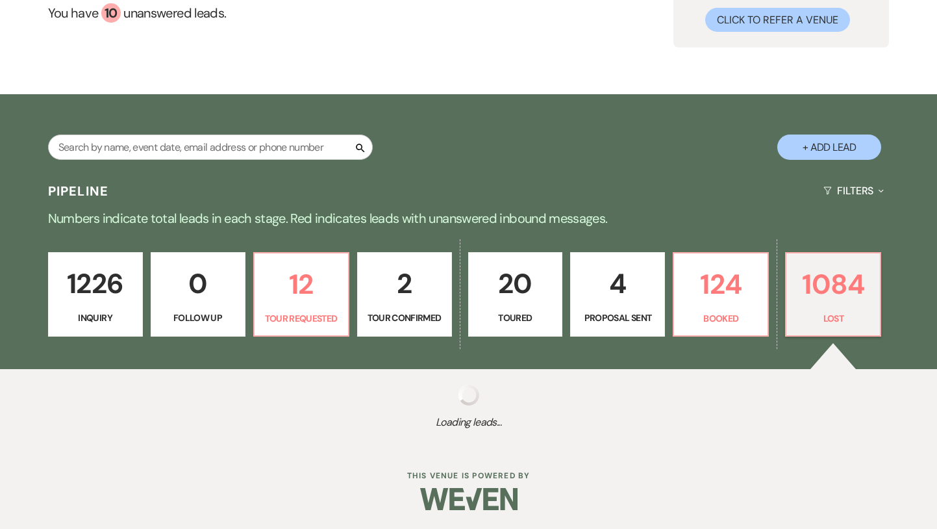
select select "8"
select select "7"
select select "8"
select select "6"
select select "8"
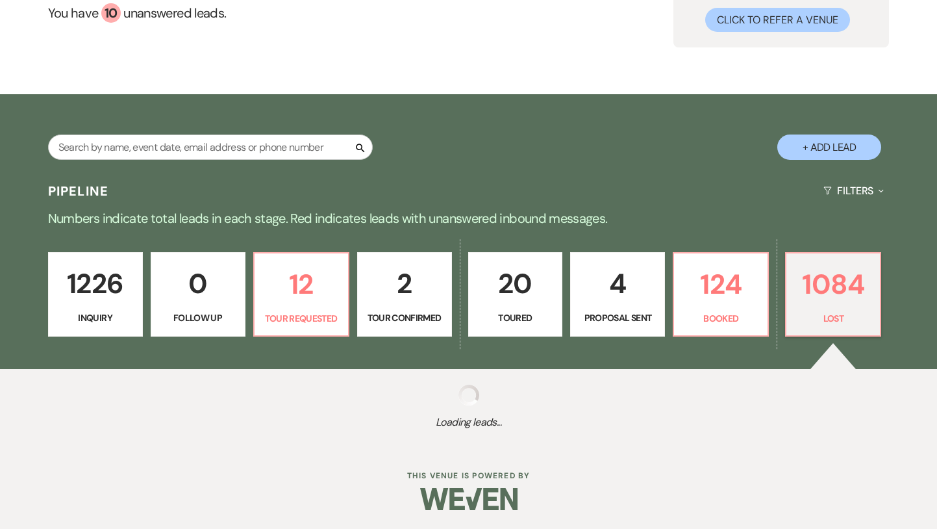
select select "9"
select select "8"
select select "6"
select select "8"
select select "6"
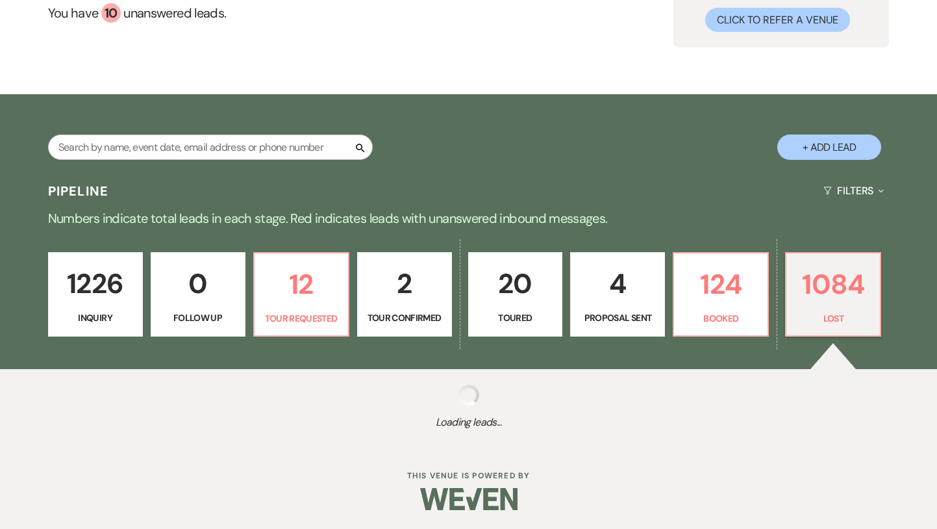
select select "8"
select select "6"
select select "8"
select select "5"
select select "8"
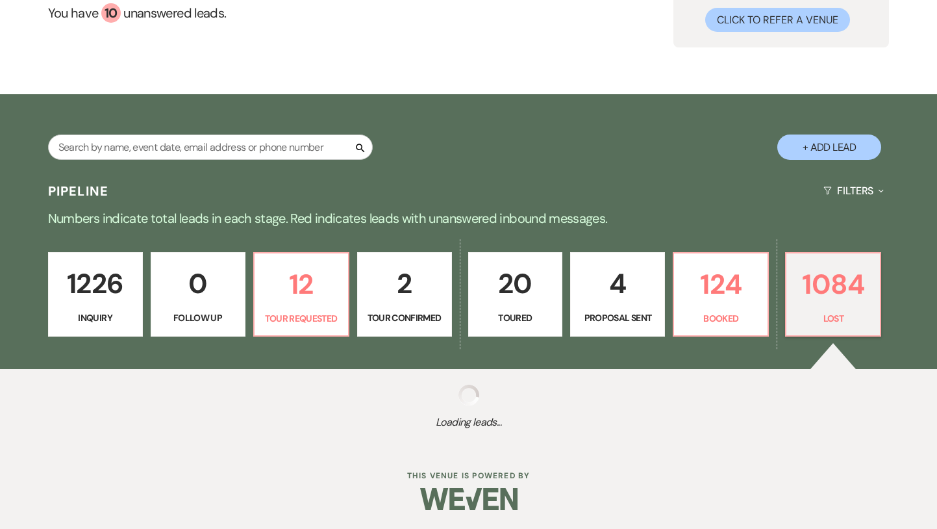
select select "6"
select select "8"
select select "6"
select select "8"
select select "6"
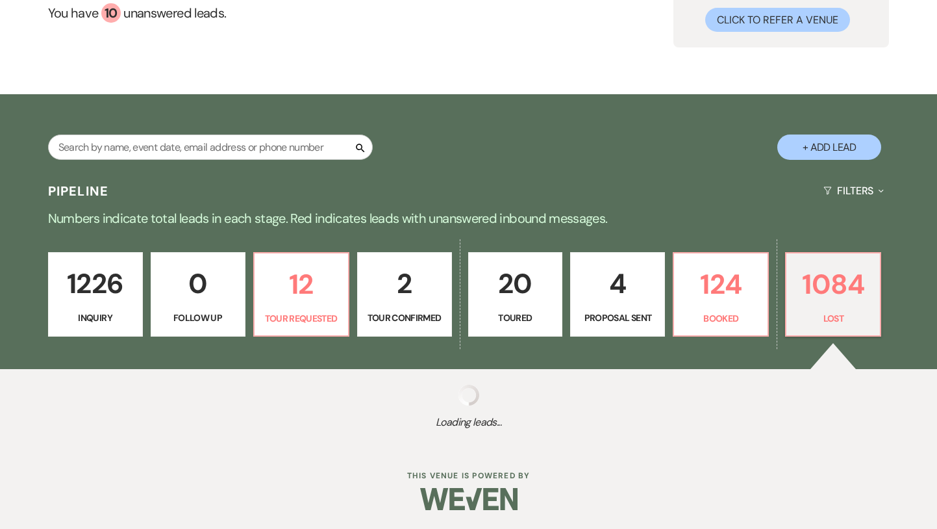
select select "8"
select select "7"
select select "8"
select select "6"
select select "8"
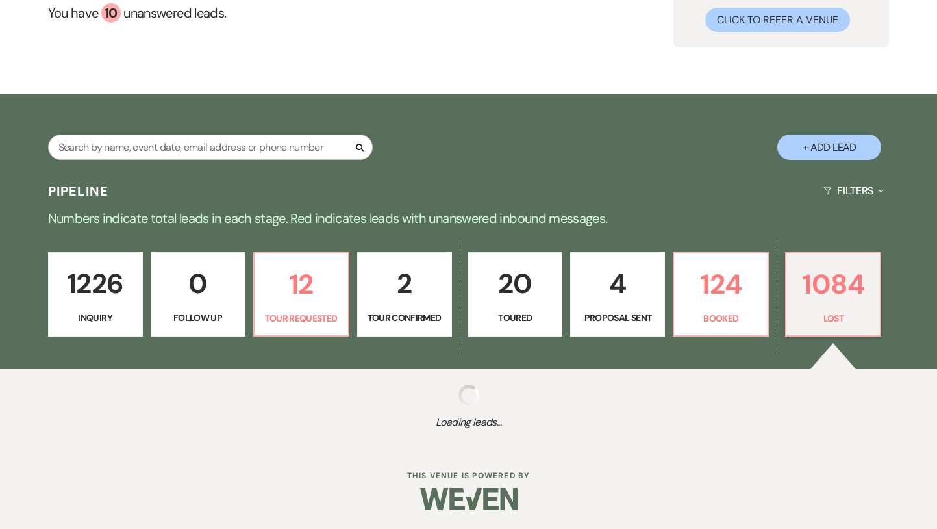
select select "5"
select select "8"
select select "6"
select select "8"
select select "6"
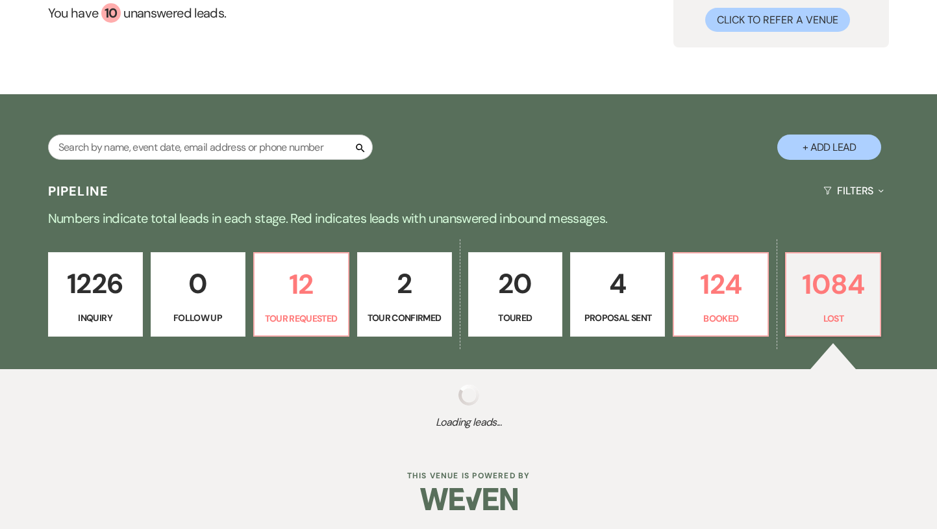
select select "8"
select select "6"
select select "8"
select select "5"
select select "8"
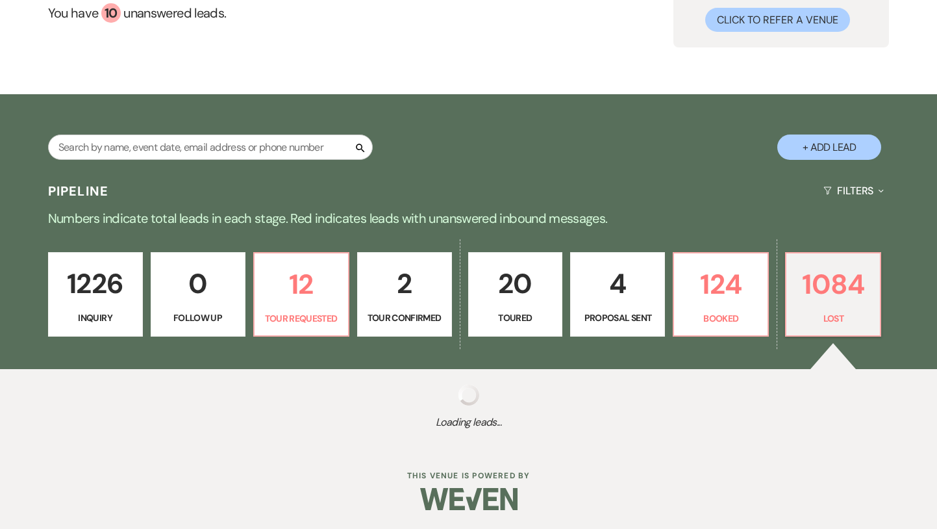
select select "6"
select select "8"
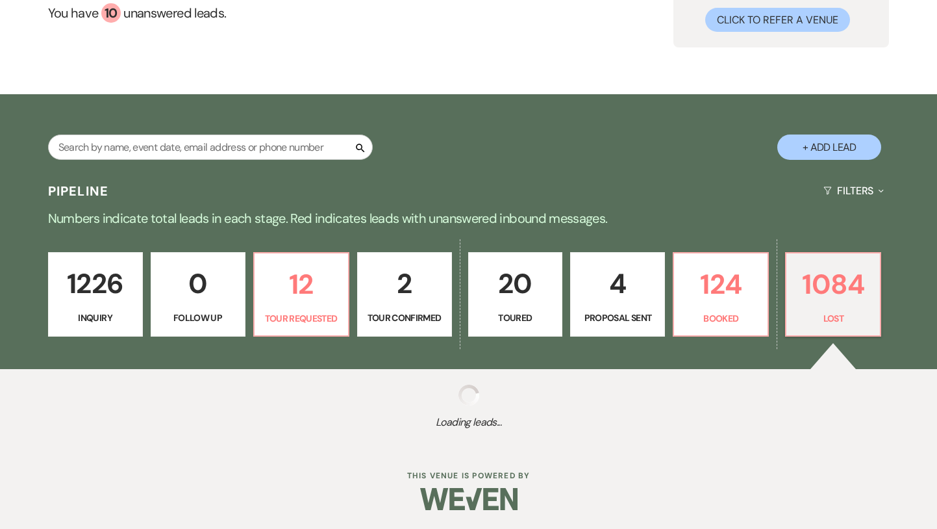
select select "8"
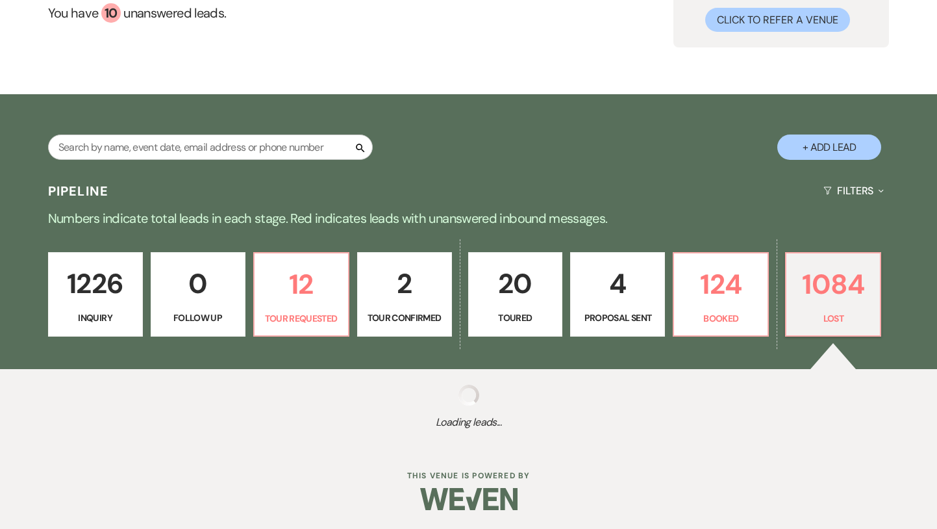
select select "8"
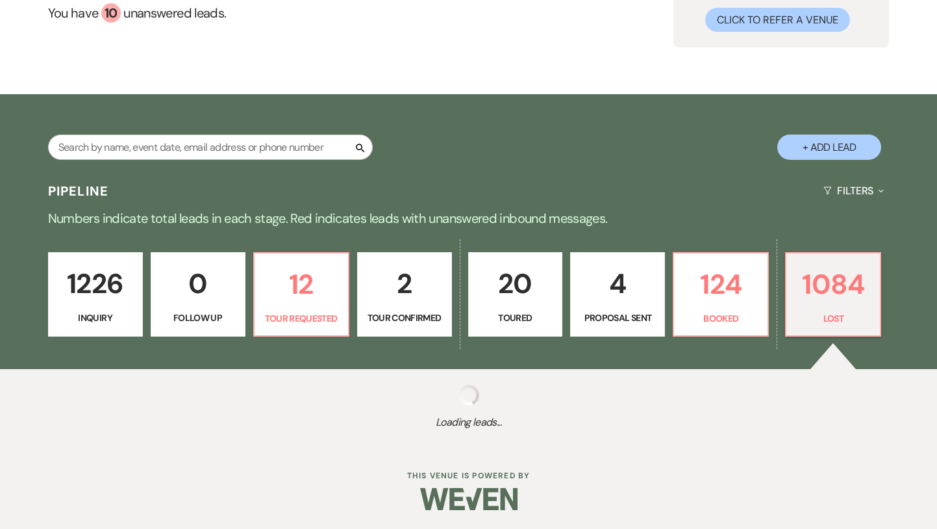
select select "8"
select select "5"
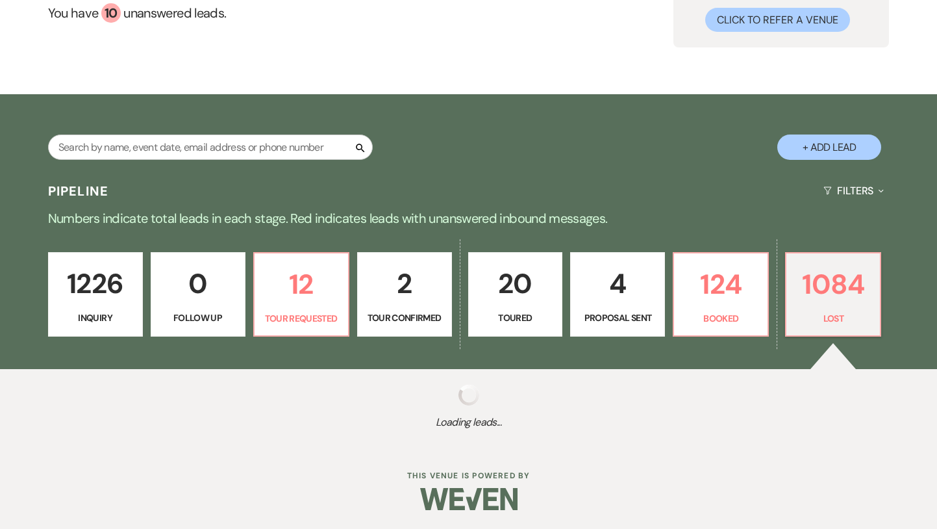
select select "8"
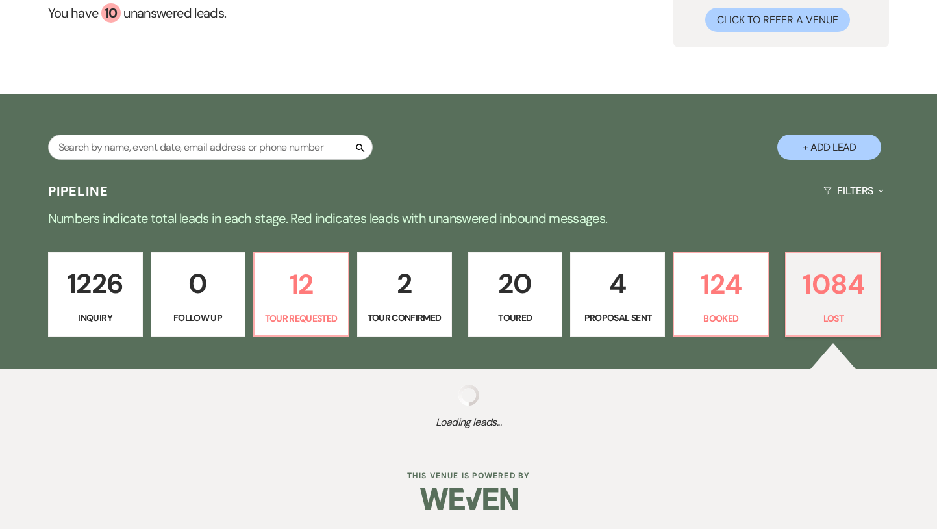
select select "8"
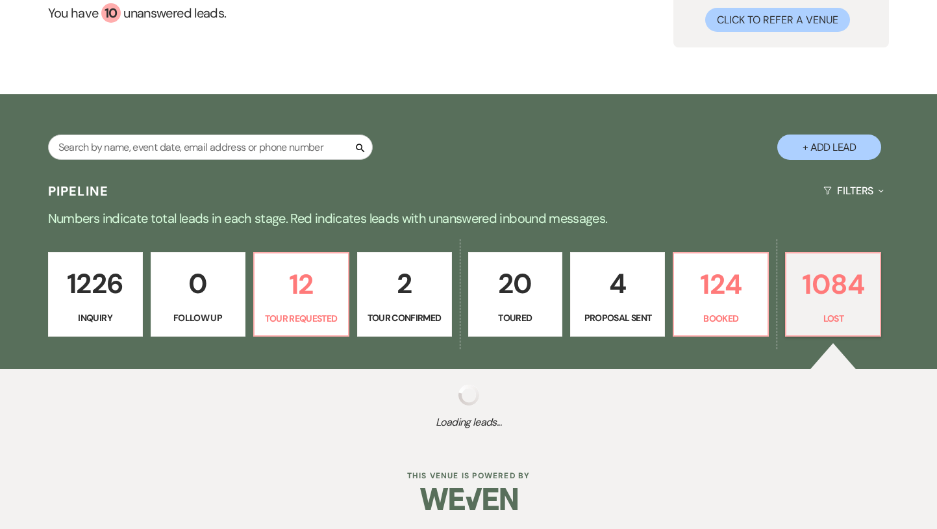
select select "8"
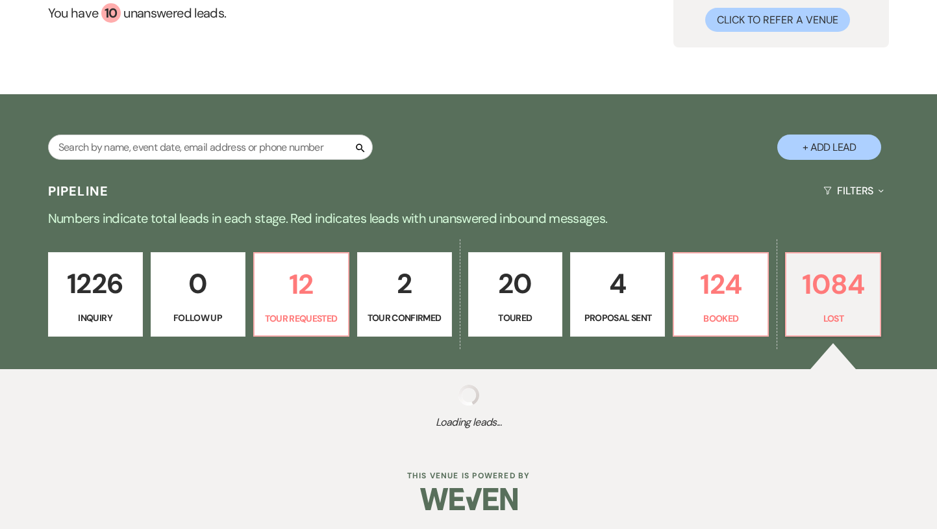
select select "8"
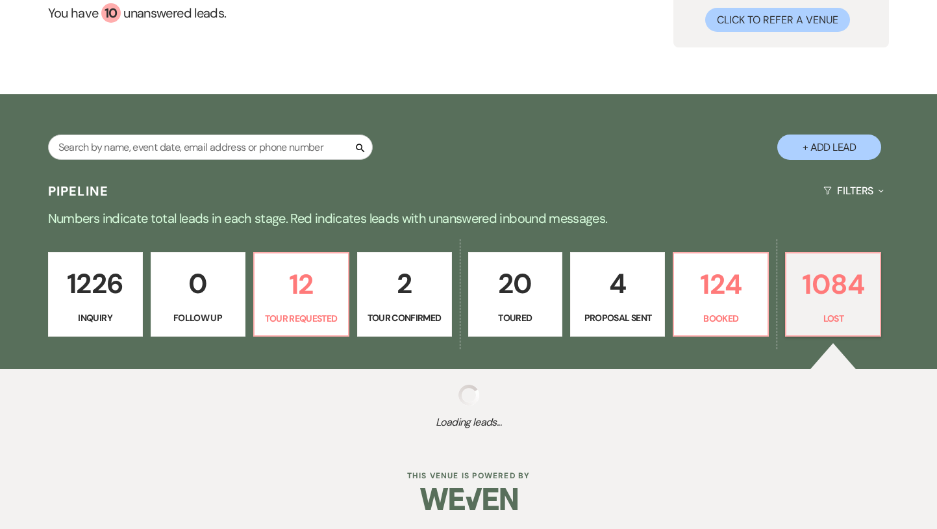
select select "6"
select select "8"
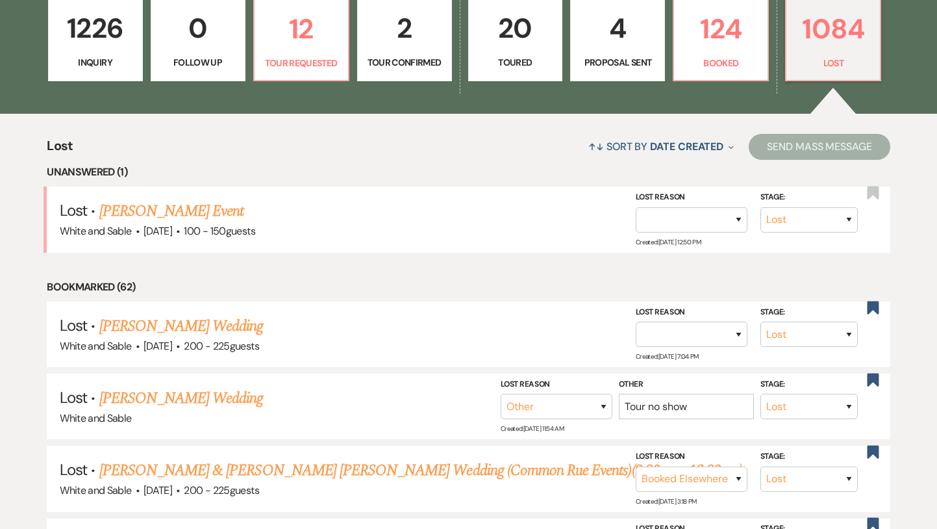
scroll to position [419, 0]
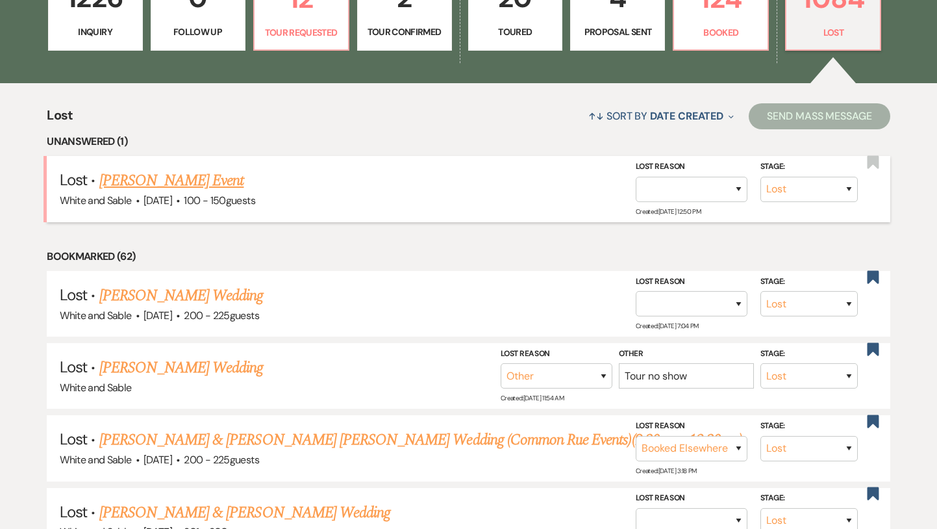
click at [130, 175] on link "[PERSON_NAME] Event" at bounding box center [171, 180] width 145 height 23
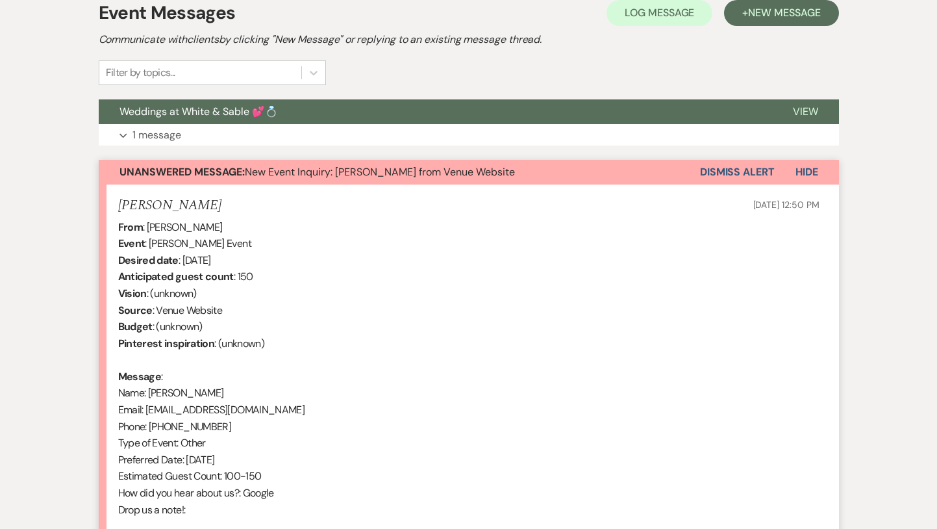
scroll to position [371, 0]
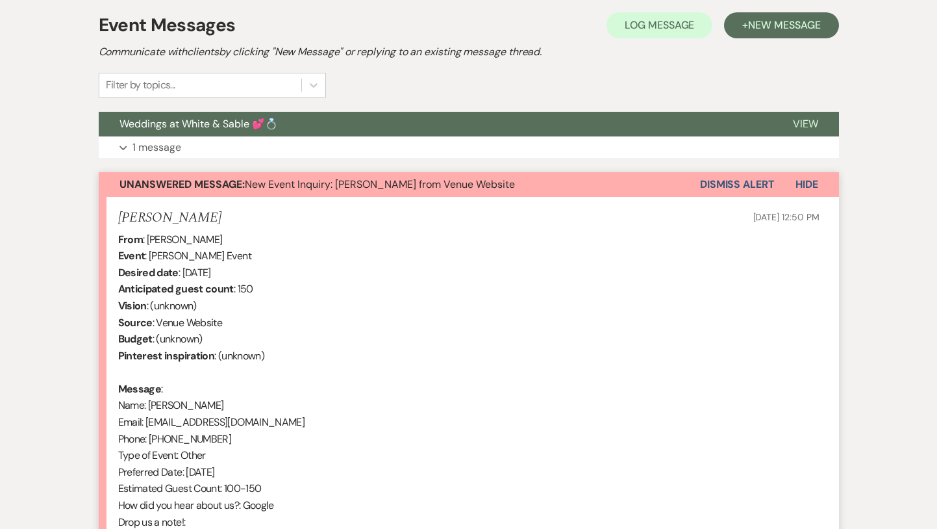
click at [760, 179] on button "Dismiss Alert" at bounding box center [737, 184] width 75 height 25
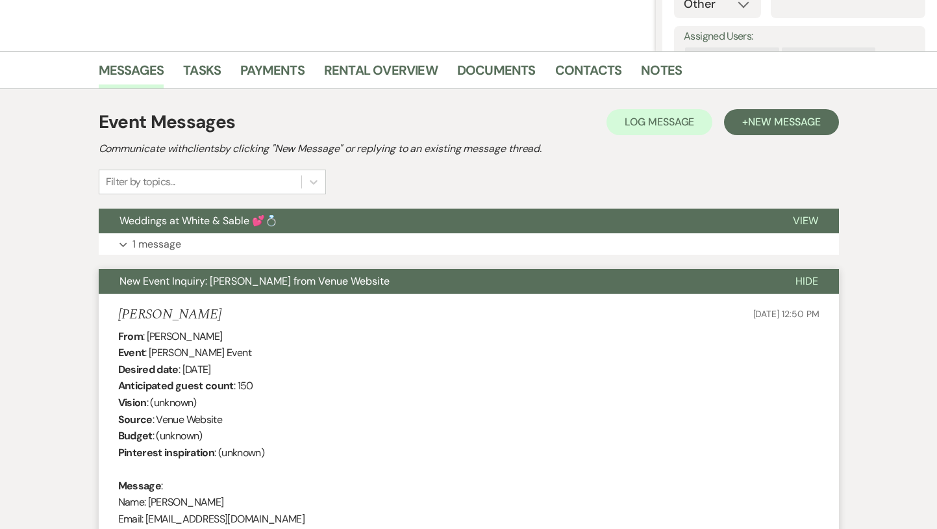
scroll to position [0, 0]
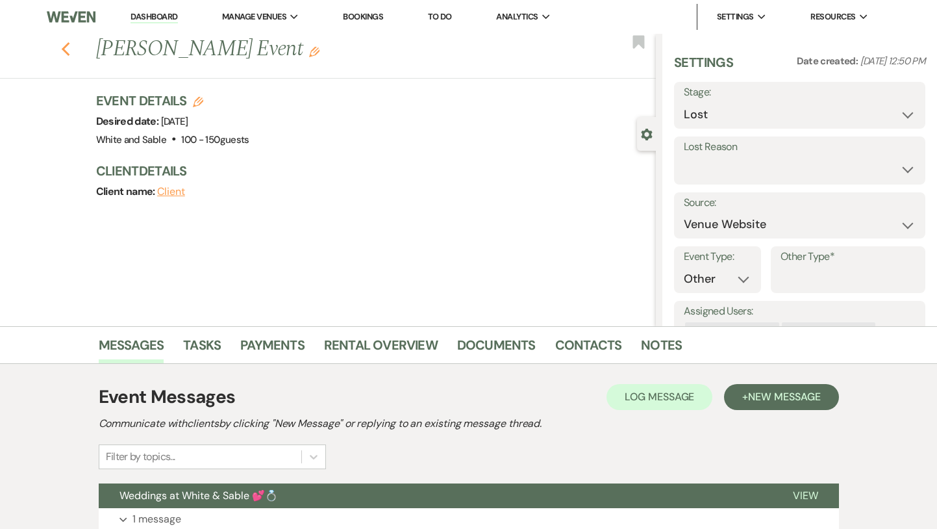
click at [65, 43] on icon "Previous" at bounding box center [66, 50] width 10 height 16
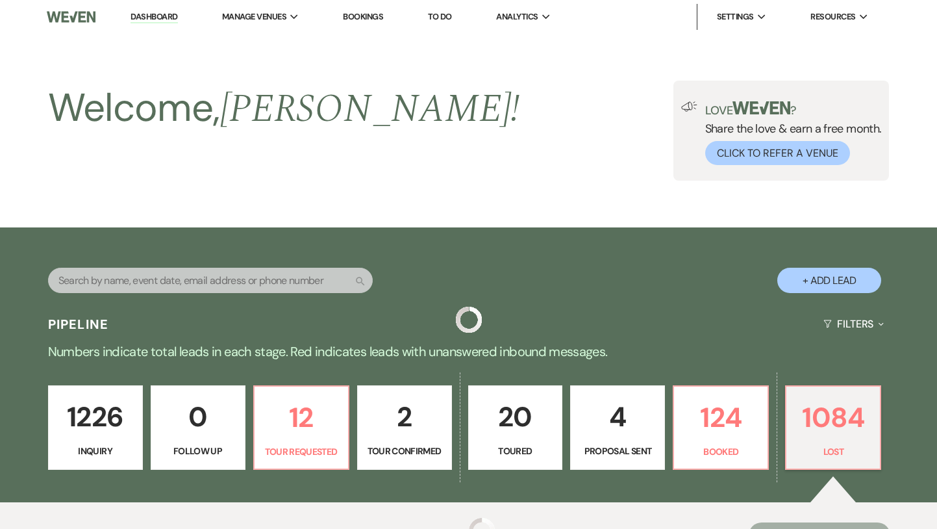
scroll to position [419, 0]
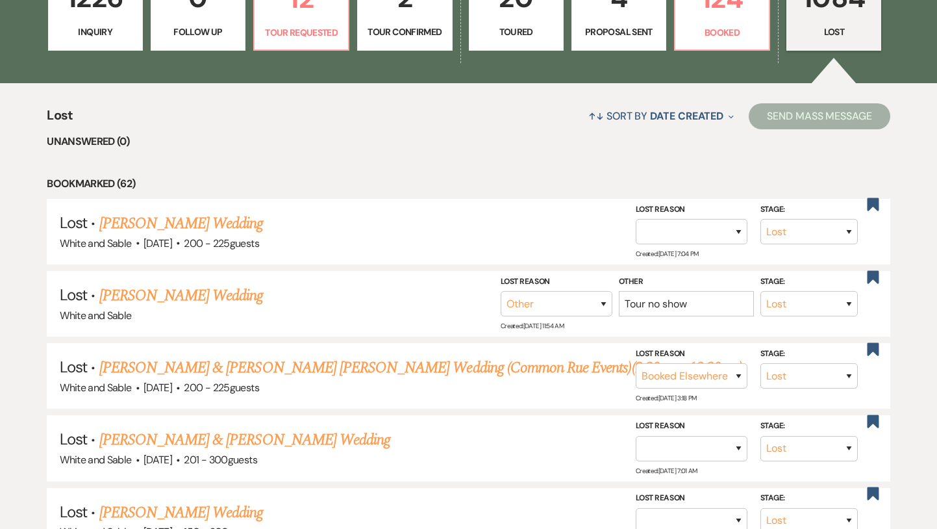
click at [584, 44] on link "4 Proposal Sent" at bounding box center [618, 8] width 95 height 84
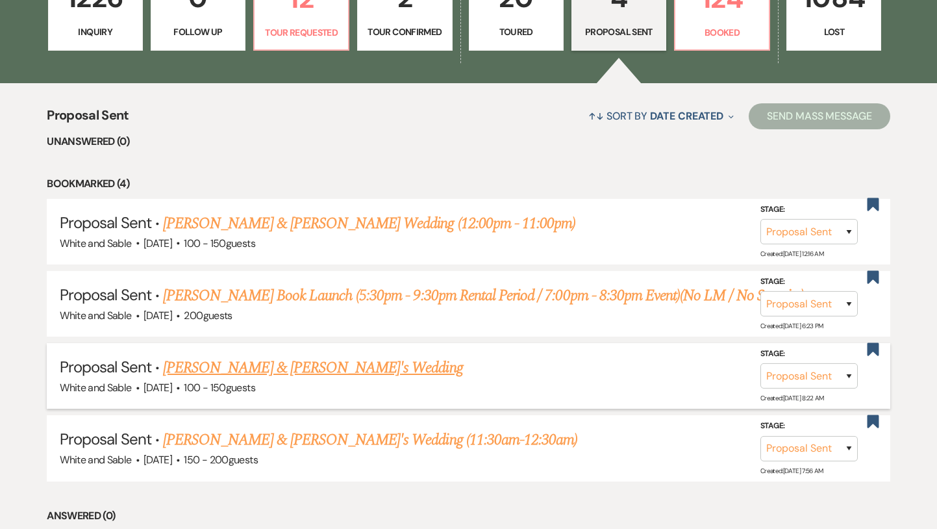
click at [366, 374] on link "[PERSON_NAME] & [PERSON_NAME]'s Wedding" at bounding box center [313, 367] width 300 height 23
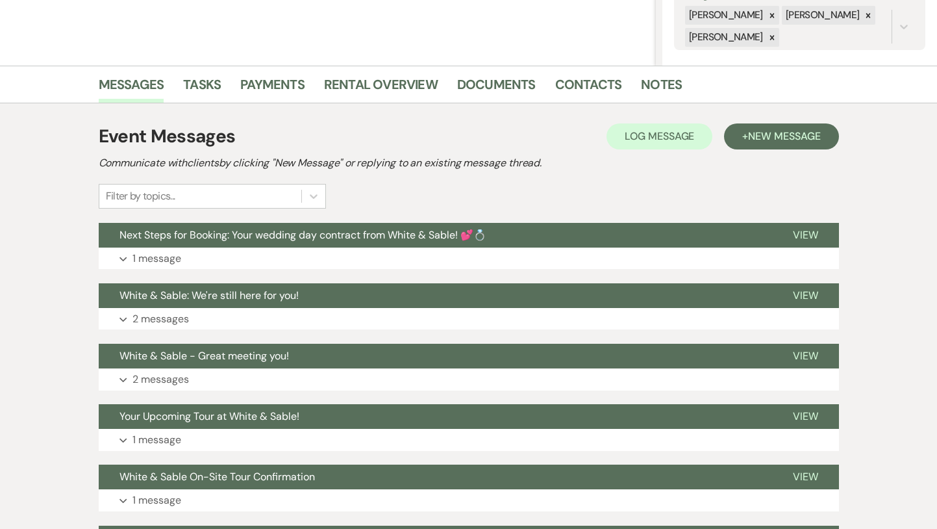
scroll to position [266, 0]
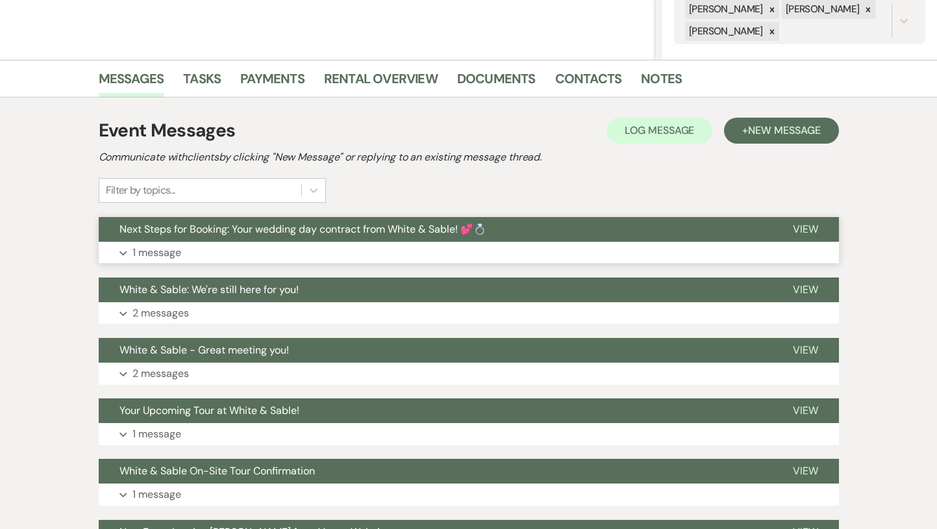
click at [367, 217] on button "Next Steps for Booking: Your wedding day contract from White & Sable! 💕💍" at bounding box center [435, 229] width 673 height 25
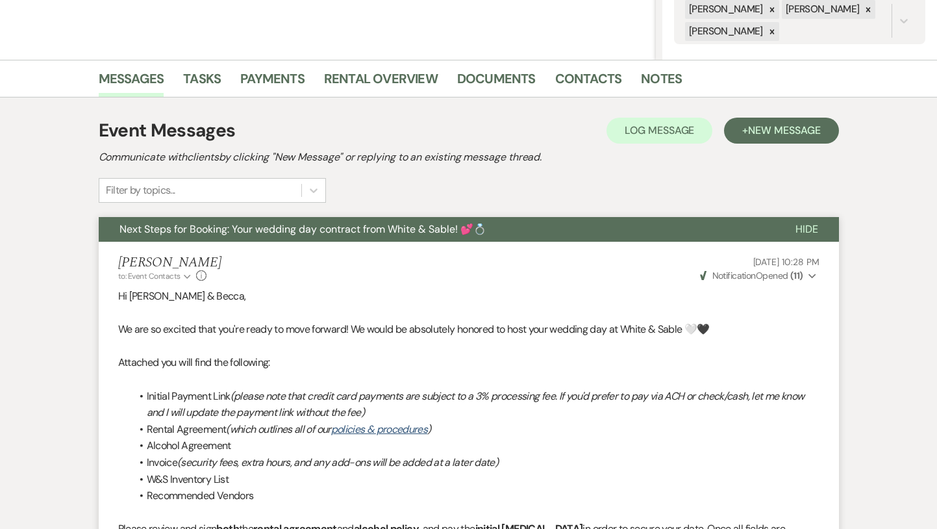
click at [367, 217] on button "Next Steps for Booking: Your wedding day contract from White & Sable! 💕💍" at bounding box center [437, 229] width 676 height 25
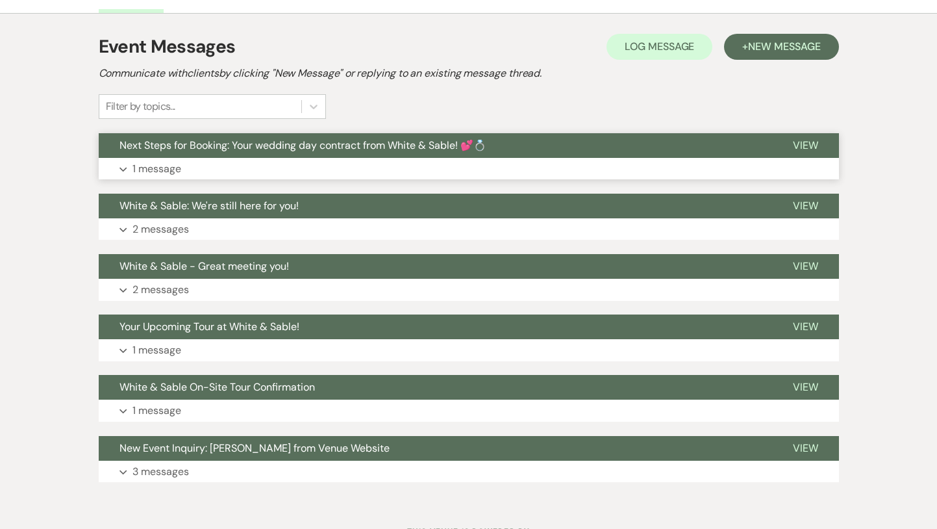
scroll to position [352, 0]
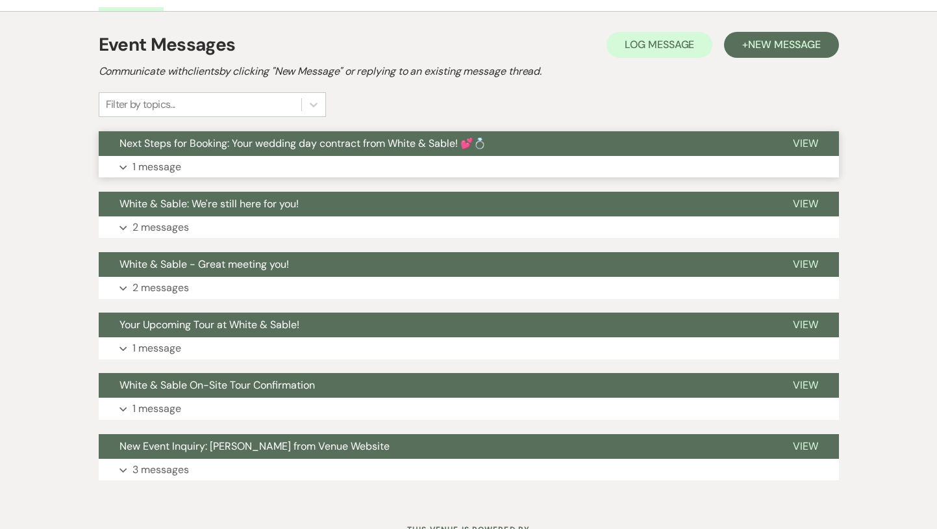
click at [362, 148] on span "Next Steps for Booking: Your wedding day contract from White & Sable! 💕💍" at bounding box center [302, 143] width 367 height 14
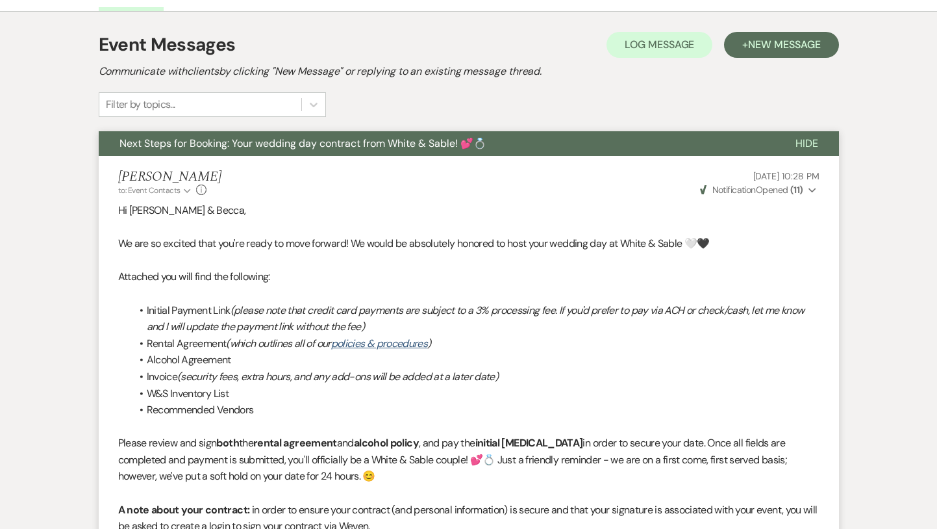
click at [362, 148] on span "Next Steps for Booking: Your wedding day contract from White & Sable! 💕💍" at bounding box center [302, 143] width 367 height 14
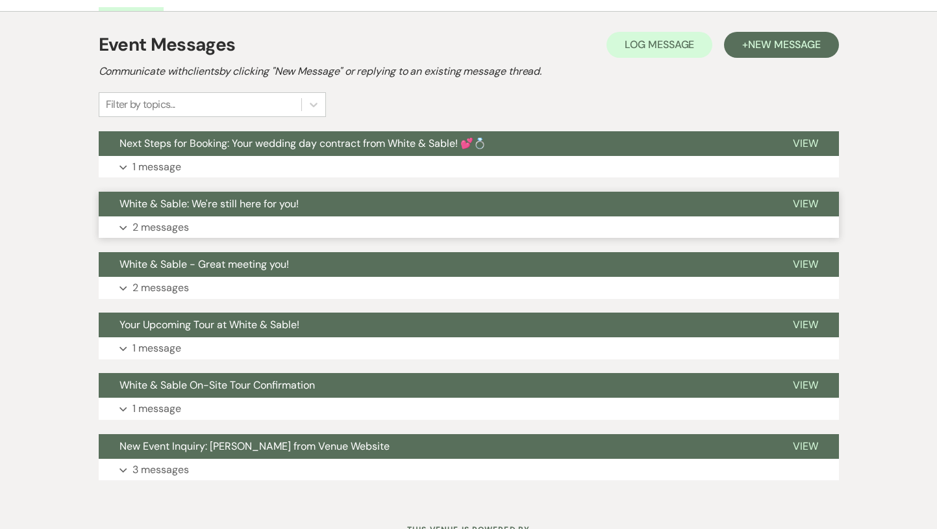
click at [342, 197] on button "White & Sable: We're still here for you!" at bounding box center [435, 204] width 673 height 25
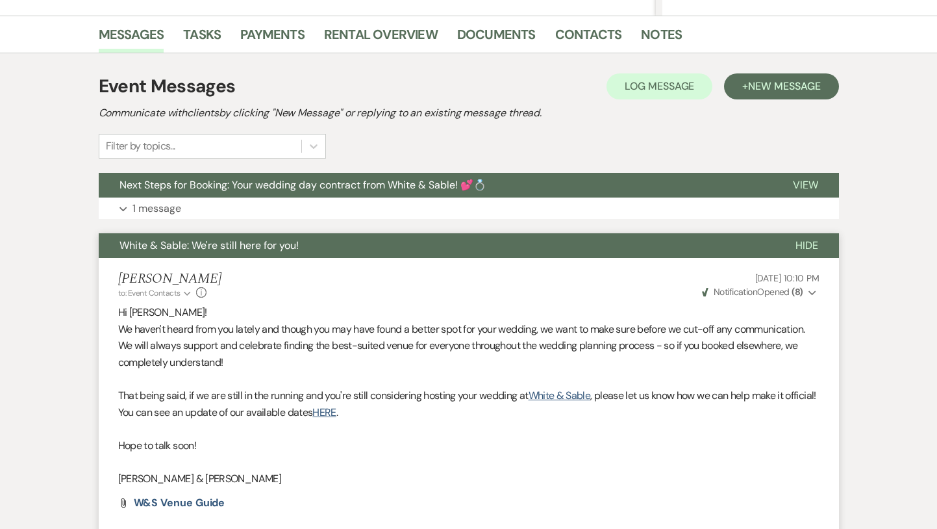
scroll to position [0, 0]
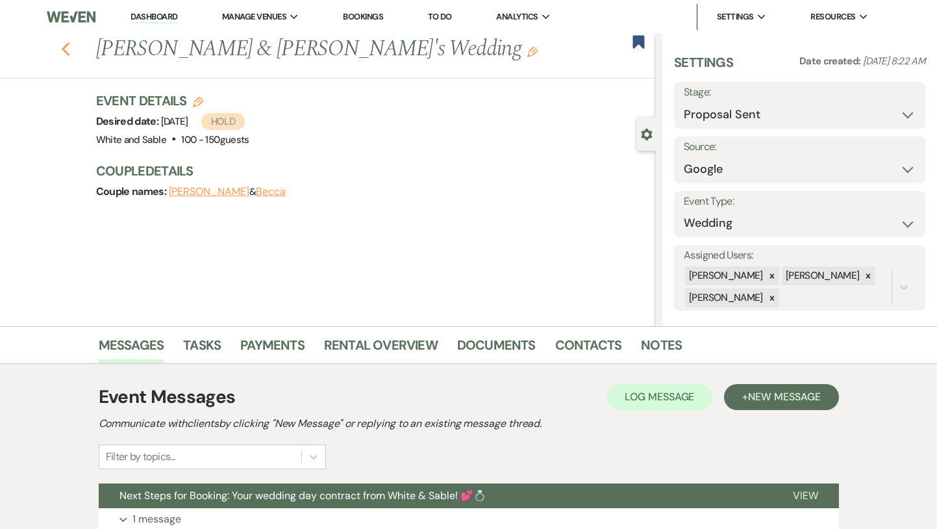
click at [64, 55] on icon "Previous" at bounding box center [66, 50] width 10 height 16
